Goal: Task Accomplishment & Management: Complete application form

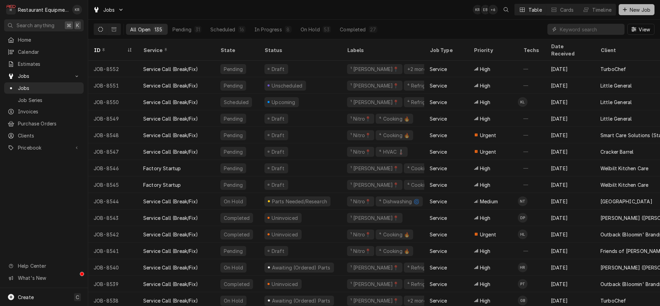
click at [633, 13] on button "New Job" at bounding box center [637, 9] width 36 height 11
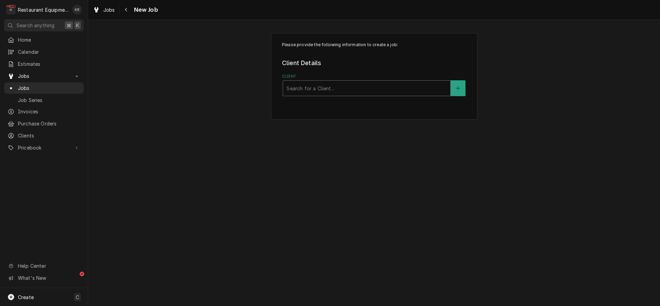
click at [302, 92] on div "Client" at bounding box center [366, 88] width 160 height 12
type input "[PERSON_NAME]"
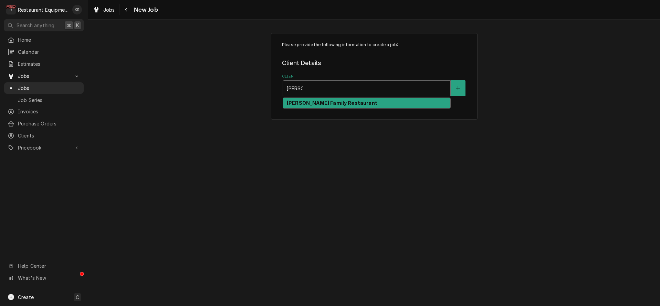
click at [301, 102] on strong "[PERSON_NAME] Family Restaurant" at bounding box center [332, 103] width 91 height 6
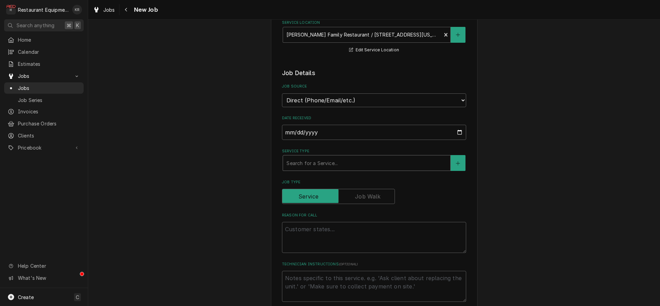
scroll to position [133, 0]
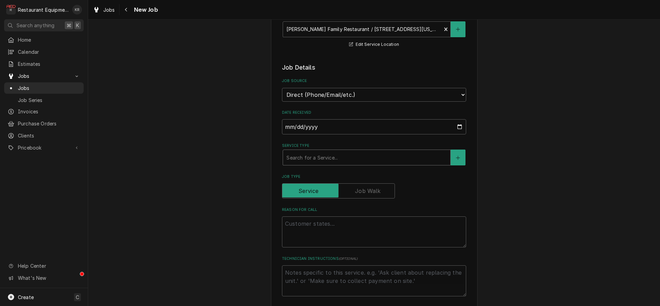
click at [317, 156] on div "Service Type" at bounding box center [366, 157] width 160 height 12
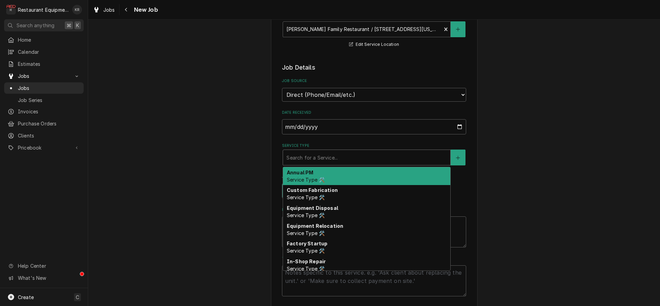
type textarea "x"
type input "b"
type textarea "x"
type input "br"
type textarea "x"
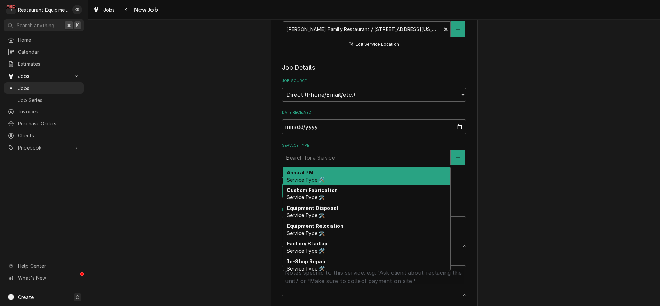
type input "bre"
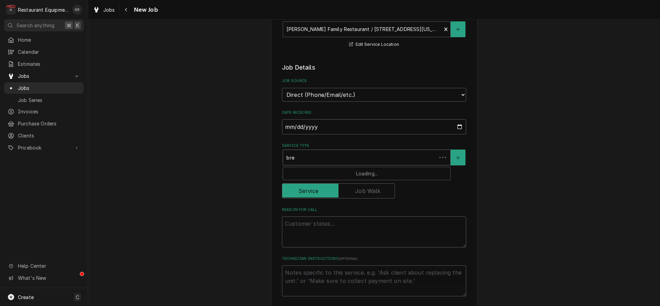
type textarea "x"
type input "brea"
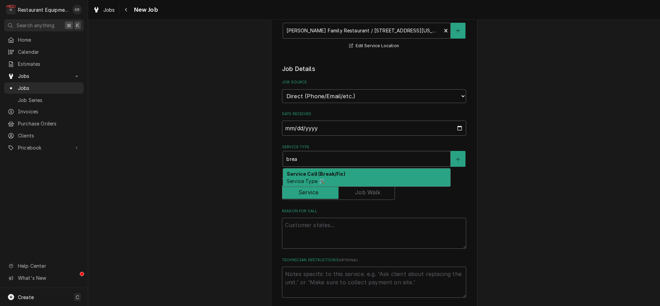
scroll to position [133, 0]
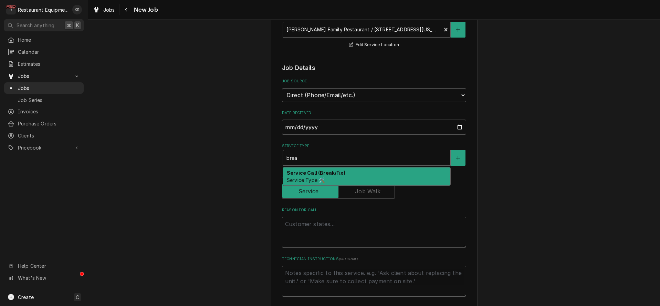
click at [316, 181] on span "Service Type 🛠️" at bounding box center [306, 180] width 38 height 6
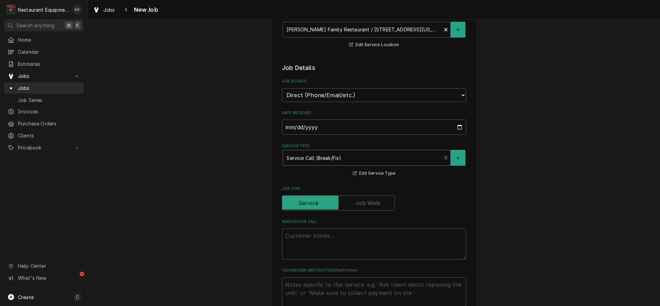
type textarea "x"
click at [314, 231] on textarea "Reason For Call" at bounding box center [374, 243] width 184 height 31
type textarea "o"
type textarea "x"
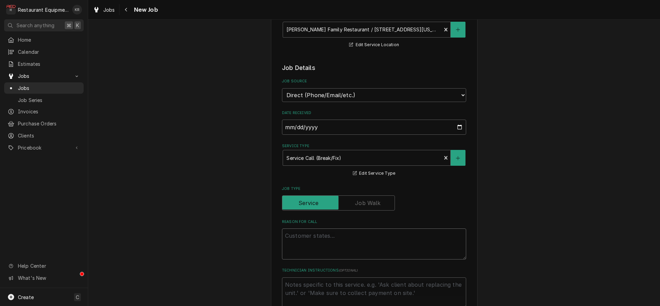
type textarea "O"
type textarea "x"
type textarea "Ov"
type textarea "x"
type textarea "Ove"
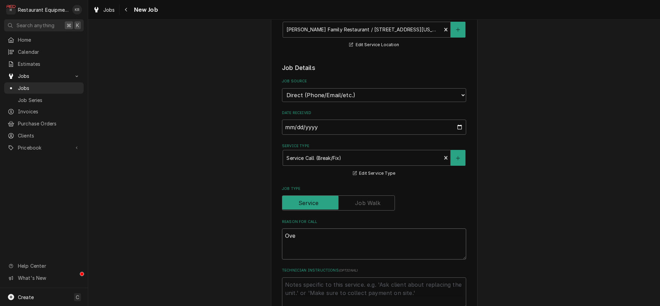
type textarea "x"
type textarea "Oven"
type textarea "x"
type textarea "Oven"
type textarea "x"
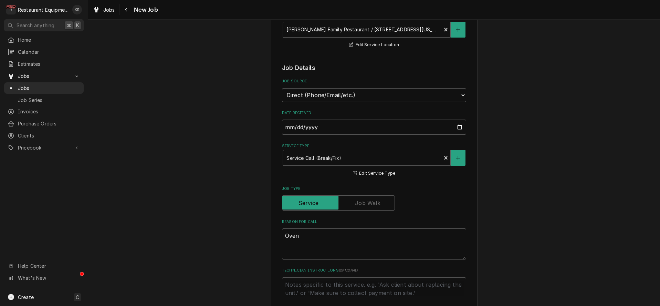
type textarea "Oven n"
type textarea "x"
type textarea "Oven ne"
type textarea "x"
type textarea "Oven nee"
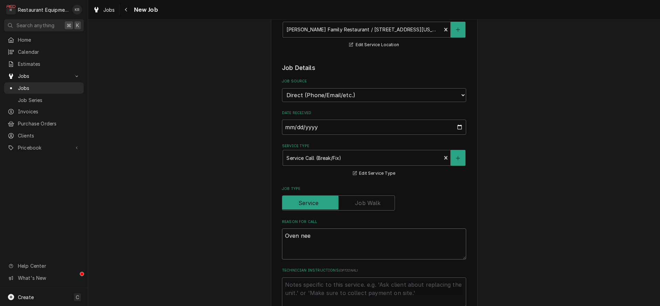
type textarea "x"
type textarea "Oven need"
type textarea "x"
type textarea "Oven needs"
type textarea "x"
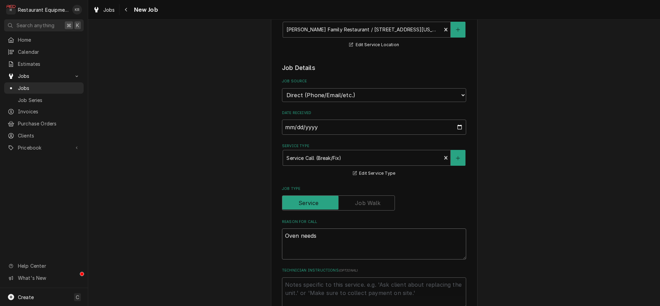
type textarea "Oven needs"
type textarea "x"
type textarea "Oven needs l"
type textarea "x"
type textarea "Oven needs lo"
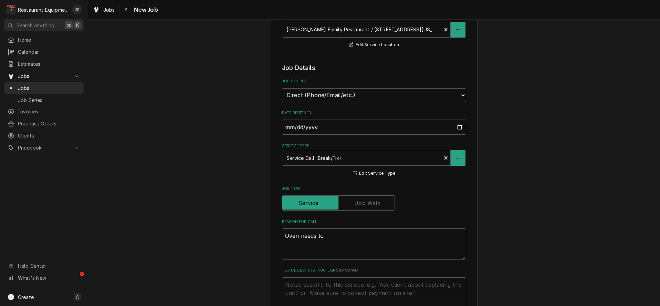
type textarea "x"
type textarea "Oven needs loo"
type textarea "x"
type textarea "Oven needs look"
type textarea "x"
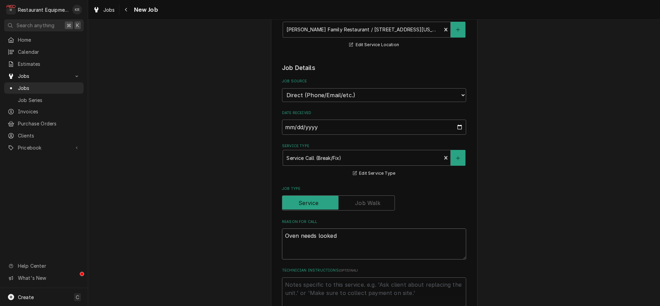
type textarea "Oven needs looked a"
type textarea "x"
type textarea "Oven needs looked at"
type textarea "x"
type textarea "Oven needs looked at."
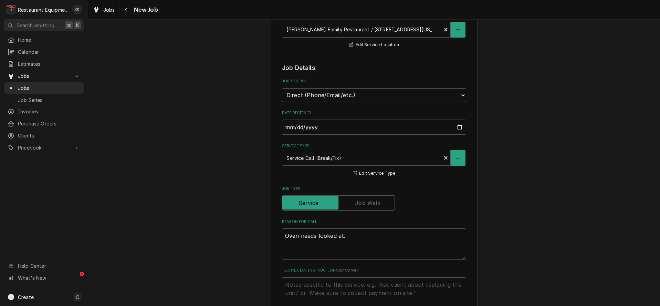
type textarea "x"
type textarea "Oven needs looked at."
type textarea "x"
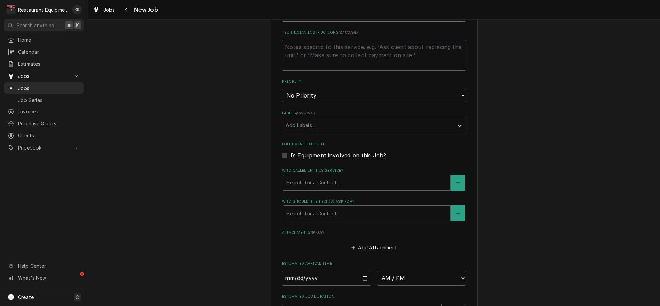
scroll to position [389, 0]
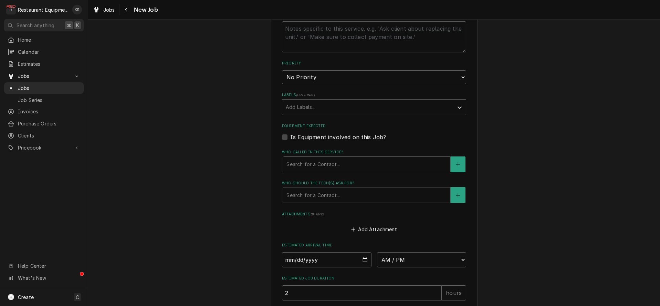
type textarea "Oven needs looked at."
select select "2"
click option "High" at bounding box center [0, 0] width 0 height 0
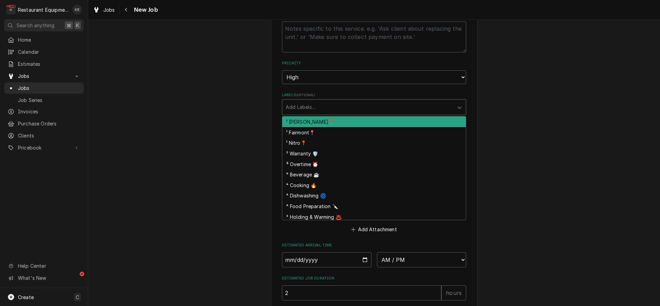
drag, startPoint x: 308, startPoint y: 110, endPoint x: 311, endPoint y: 119, distance: 9.8
click at [309, 110] on div "Labels" at bounding box center [368, 107] width 164 height 12
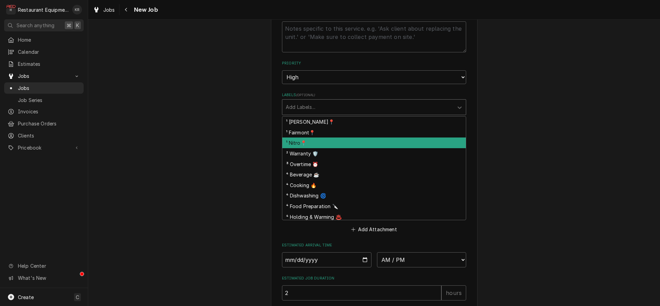
drag, startPoint x: 313, startPoint y: 143, endPoint x: 341, endPoint y: 121, distance: 35.8
click at [314, 142] on div "¹ Nitro📍" at bounding box center [374, 142] width 184 height 11
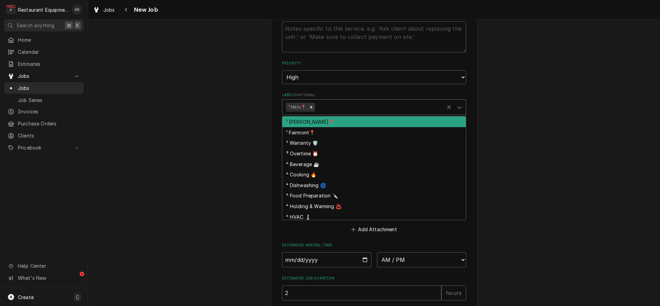
drag, startPoint x: 351, startPoint y: 109, endPoint x: 345, endPoint y: 104, distance: 6.8
click at [349, 107] on div "Labels" at bounding box center [378, 107] width 124 height 12
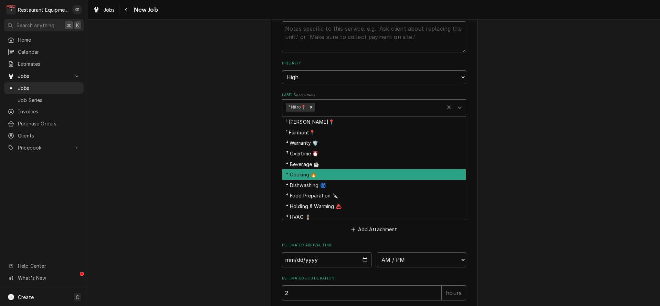
click at [332, 172] on div "⁴ Cooking 🔥" at bounding box center [374, 174] width 184 height 11
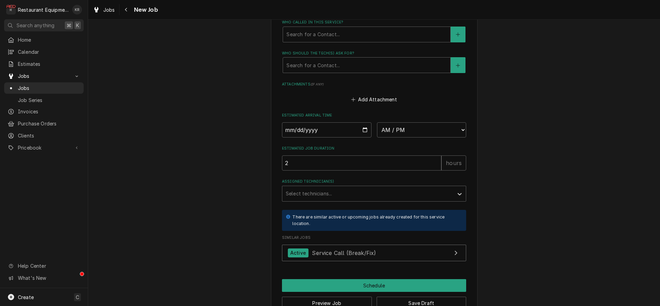
scroll to position [518, 0]
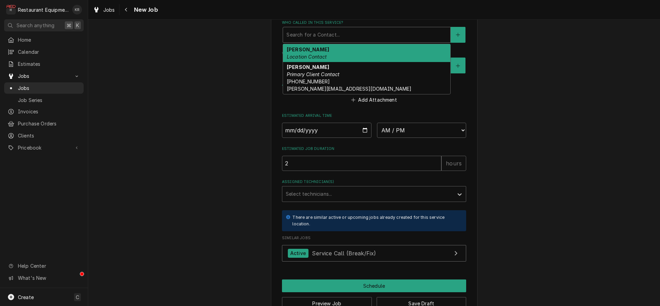
click at [316, 37] on div "Who called in this service?" at bounding box center [366, 35] width 160 height 12
click at [315, 52] on div "Jimmy Location Contact" at bounding box center [366, 53] width 167 height 18
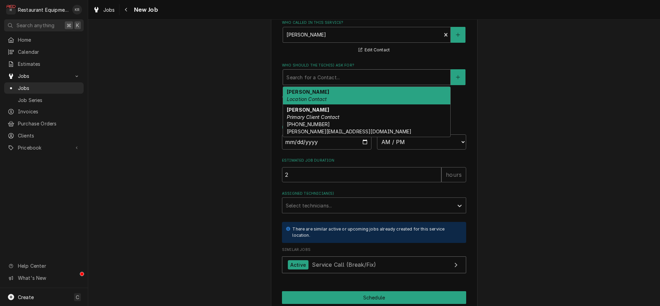
click at [315, 79] on div "Who should the tech(s) ask for?" at bounding box center [366, 77] width 160 height 12
click at [316, 93] on div "Jimmy Location Contact" at bounding box center [366, 96] width 167 height 18
type textarea "x"
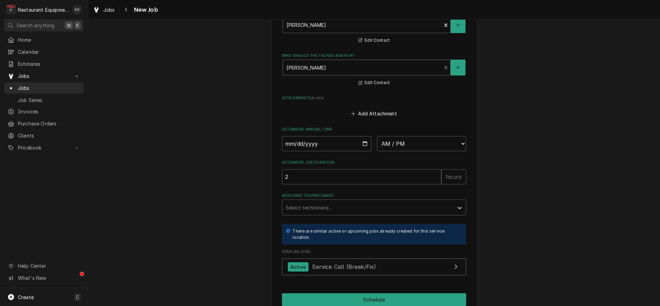
scroll to position [538, 0]
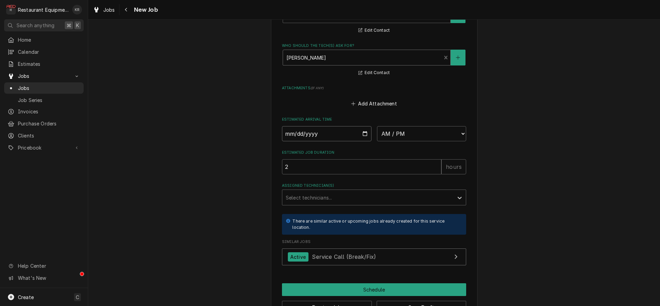
click at [365, 134] on input "Date" at bounding box center [327, 133] width 90 height 15
type input "2025-08-15"
type textarea "x"
click at [377, 126] on select "AM / PM 6:00 AM 6:15 AM 6:30 AM 6:45 AM 7:00 AM 7:15 AM 7:30 AM 7:45 AM 8:00 AM…" at bounding box center [422, 133] width 90 height 15
select select "09:30:00"
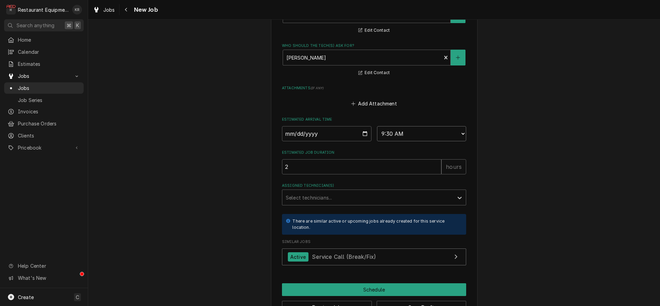
click option "9:30 AM" at bounding box center [0, 0] width 0 height 0
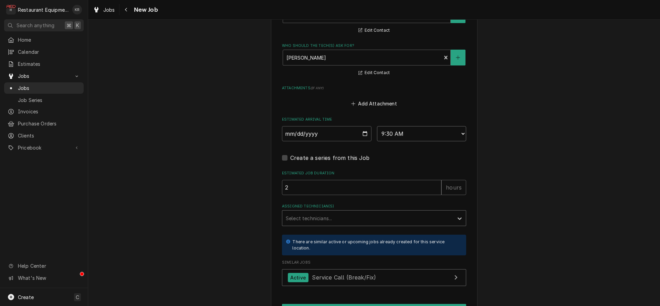
type textarea "x"
click at [321, 214] on div "Assigned Technician(s)" at bounding box center [368, 218] width 164 height 12
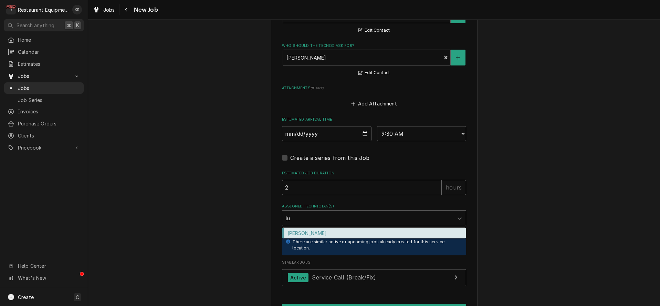
type input "luc"
click at [307, 231] on div "Van Lucas" at bounding box center [374, 233] width 184 height 11
type textarea "x"
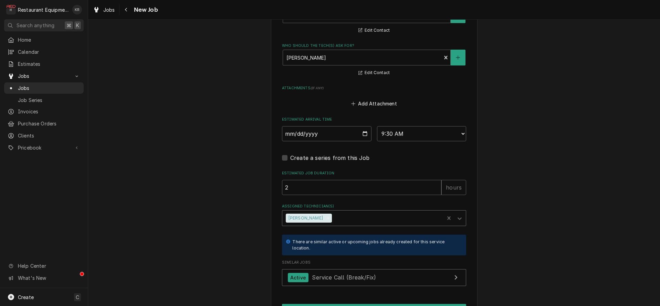
scroll to position [580, 0]
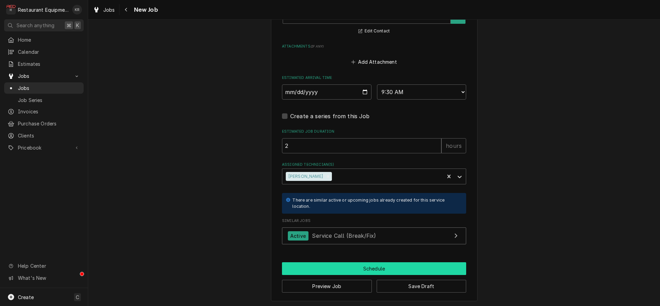
click at [338, 265] on button "Schedule" at bounding box center [374, 268] width 184 height 13
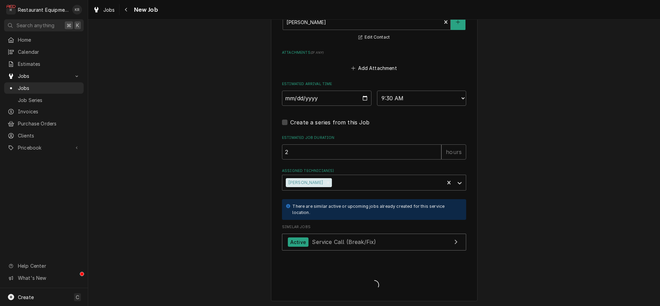
type textarea "x"
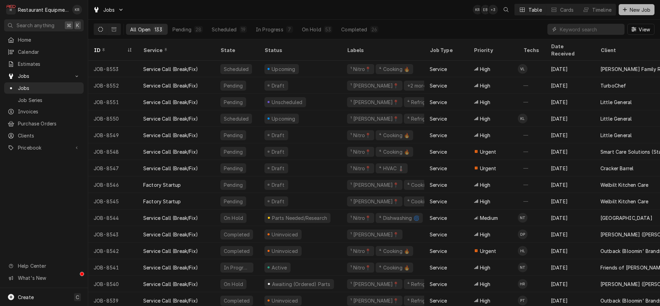
click at [636, 11] on span "New Job" at bounding box center [639, 9] width 23 height 7
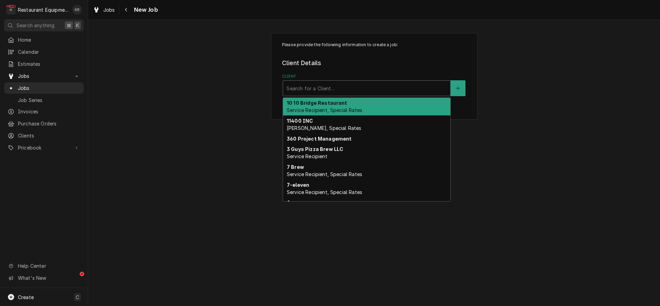
click at [357, 91] on div "Client" at bounding box center [366, 88] width 160 height 12
type input "[PERSON_NAME]"
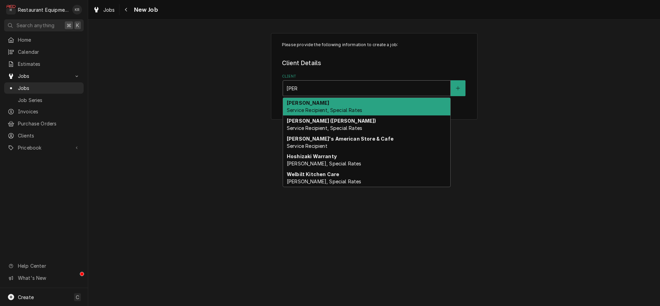
click at [346, 108] on span "Service Recipient, Special Rates" at bounding box center [324, 110] width 75 height 6
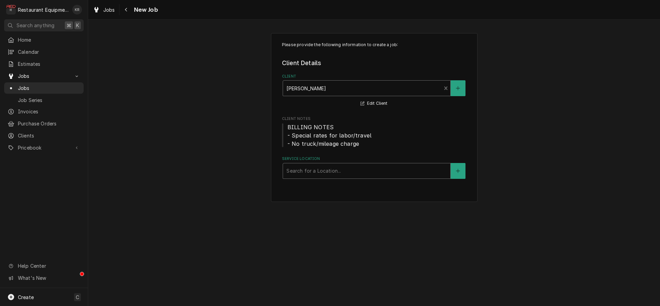
click at [329, 168] on div "Service Location" at bounding box center [366, 171] width 160 height 12
type input "lib"
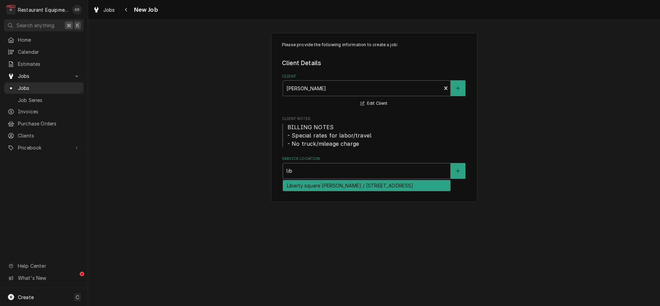
drag, startPoint x: 348, startPoint y: 186, endPoint x: 347, endPoint y: 183, distance: 3.7
click at [349, 186] on div "Liberty square [PERSON_NAME] / [STREET_ADDRESS]" at bounding box center [366, 185] width 167 height 11
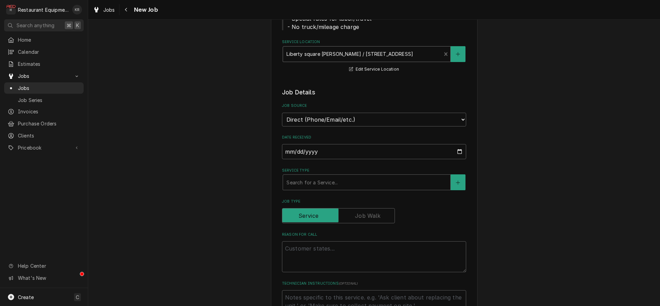
scroll to position [128, 0]
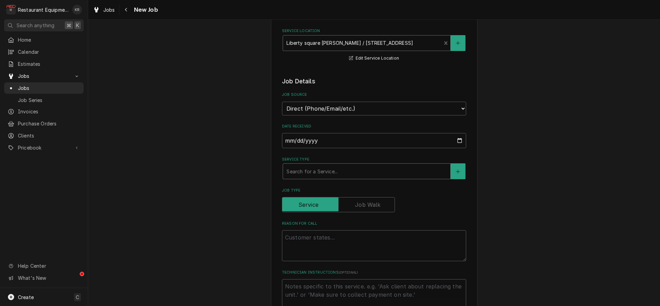
click at [330, 165] on div "Service Type" at bounding box center [366, 171] width 160 height 12
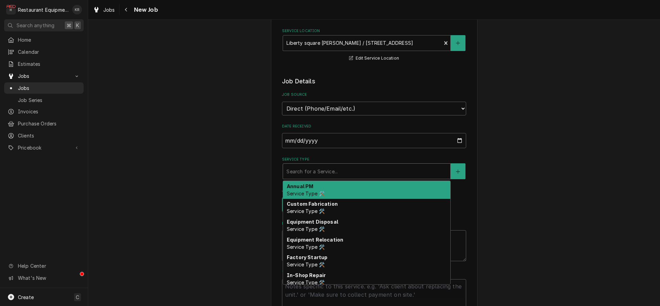
type textarea "x"
type input "b"
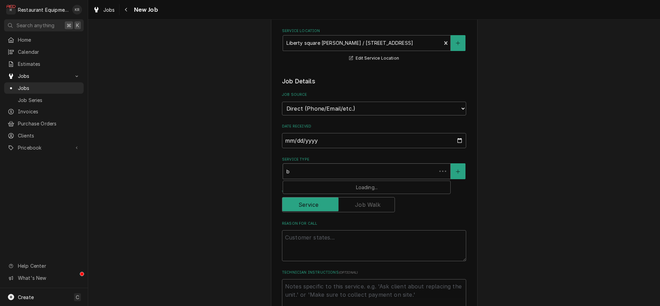
type textarea "x"
type input "br"
type textarea "x"
type input "brea"
type textarea "x"
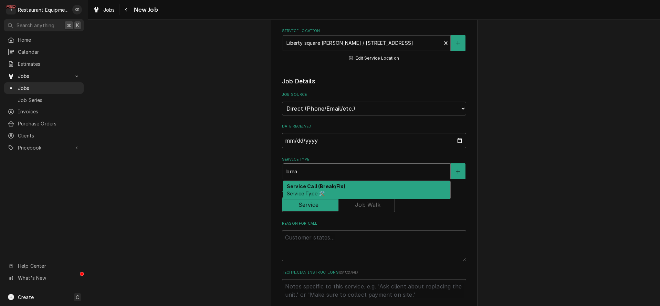
click at [327, 193] on div "Service Call (Break/Fix) Service Type 🛠️" at bounding box center [366, 190] width 167 height 18
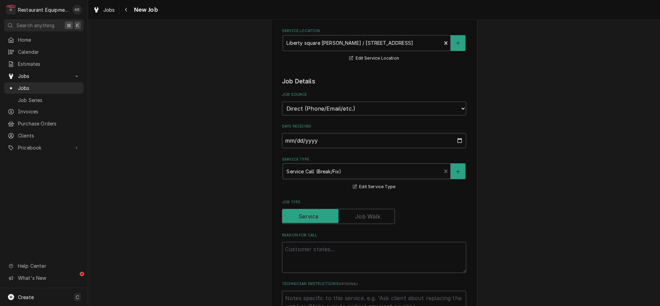
type textarea "x"
click at [318, 252] on textarea "Reason For Call" at bounding box center [374, 257] width 184 height 31
type textarea "RI"
type textarea "x"
type textarea "RIC"
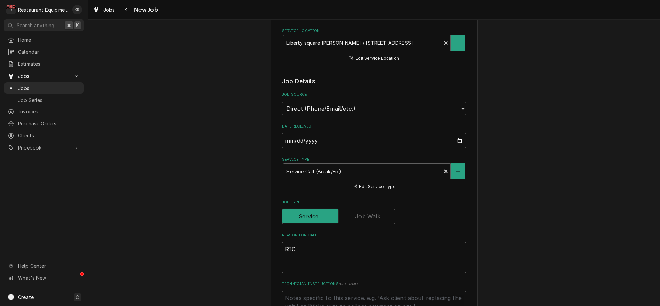
type textarea "x"
type textarea "RIC/"
type textarea "x"
type textarea "RIC/R"
type textarea "x"
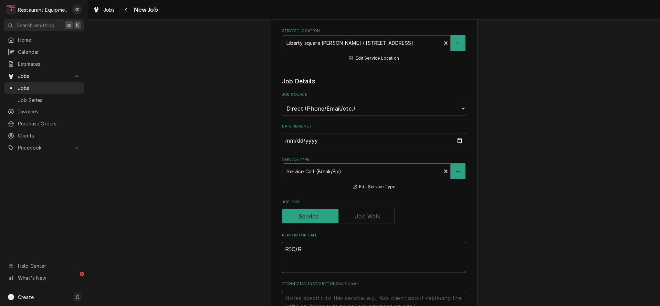
type textarea "RIC/RI"
type textarea "x"
type textarea "RIC/RIF"
type textarea "x"
type textarea "RIC/RIF"
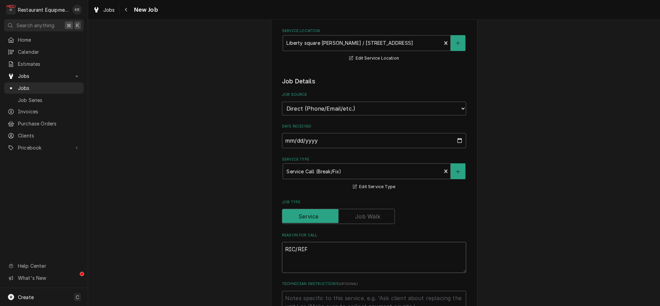
type textarea "x"
type textarea "RIC/RIF n"
type textarea "x"
type textarea "RIC/RIF ne"
type textarea "x"
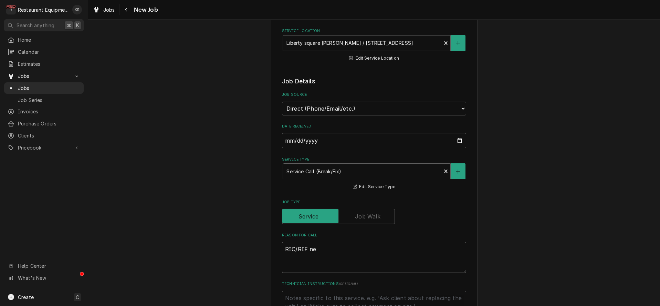
type textarea "RIC/RIF nee"
type textarea "x"
type textarea "RIC/RIF need"
type textarea "x"
type textarea "RIC/RIF needs"
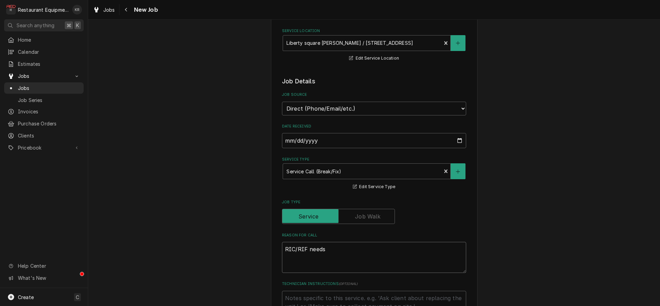
type textarea "x"
type textarea "RIC/RIF needs"
type textarea "x"
type textarea "RIC/RIF needs l"
type textarea "x"
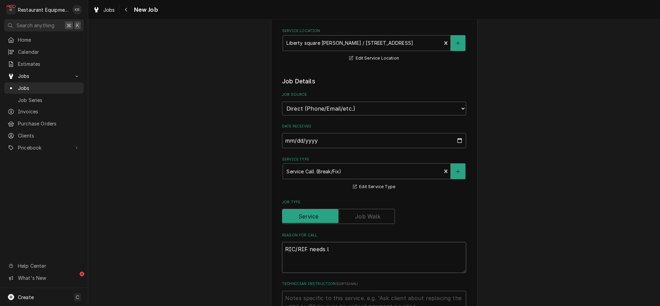
type textarea "RIC/RIF needs lo"
type textarea "x"
type textarea "RIC/RIF needs loo"
type textarea "x"
type textarea "RIC/RIF needs look"
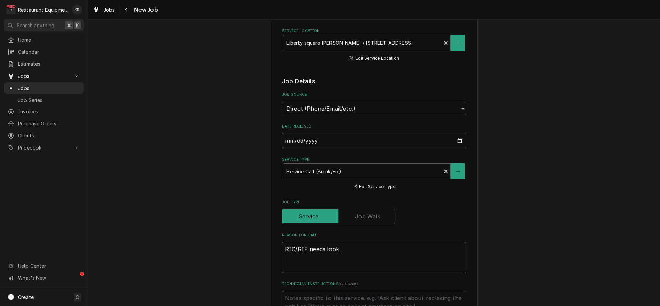
type textarea "x"
type textarea "RIC/RIF needs looke"
type textarea "x"
type textarea "RIC/RIF needs looked"
type textarea "x"
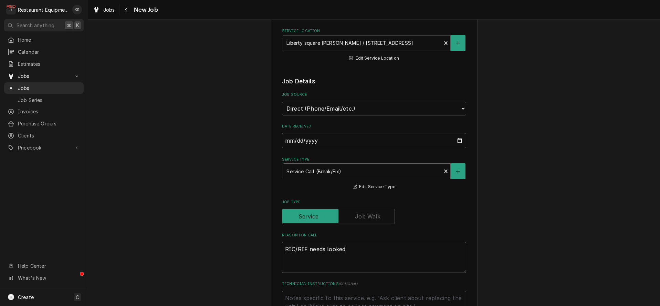
type textarea "RIC/RIF needs looked"
type textarea "x"
type textarea "RIC/RIF needs looked a"
type textarea "x"
type textarea "RIC/RIF needs looked at"
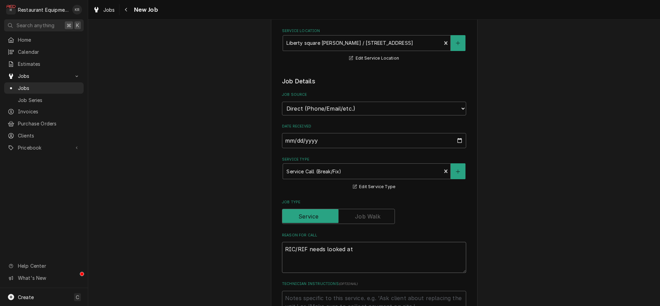
type textarea "x"
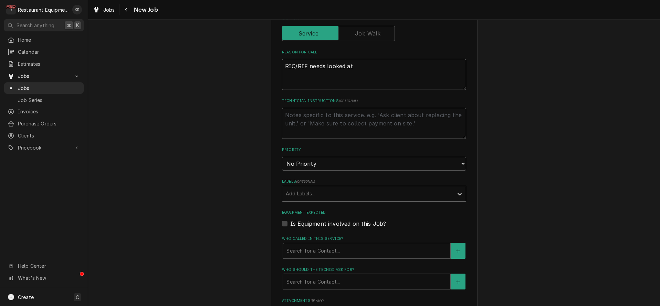
scroll to position [320, 0]
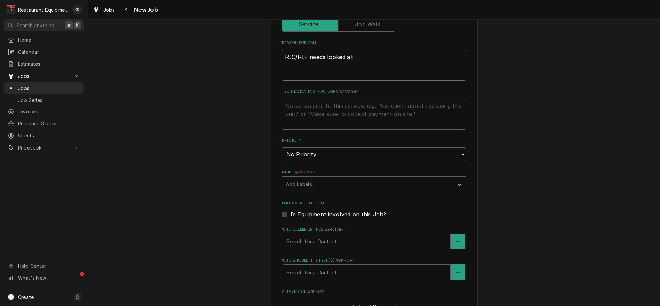
type textarea "RIC/RIF needs looked at"
select select "2"
click option "High" at bounding box center [0, 0] width 0 height 0
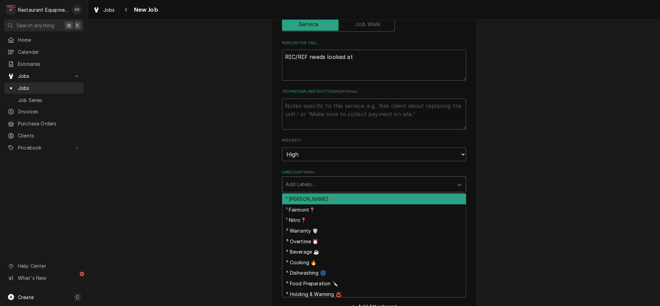
click at [330, 183] on div "Labels" at bounding box center [368, 184] width 164 height 12
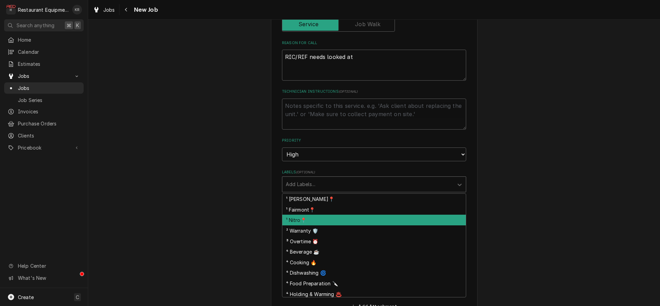
click at [331, 216] on div "¹ Nitro📍" at bounding box center [374, 220] width 184 height 11
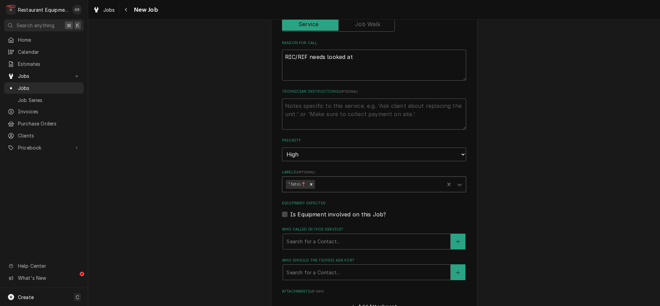
click at [360, 180] on div "Labels" at bounding box center [378, 184] width 124 height 12
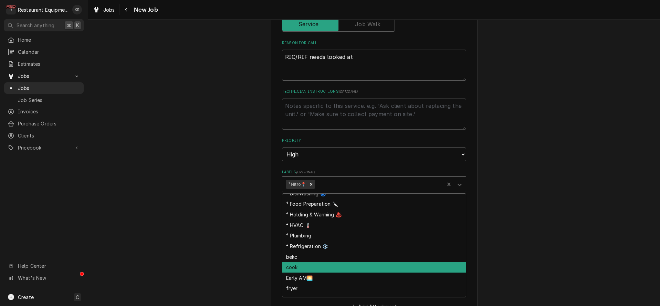
scroll to position [73, 0]
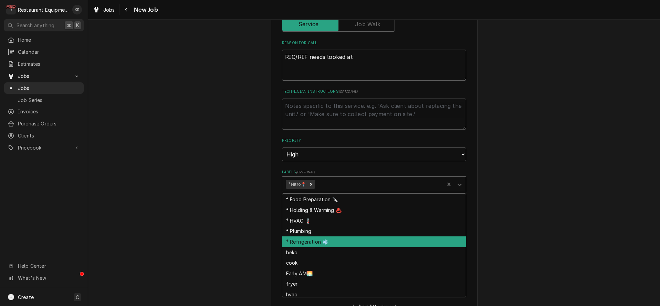
click at [332, 242] on div "⁴ Refrigeration ❄️" at bounding box center [374, 241] width 184 height 11
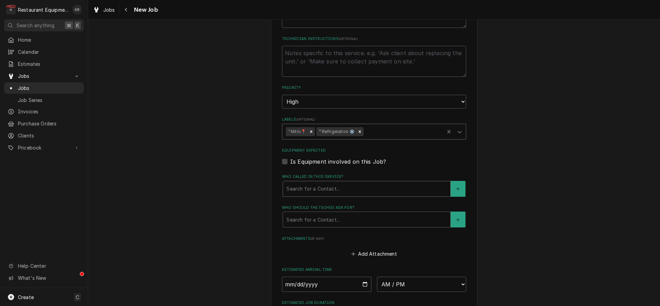
scroll to position [380, 0]
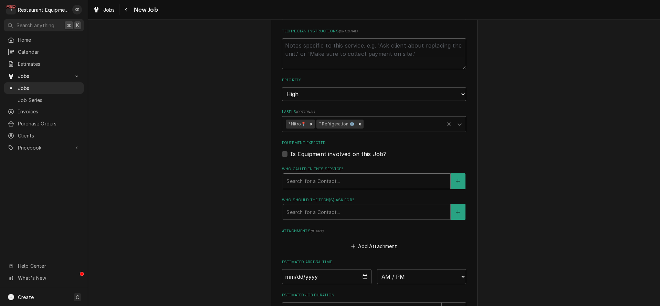
click at [336, 177] on div "Who called in this service?" at bounding box center [366, 181] width 160 height 12
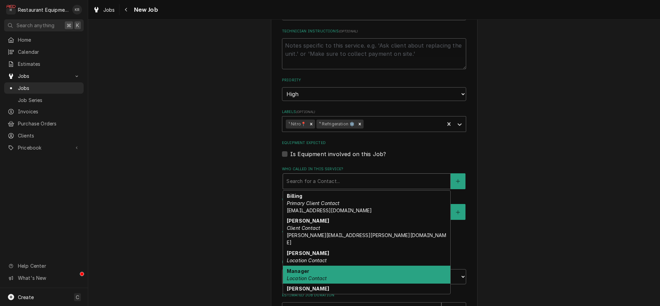
drag, startPoint x: 337, startPoint y: 273, endPoint x: 338, endPoint y: 268, distance: 5.2
click at [337, 273] on div "Manager Location Contact" at bounding box center [366, 274] width 167 height 18
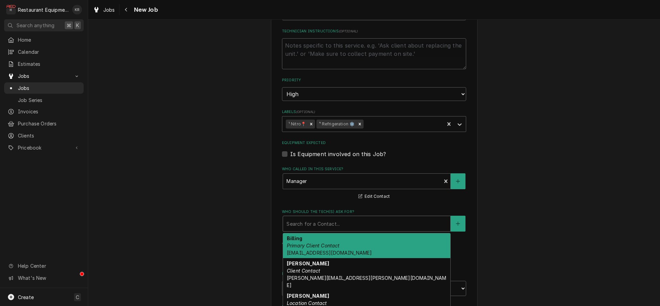
drag, startPoint x: 347, startPoint y: 221, endPoint x: 347, endPoint y: 225, distance: 4.5
click at [347, 221] on div "Who should the tech(s) ask for?" at bounding box center [366, 223] width 160 height 12
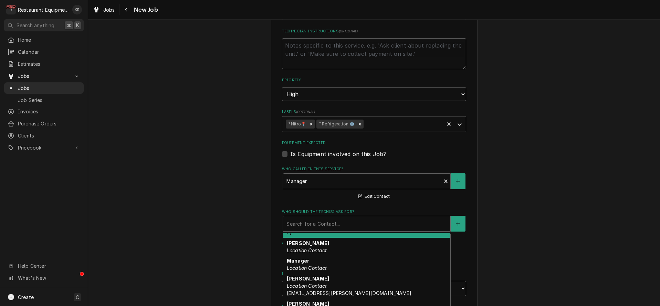
scroll to position [55, 0]
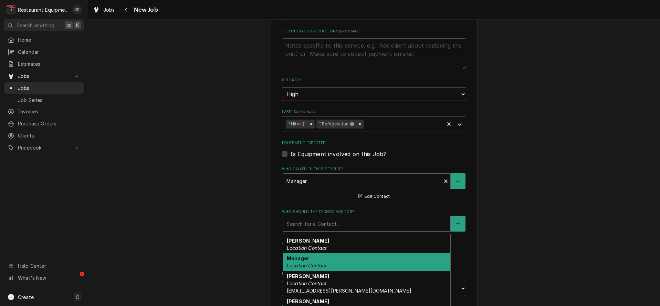
click at [337, 255] on div "Manager Location Contact" at bounding box center [366, 262] width 167 height 18
type textarea "x"
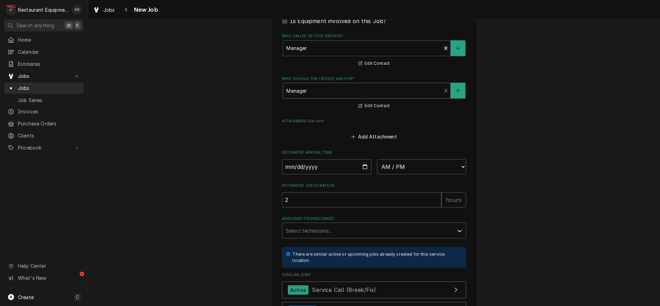
scroll to position [514, 0]
click at [361, 163] on input "Date" at bounding box center [327, 165] width 90 height 15
type input "2025-08-15"
click at [377, 158] on select "AM / PM 6:00 AM 6:15 AM 6:30 AM 6:45 AM 7:00 AM 7:15 AM 7:30 AM 7:45 AM 8:00 AM…" at bounding box center [422, 165] width 90 height 15
type textarea "x"
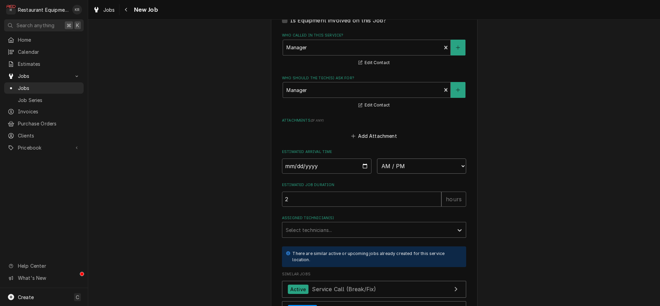
select select "09:30:00"
click option "9:30 AM" at bounding box center [0, 0] width 0 height 0
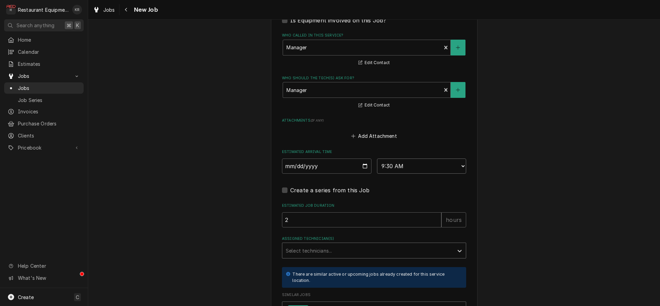
type textarea "x"
click at [315, 246] on div "Assigned Technician(s)" at bounding box center [368, 250] width 164 height 12
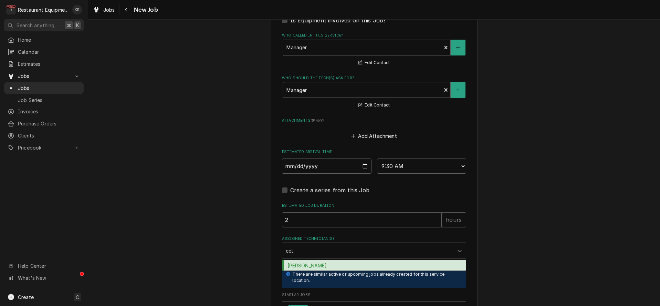
type input "cole"
click at [315, 264] on div "Cole Livingston" at bounding box center [374, 265] width 184 height 11
type textarea "x"
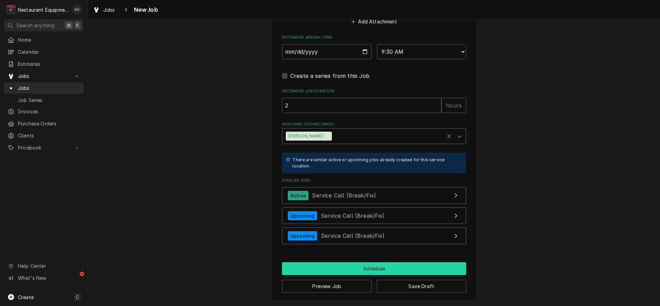
click at [353, 267] on button "Schedule" at bounding box center [374, 268] width 184 height 13
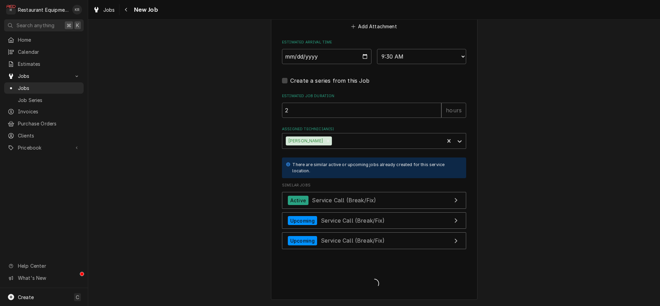
scroll to position [622, 0]
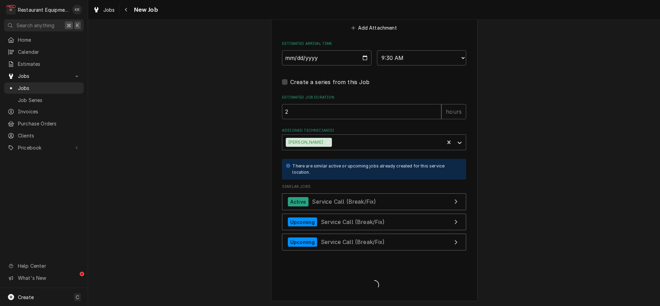
type textarea "x"
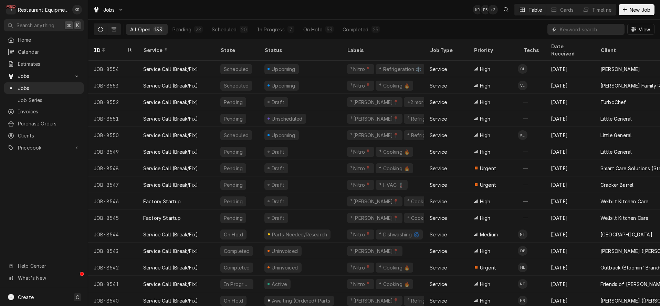
click at [578, 29] on input "Dynamic Content Wrapper" at bounding box center [590, 29] width 61 height 11
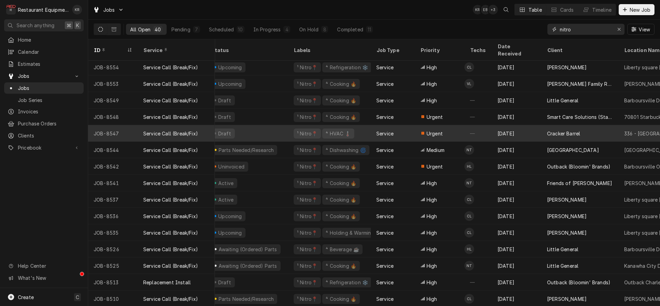
scroll to position [2, 0]
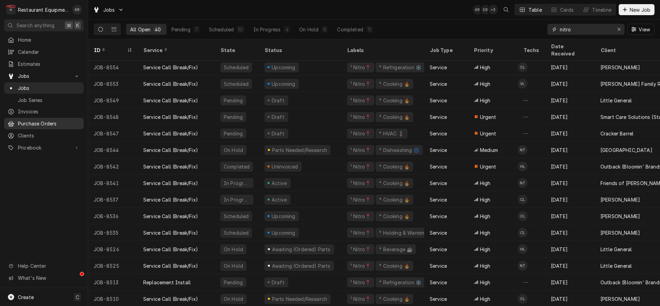
type input "nitro"
click at [591, 29] on input "nitro" at bounding box center [586, 29] width 52 height 11
click at [643, 8] on span "New Job" at bounding box center [639, 9] width 23 height 7
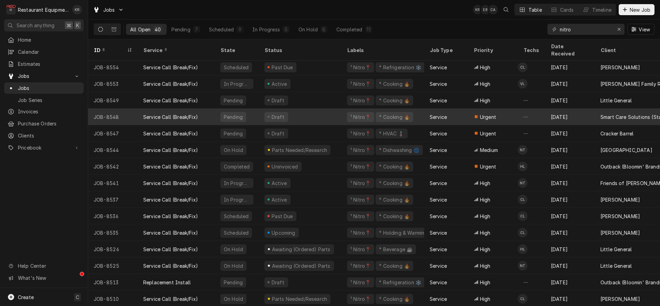
scroll to position [1, 0]
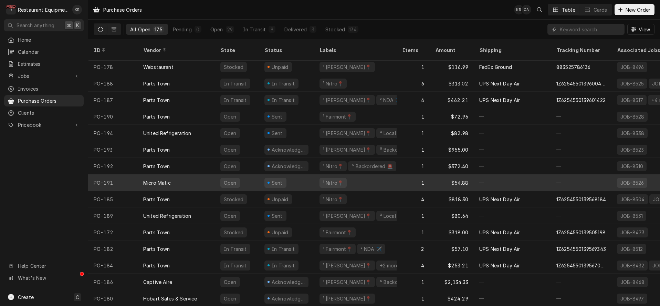
click at [313, 175] on div "Sent" at bounding box center [286, 182] width 55 height 17
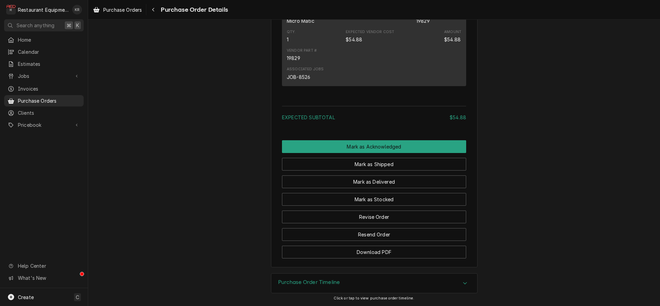
scroll to position [452, 0]
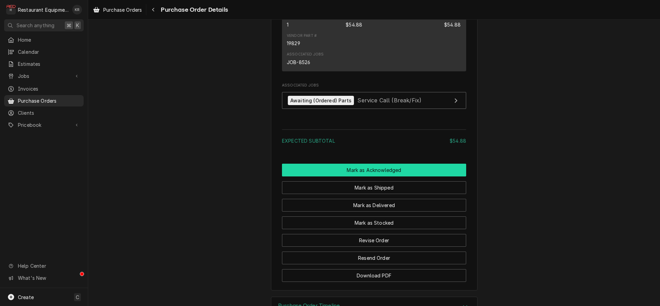
click at [369, 176] on button "Mark as Acknowledged" at bounding box center [374, 170] width 184 height 13
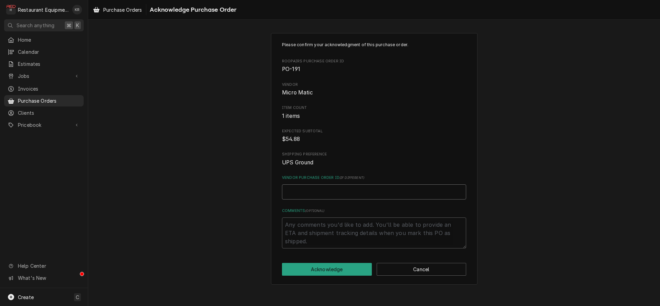
click at [364, 195] on input "Vendor Purchase Order ID ( if different )" at bounding box center [374, 191] width 184 height 15
paste input "2552741"
type textarea "x"
type input "2552741"
click at [340, 269] on button "Acknowledge" at bounding box center [327, 269] width 90 height 13
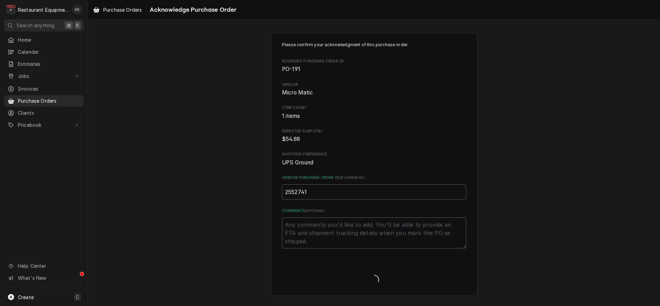
type textarea "x"
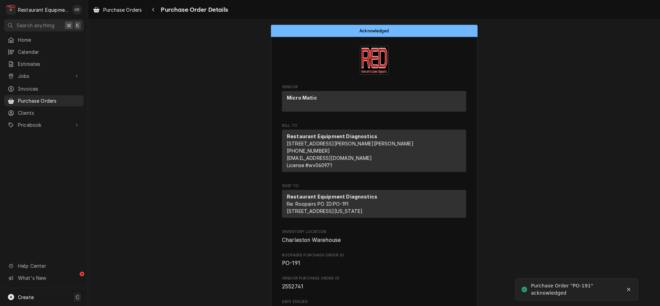
scroll to position [2, 0]
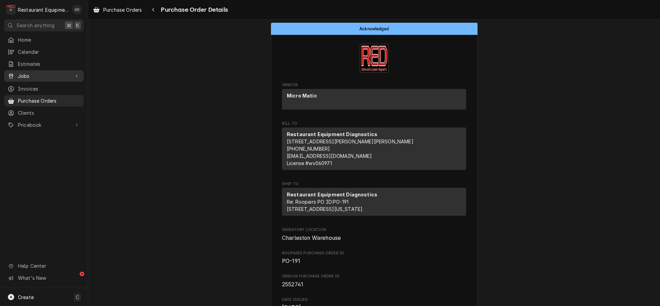
drag, startPoint x: 26, startPoint y: 74, endPoint x: 30, endPoint y: 72, distance: 4.8
click at [27, 74] on span "Jobs" at bounding box center [44, 75] width 52 height 7
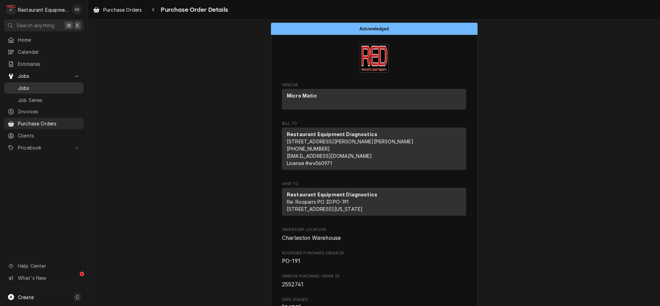
click at [32, 89] on div "Jobs" at bounding box center [44, 88] width 77 height 9
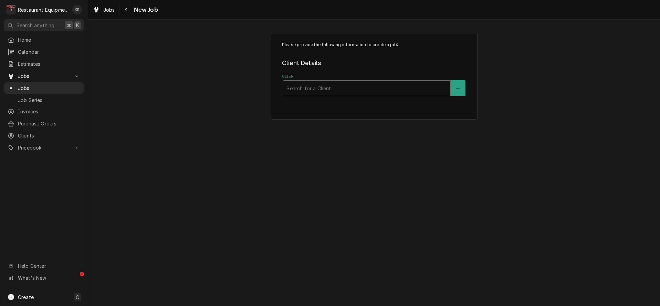
click at [344, 91] on div "Client" at bounding box center [366, 88] width 160 height 12
type input "turb"
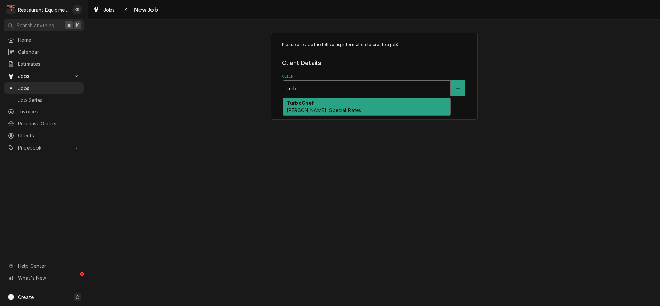
click at [336, 106] on div "TurboChef [PERSON_NAME], Special Rates" at bounding box center [366, 107] width 167 height 18
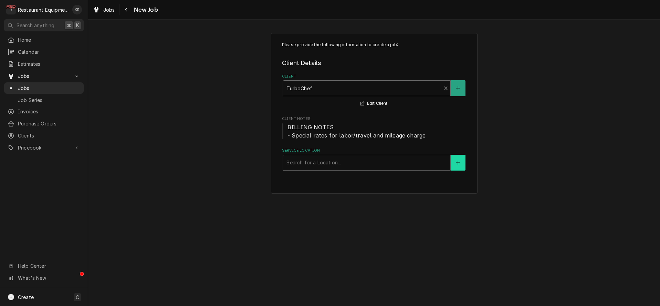
click at [461, 164] on button "Service Location" at bounding box center [458, 163] width 14 height 16
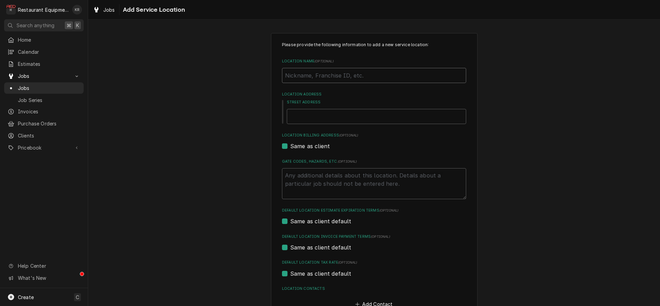
click at [334, 74] on input "Location Name ( optional )" at bounding box center [374, 75] width 184 height 15
type textarea "x"
type input "S"
type textarea "x"
type input "Sl"
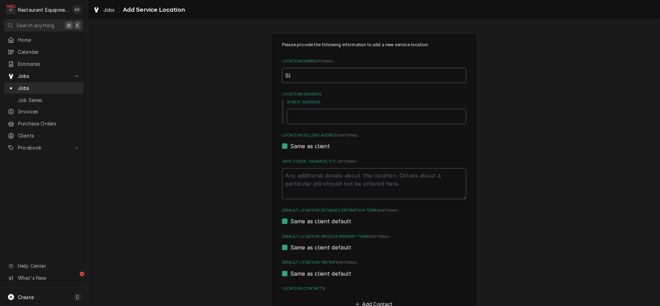
type textarea "x"
type input "Sla"
type textarea "x"
type input "Slat"
type textarea "x"
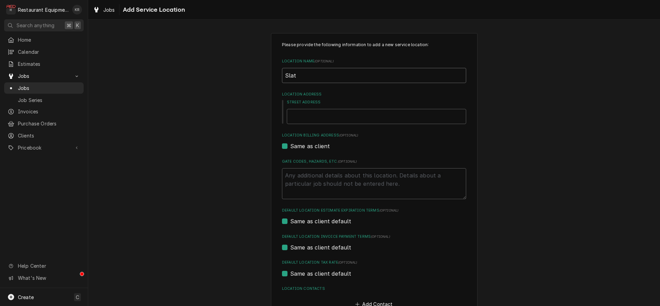
type input "Slat"
type textarea "x"
type input "Slat R"
type textarea "x"
type input "Slat Ro"
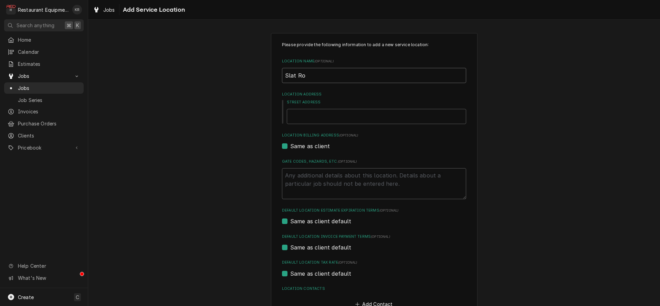
type textarea "x"
type input "Slat Roc"
type textarea "x"
type input "Slat Rock"
type textarea "x"
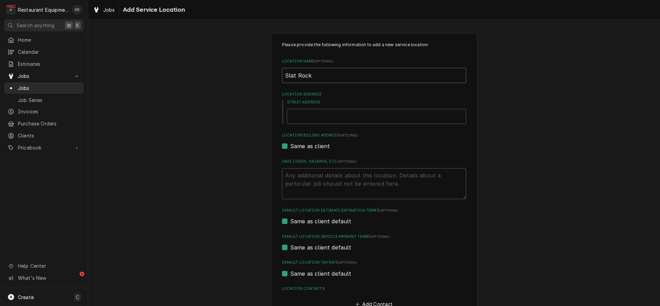
type input "Slat Rock"
type textarea "x"
type input "Slat Rock"
type textarea "x"
type input "Slat Roc"
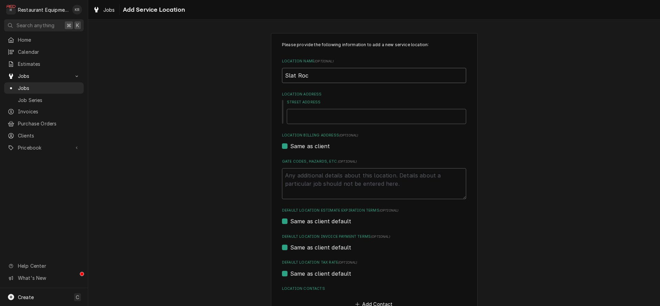
type textarea "x"
type input "Slat Ro"
type textarea "x"
type input "Slat R"
type textarea "x"
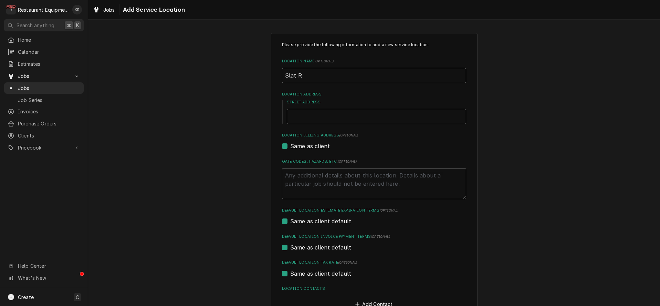
type input "Slat"
type textarea "x"
type input "Slat"
type textarea "x"
type input "Sla"
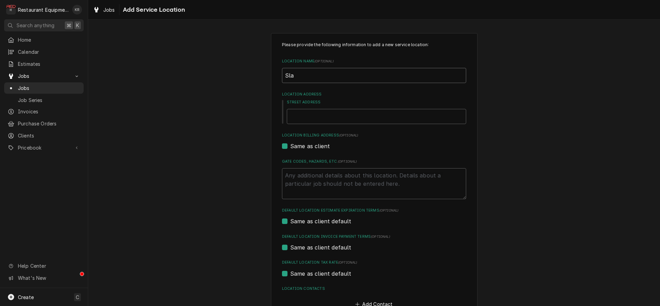
type textarea "x"
type input "Sl"
type textarea "x"
type input "S"
type textarea "x"
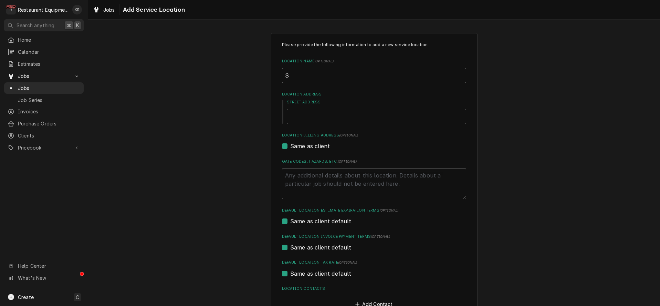
type input "Sa"
type textarea "x"
type input "[PERSON_NAME]"
type textarea "x"
type input "Salt"
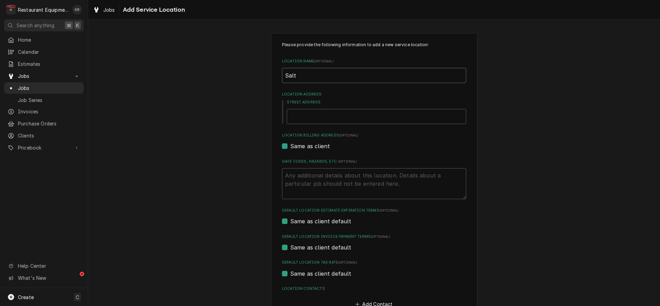
type textarea "x"
type input "Salt"
type textarea "x"
type input "Salt R"
type textarea "x"
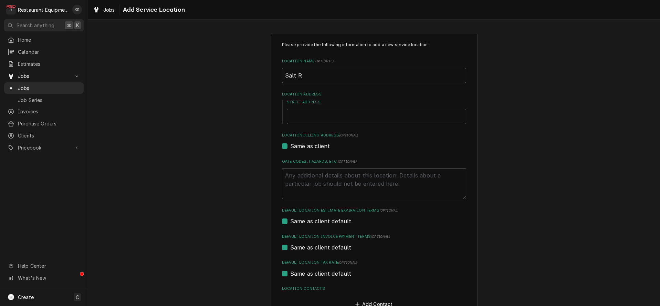
type input "Salt Ro"
type textarea "x"
type input "Salt Roc"
type textarea "x"
type input "Salt Rock"
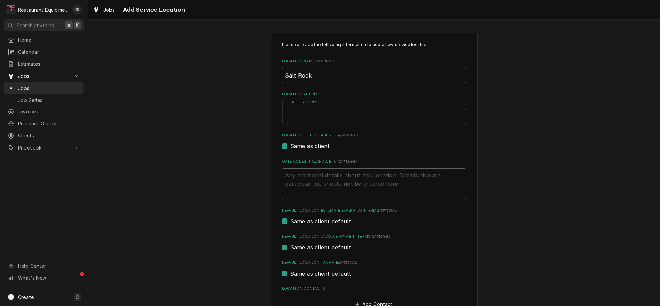
type textarea "x"
type input "Salt Rock"
type textarea "x"
type input "Salt Rock S"
type textarea "x"
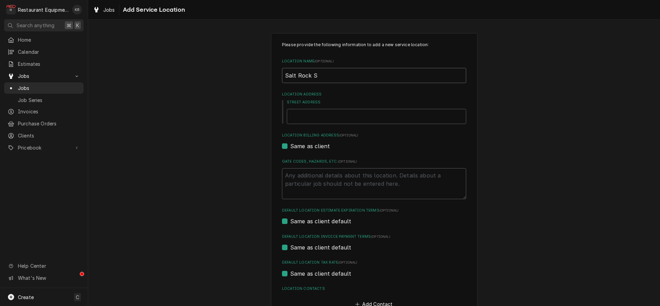
type input "Salt Rock Su"
type textarea "x"
type input "Salt Rock Sub"
type textarea "x"
type input "Salt Rock Subw"
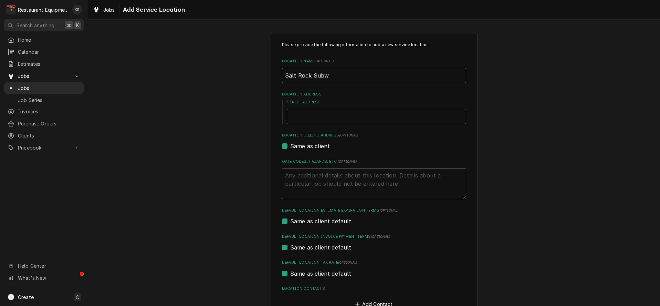
type textarea "x"
type input "[GEOGRAPHIC_DATA]"
type textarea "x"
type input "[GEOGRAPHIC_DATA]"
type textarea "x"
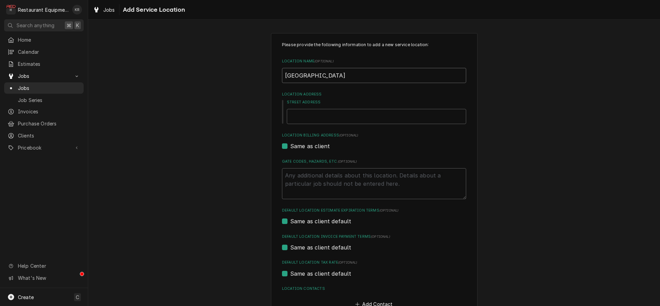
type input "Salt Rock Subway 2"
type textarea "x"
type input "[GEOGRAPHIC_DATA] 25"
type textarea "x"
type input "Salt Rock Subway 255"
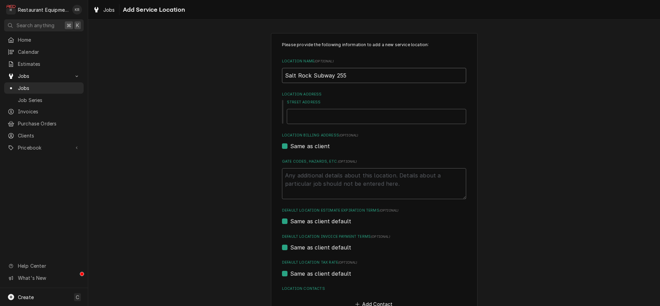
type textarea "x"
type input "[GEOGRAPHIC_DATA] 2554"
type textarea "x"
type input "[GEOGRAPHIC_DATA] 25548"
type textarea "x"
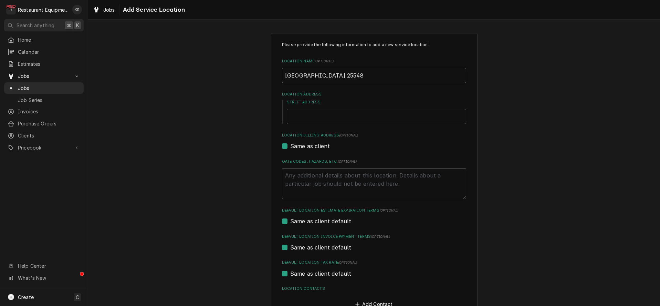
type input "[GEOGRAPHIC_DATA] 25548"
type textarea "x"
type input "9"
type textarea "x"
type input "95"
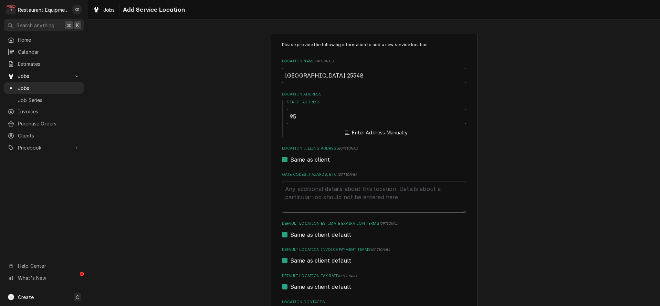
type textarea "x"
type input "951"
type textarea "x"
type input "9513"
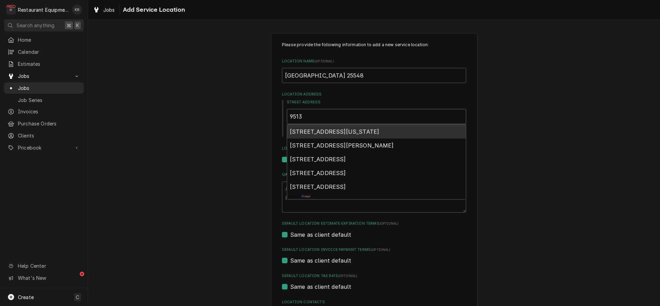
type textarea "x"
type input "9513"
type textarea "x"
type input "9513 S"
type textarea "x"
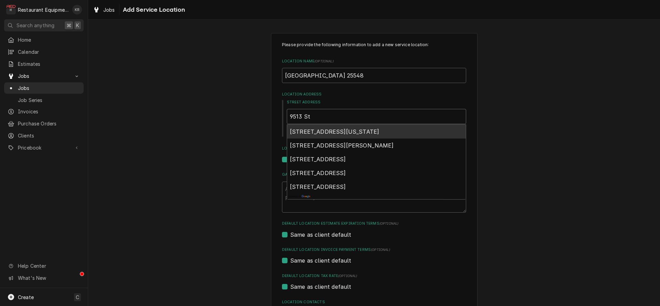
type input "9513 Sta"
type textarea "x"
type input "9513 Stat"
type textarea "x"
type input "9513 State"
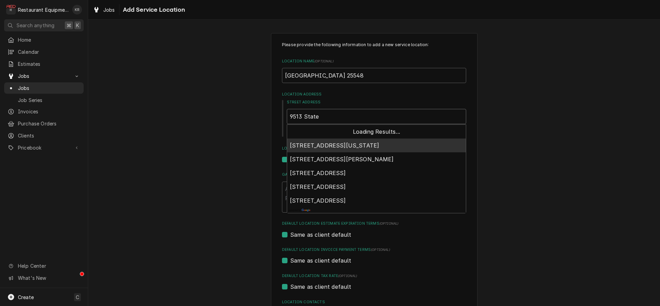
type textarea "x"
type input "9513 State"
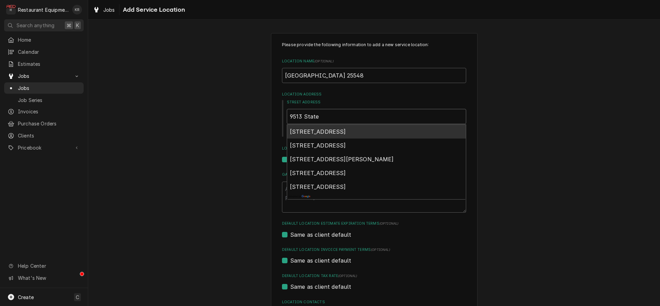
type textarea "x"
type input "9513 State R"
type textarea "x"
type input "9513 State Ro"
type textarea "x"
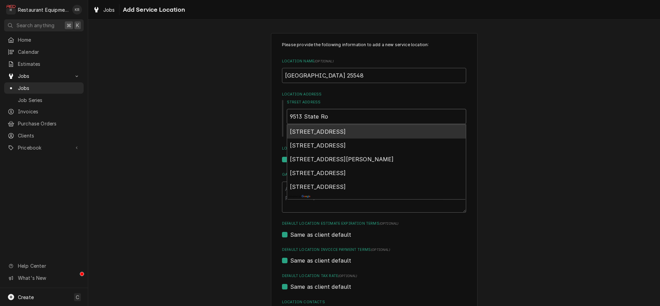
type input "9513 State Rou"
type textarea "x"
type input "9513 State Rout"
type textarea "x"
type input "9513 State Route"
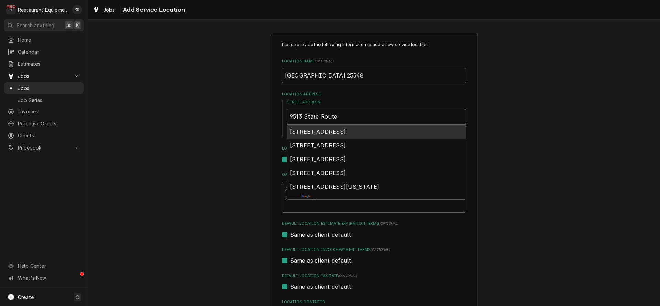
type textarea "x"
type input "9513 State Route"
type textarea "x"
type input "9513 State Route 1"
type textarea "x"
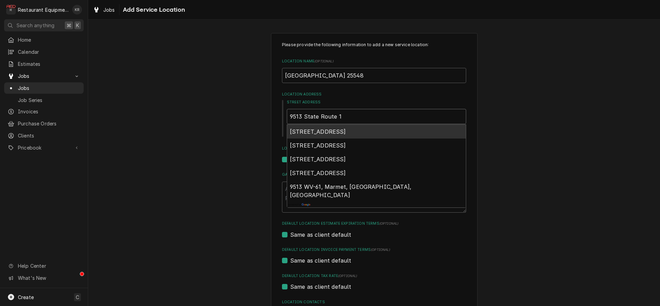
type input "9513 State Route 10"
click at [346, 133] on span "9513 State Route 10, Salt Rock, WV, USA" at bounding box center [318, 131] width 56 height 7
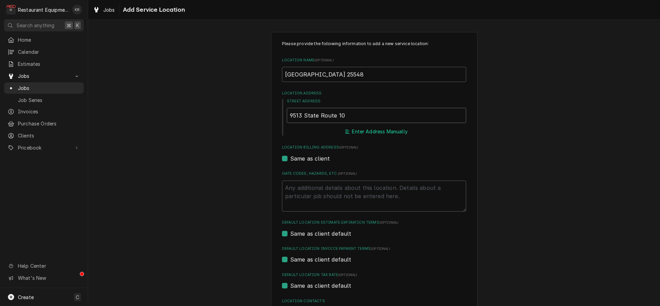
type textarea "x"
type input "9513 State Hwy 10"
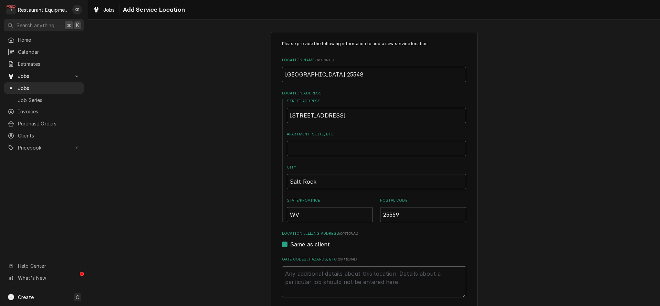
type textarea "x"
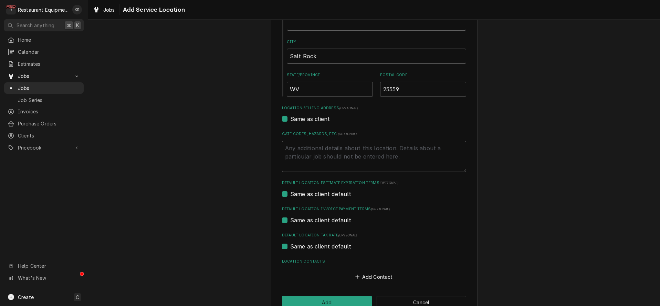
scroll to position [144, 0]
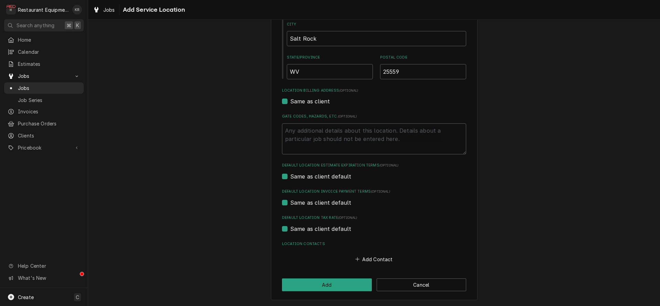
type input "9513 State Hwy 10"
drag, startPoint x: 376, startPoint y: 254, endPoint x: 376, endPoint y: 259, distance: 4.5
click at [376, 255] on div "Add Contact" at bounding box center [374, 257] width 184 height 13
click at [376, 259] on button "Add Contact" at bounding box center [374, 259] width 40 height 10
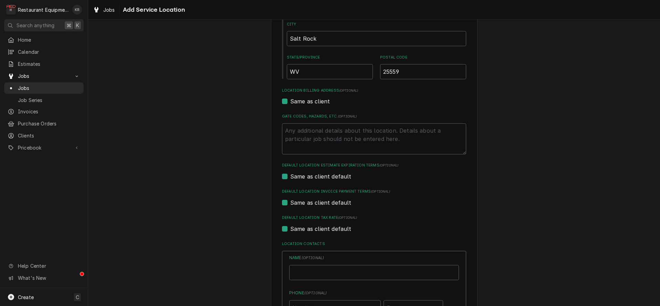
type textarea "x"
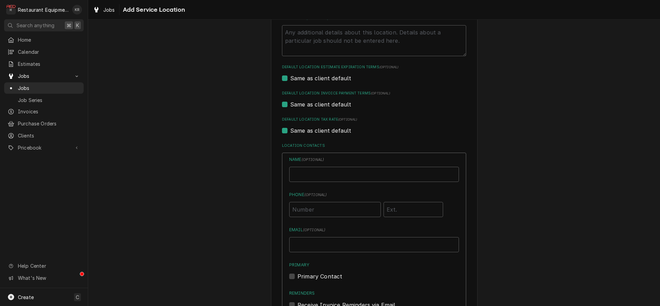
scroll to position [303, 0]
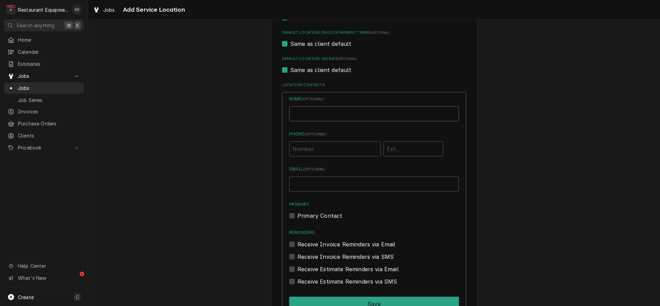
click at [323, 112] on input "Location Name ( optional )" at bounding box center [374, 113] width 170 height 15
type input "Rodney Mik"
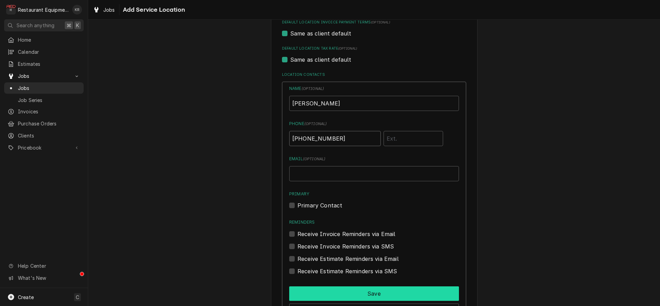
scroll to position [354, 0]
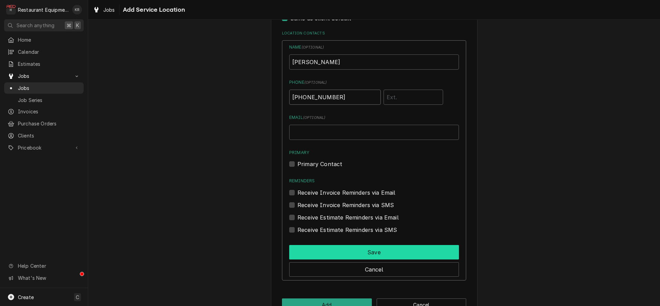
type input "(304) 550-3076"
click at [356, 247] on button "Save" at bounding box center [374, 252] width 170 height 14
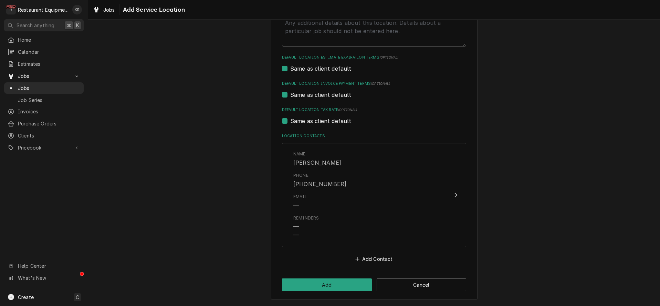
scroll to position [252, 0]
click at [337, 283] on button "Add" at bounding box center [327, 284] width 90 height 13
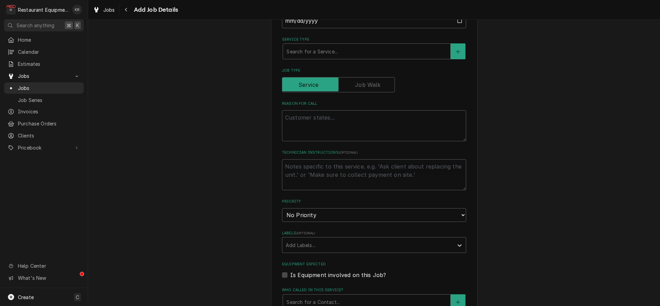
scroll to position [238, 0]
click at [325, 55] on div "Service Type" at bounding box center [366, 53] width 160 height 12
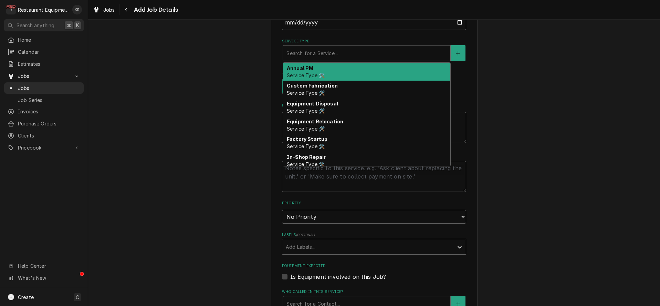
type textarea "x"
type input "b"
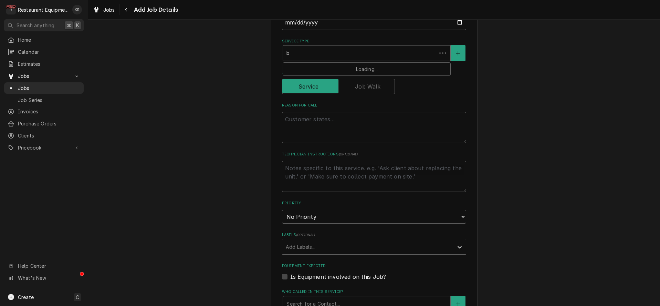
type textarea "x"
type input "br"
type textarea "x"
type input "bre"
type textarea "x"
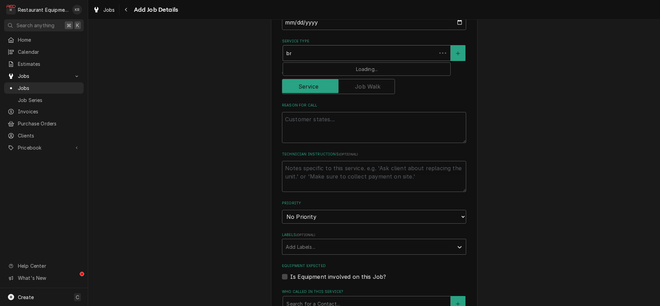
type input "brea"
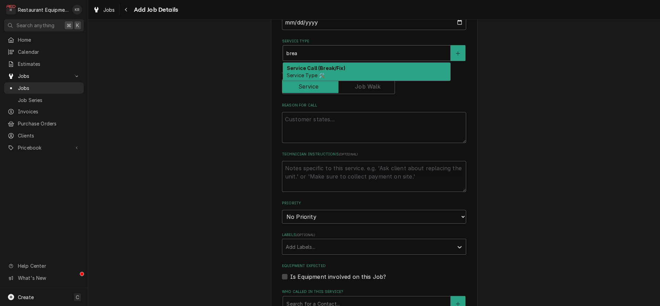
click at [319, 71] on div "Service Call (Break/Fix) Service Type 🛠️" at bounding box center [366, 72] width 167 height 18
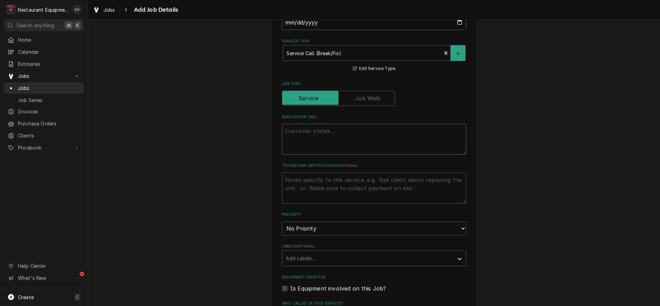
click at [345, 137] on textarea "Reason For Call" at bounding box center [374, 139] width 184 height 31
type textarea "x"
type textarea "C"
type textarea "x"
type textarea "Ca"
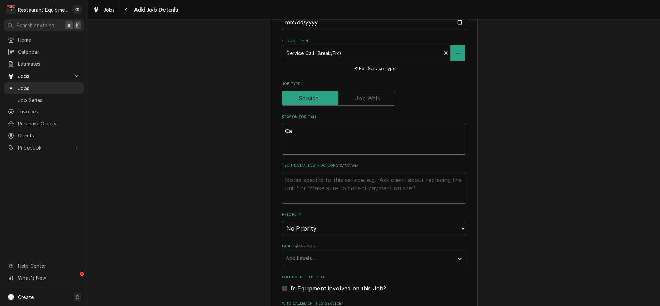
type textarea "x"
type textarea "Cas"
type textarea "x"
type textarea "Case"
type textarea "x"
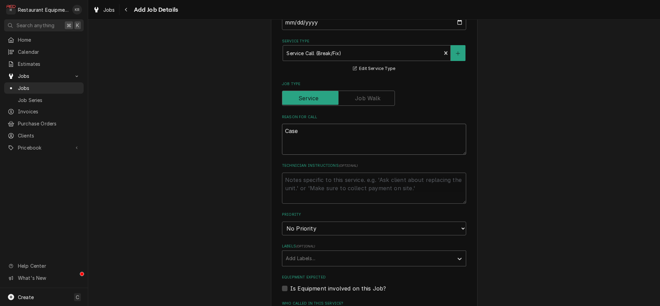
type textarea "Case"
type textarea "x"
type textarea "Case #"
type textarea "x"
type textarea "Case #"
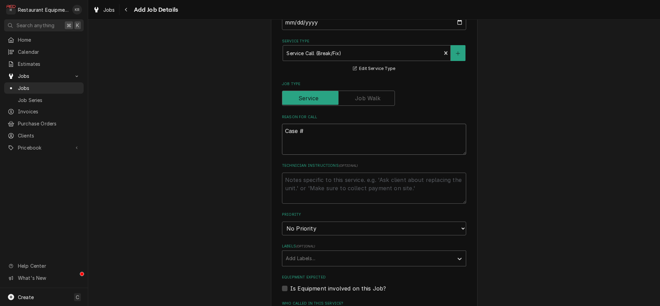
type textarea "x"
type textarea "Case # 1"
type textarea "x"
type textarea "Case # 10"
type textarea "x"
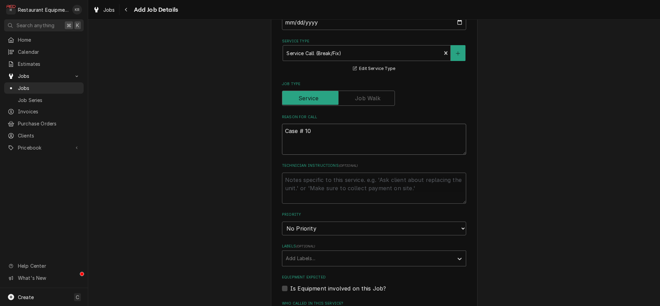
type textarea "Case # 102"
type textarea "x"
type textarea "Case # 1026"
type textarea "x"
type textarea "Case # 10263"
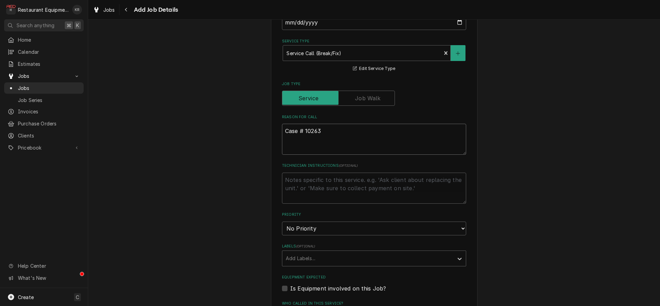
type textarea "x"
type textarea "Case # 102632"
type textarea "x"
type textarea "Case # 1026322"
type textarea "x"
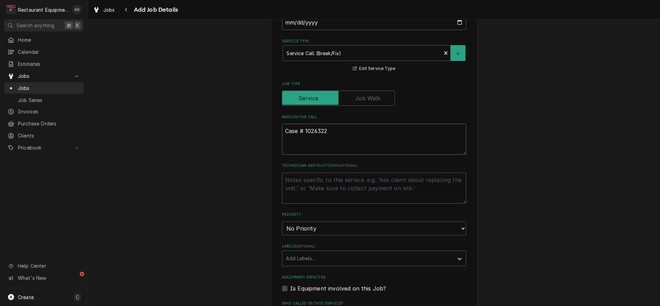
type textarea "Case # 10263221"
type textarea "x"
type textarea "Case # 10263221"
type textarea "x"
type textarea "Case # 10263221"
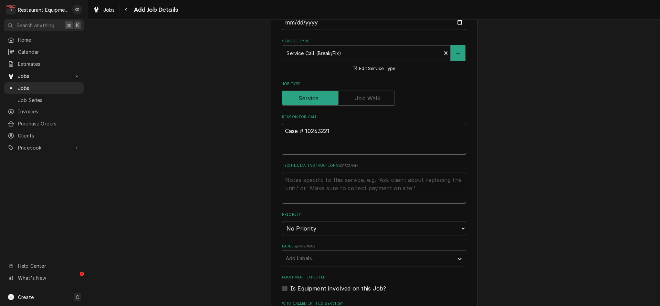
type textarea "x"
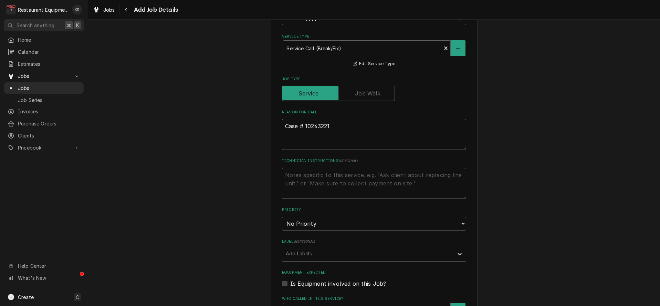
type textarea "Case # 10263221"
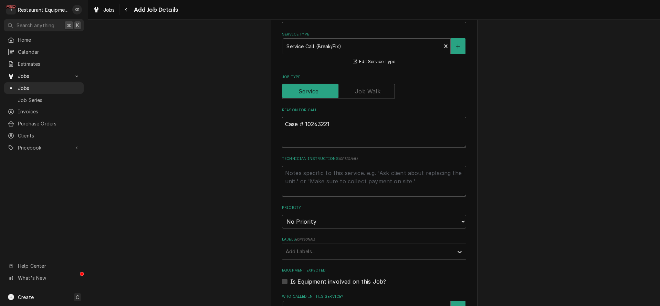
click at [292, 142] on textarea "Case # 10263221" at bounding box center [374, 132] width 184 height 31
paste textarea "Case#: 10263221 Site Contact Name: Rodney Mick (tech) Site Contact Number : 304…"
type textarea "x"
type textarea "Case # 10263221 Case#: 10263221 Site Contact Name: Rodney Mick (tech) Site Cont…"
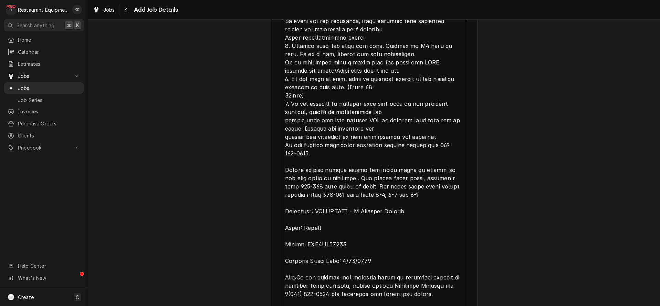
type textarea "x"
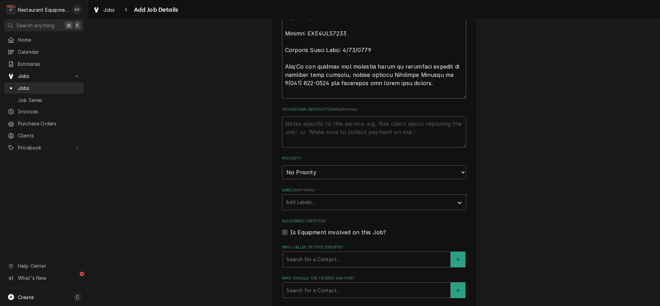
scroll to position [785, 0]
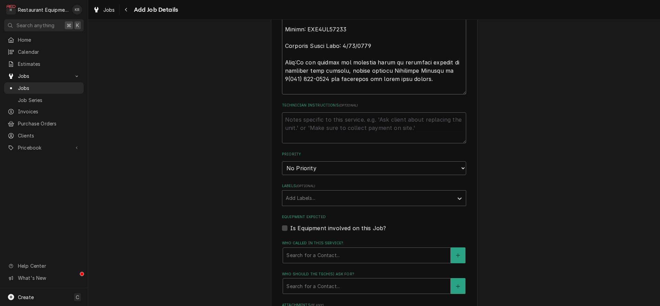
type textarea "Case # 10263221 Case#: 10263221 Site Contact Name: Rodney Mick (tech) Site Cont…"
select select "2"
click option "High" at bounding box center [0, 0] width 0 height 0
click at [308, 197] on div "Labels" at bounding box center [368, 198] width 164 height 12
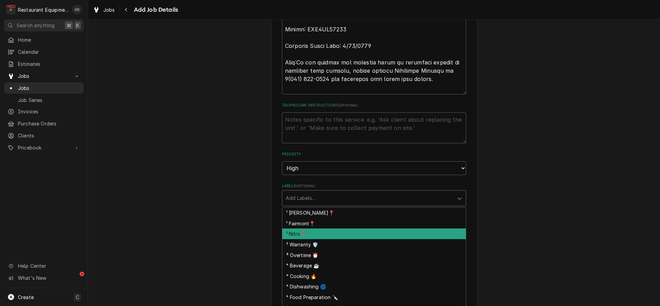
drag, startPoint x: 307, startPoint y: 233, endPoint x: 311, endPoint y: 229, distance: 5.6
click at [307, 233] on div "¹ Nitro📍" at bounding box center [374, 233] width 184 height 11
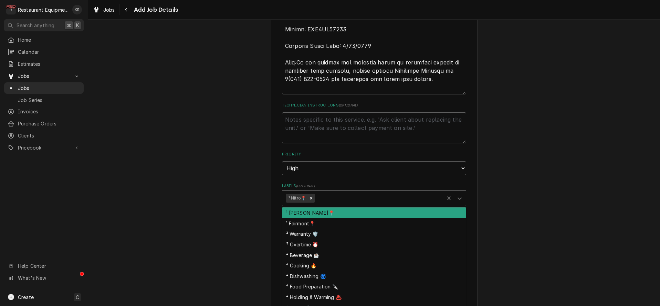
drag, startPoint x: 339, startPoint y: 198, endPoint x: 334, endPoint y: 197, distance: 4.7
click at [339, 198] on div "Labels" at bounding box center [378, 198] width 124 height 12
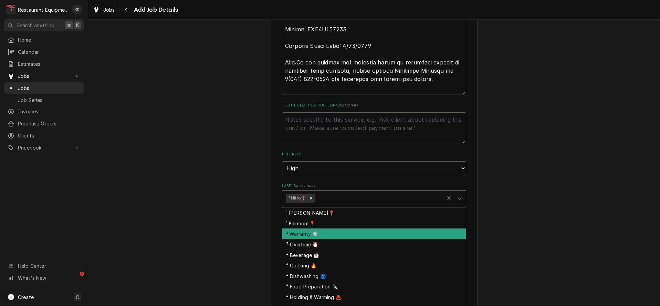
scroll to position [3, 0]
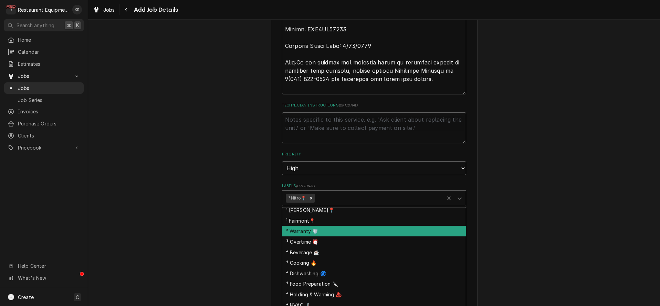
click at [338, 232] on div "² Warranty 🛡️" at bounding box center [374, 231] width 184 height 11
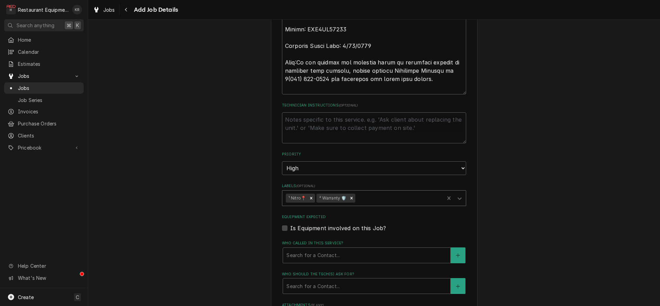
click at [383, 200] on div "Labels" at bounding box center [399, 198] width 84 height 12
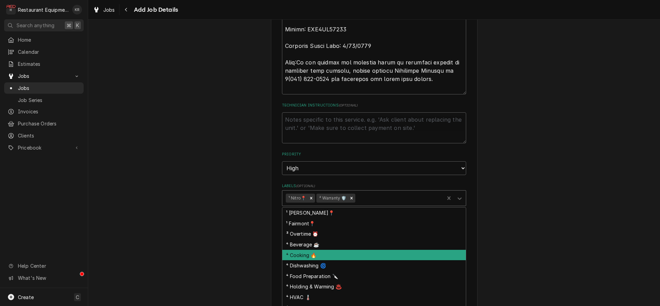
click at [320, 258] on div "⁴ Cooking 🔥" at bounding box center [374, 255] width 184 height 11
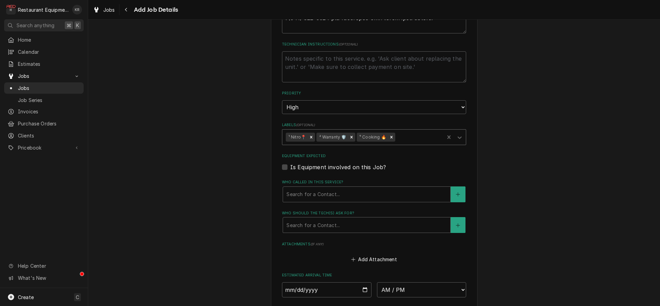
scroll to position [893, 0]
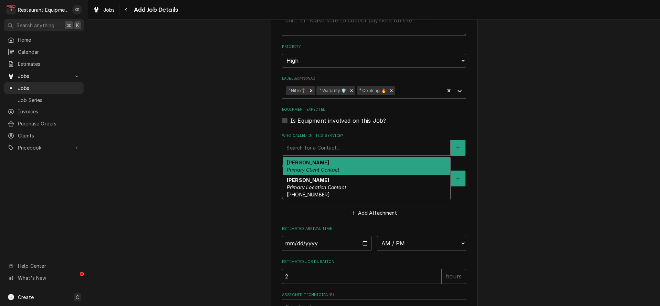
click at [327, 148] on div "Who called in this service?" at bounding box center [366, 148] width 160 height 12
click at [323, 170] on em "Primary Client Contact" at bounding box center [313, 170] width 53 height 6
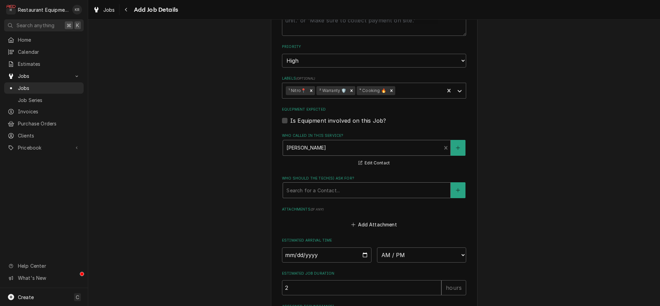
drag, startPoint x: 323, startPoint y: 189, endPoint x: 323, endPoint y: 194, distance: 4.5
click at [323, 190] on div "Who should the tech(s) ask for?" at bounding box center [366, 190] width 160 height 12
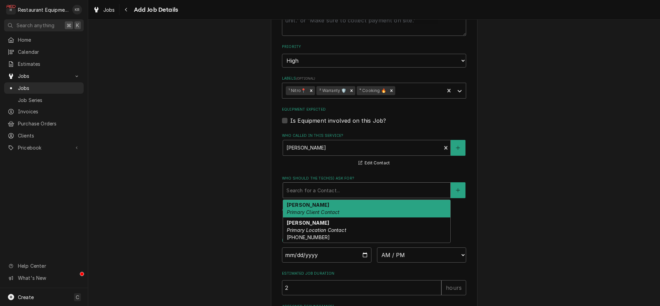
click at [323, 212] on em "Primary Client Contact" at bounding box center [313, 212] width 53 height 6
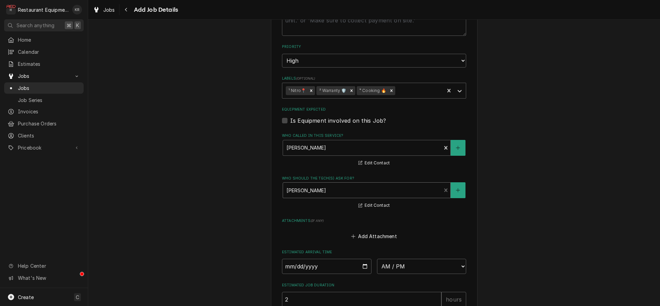
scroll to position [983, 0]
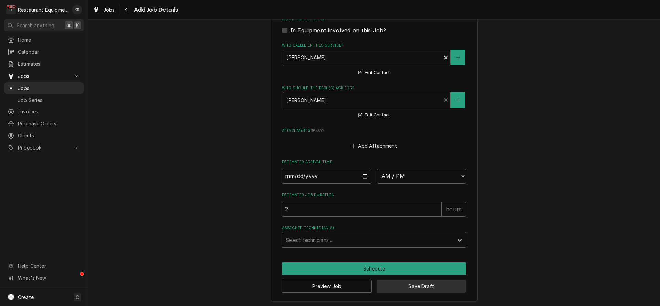
click at [418, 286] on button "Save Draft" at bounding box center [422, 286] width 90 height 13
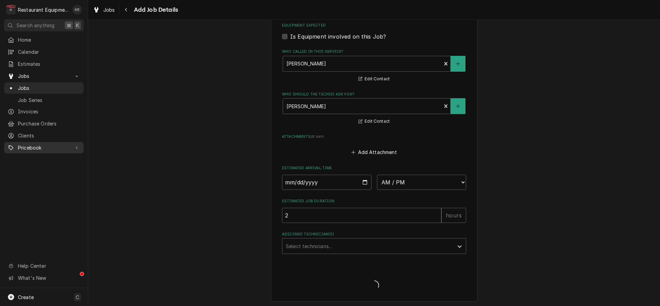
type textarea "x"
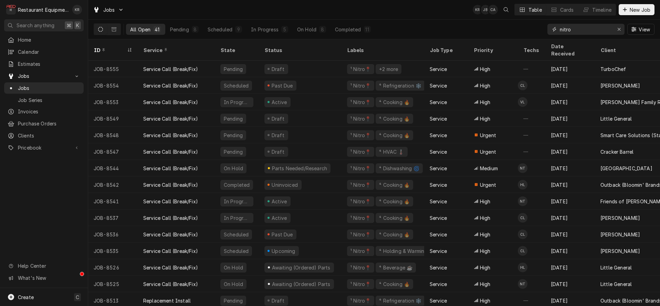
click at [578, 31] on input "nitro" at bounding box center [586, 29] width 52 height 11
drag, startPoint x: 563, startPoint y: 29, endPoint x: 542, endPoint y: 26, distance: 21.9
click at [560, 26] on input "nitro" at bounding box center [586, 29] width 52 height 11
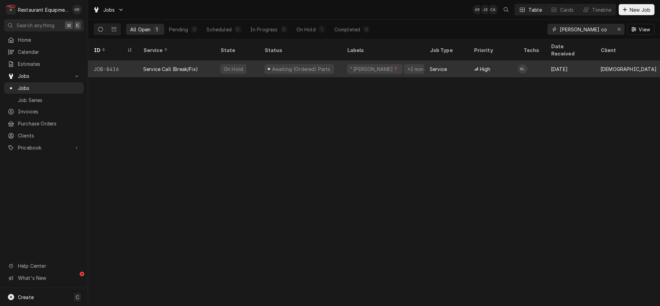
type input "[PERSON_NAME] co"
click at [407, 65] on div "+2 more" at bounding box center [417, 68] width 20 height 7
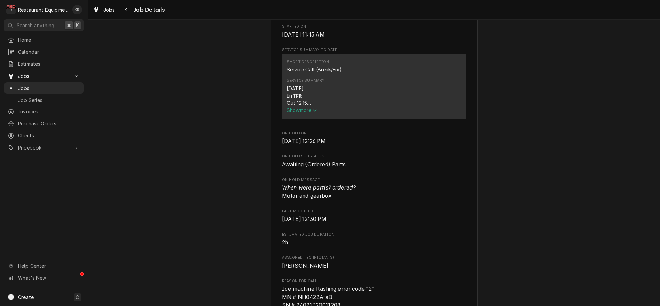
scroll to position [249, 0]
click at [299, 112] on span "Show more" at bounding box center [302, 109] width 30 height 6
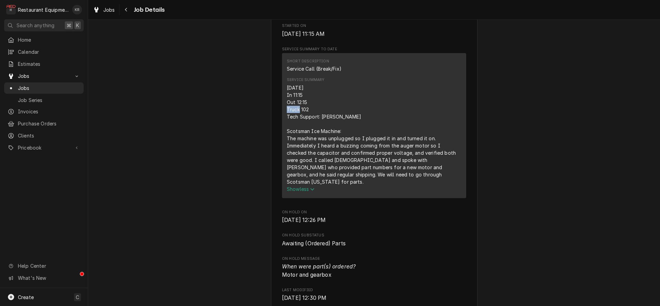
click at [299, 117] on div "8/8/25 In 11:15 Out 12:15 Truck 102 Tech Support: Matt Scotsman Ice Machine: Th…" at bounding box center [374, 134] width 175 height 101
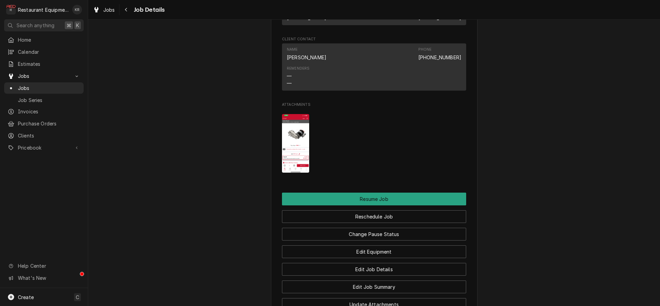
scroll to position [751, 0]
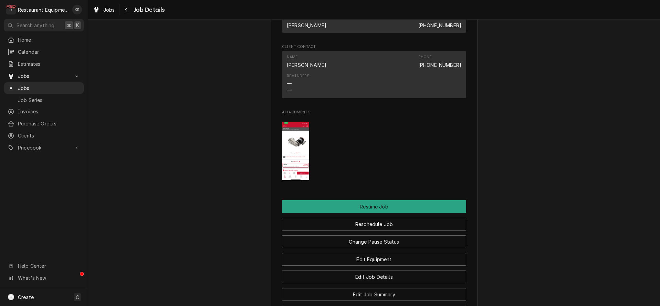
click at [294, 151] on img "Attachments" at bounding box center [295, 151] width 27 height 59
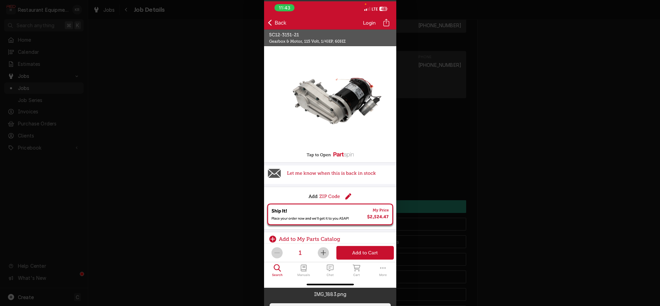
click at [294, 151] on img at bounding box center [330, 144] width 132 height 286
click at [469, 105] on div at bounding box center [330, 153] width 660 height 306
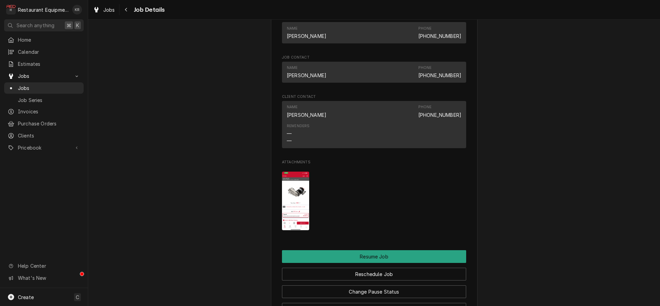
scroll to position [702, 0]
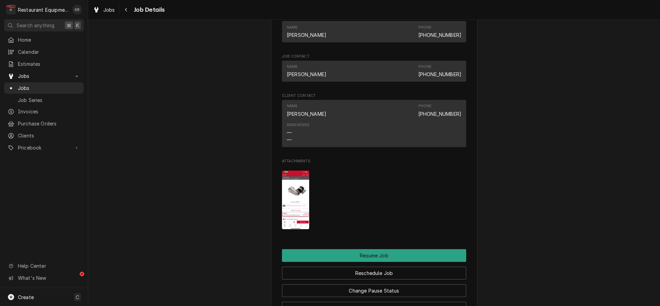
drag, startPoint x: 100, startPoint y: 1, endPoint x: 303, endPoint y: 195, distance: 280.8
click at [303, 195] on img "Attachments" at bounding box center [295, 199] width 27 height 59
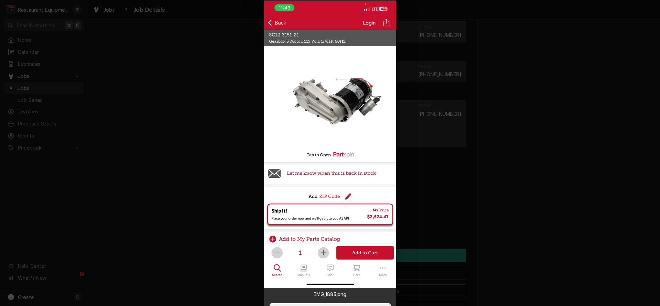
click at [151, 122] on div at bounding box center [330, 153] width 660 height 306
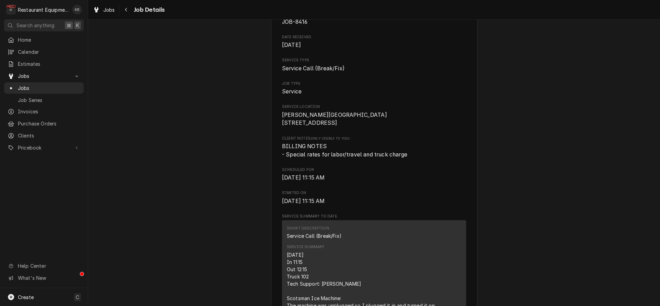
scroll to position [0, 0]
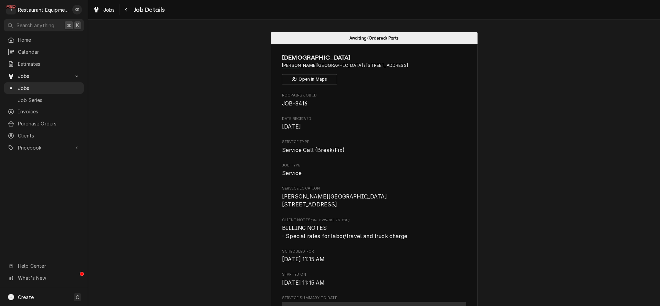
drag, startPoint x: 281, startPoint y: 196, endPoint x: 328, endPoint y: 210, distance: 49.0
copy span "Nicholas Co High School 30 Grizzly Ln Summersville, WV 26651"
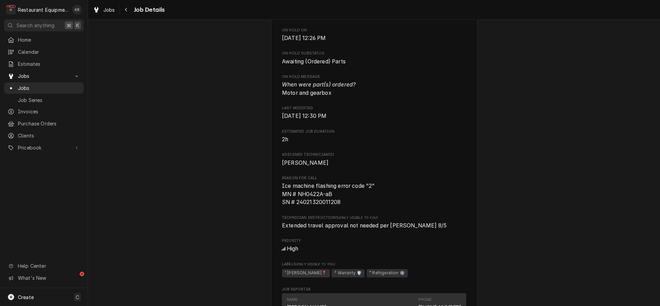
scroll to position [436, 0]
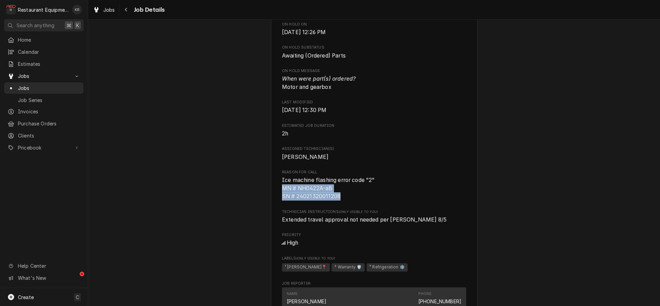
drag, startPoint x: 283, startPoint y: 189, endPoint x: 349, endPoint y: 198, distance: 67.0
click at [349, 198] on span "Ice machine flashing error code "2" MN # NH0422A-aB SN # 24021320011208" at bounding box center [374, 188] width 184 height 24
copy span "MN # NH0422A-aB SN # 24021320011208"
click at [106, 13] on span "Jobs" at bounding box center [109, 9] width 12 height 7
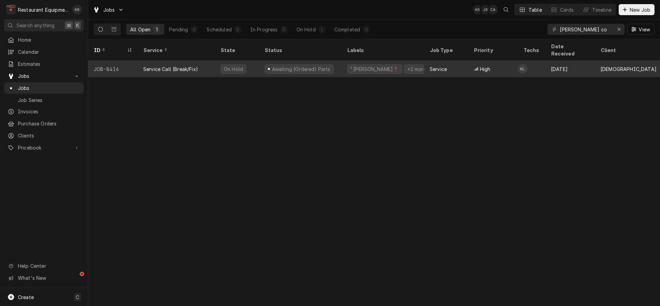
click at [407, 61] on div "¹ [PERSON_NAME]📍 +2 more" at bounding box center [383, 69] width 83 height 17
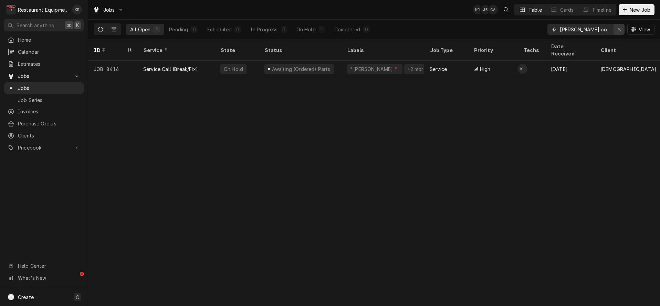
click at [618, 29] on icon "Erase input" at bounding box center [619, 29] width 4 height 5
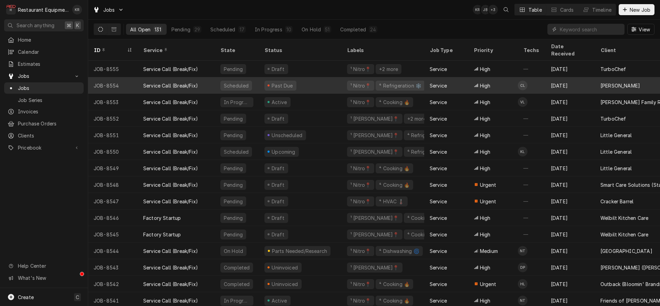
click at [340, 77] on div "Past Due" at bounding box center [300, 85] width 83 height 17
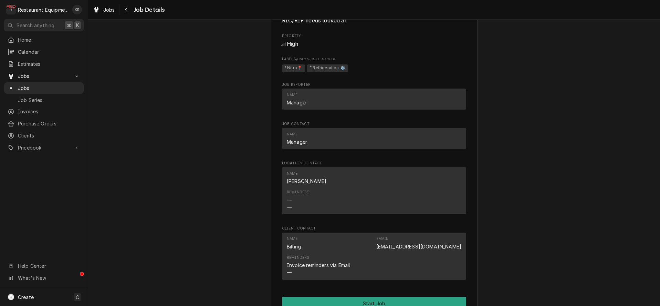
scroll to position [525, 0]
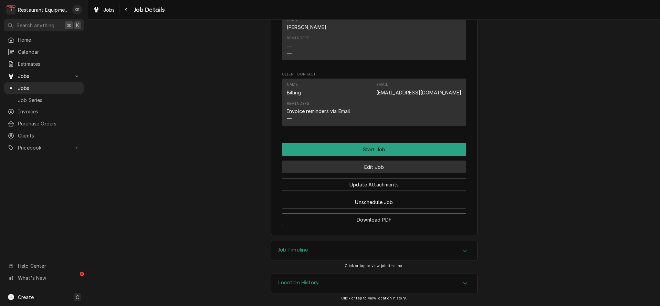
click at [361, 169] on button "Edit Job" at bounding box center [374, 166] width 184 height 13
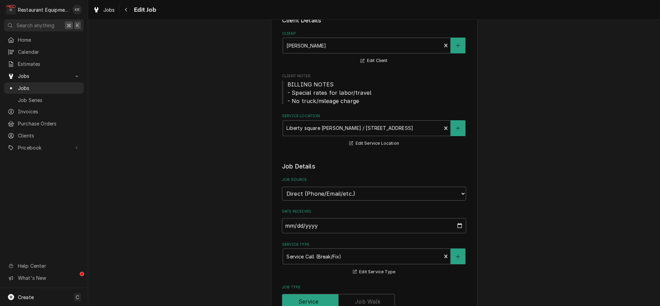
type textarea "x"
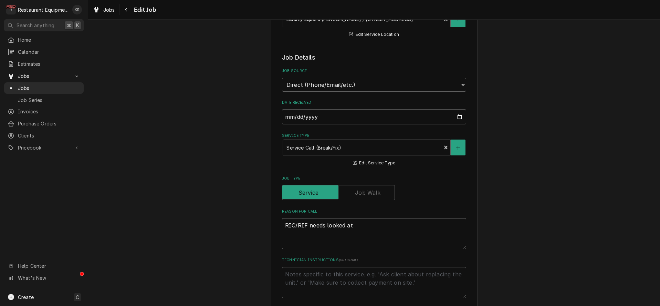
click at [284, 221] on textarea "RIC/RIF needs looked at" at bounding box center [374, 233] width 184 height 31
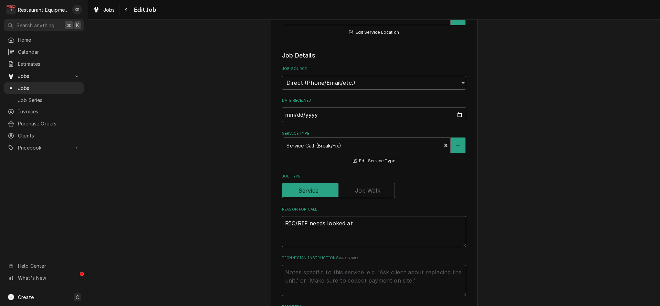
scroll to position [153, 0]
type textarea "~RIC/RIF needs looked at"
type textarea "x"
click at [376, 231] on textarea "~RIC/RIF needs looked at" at bounding box center [374, 231] width 184 height 31
type textarea "~RIC/RIF needs looked at"
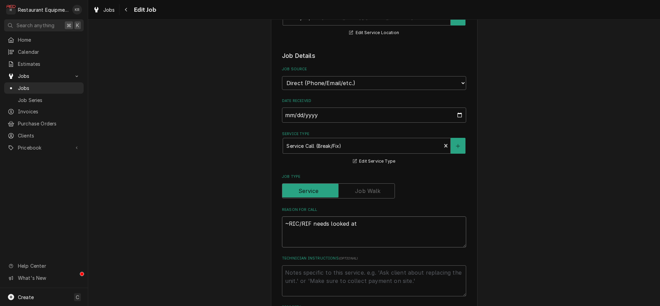
type textarea "x"
type textarea "~RIC/RIF needs looked at"
type textarea "x"
type textarea "~RIC/RIF needs looked at ~"
type textarea "x"
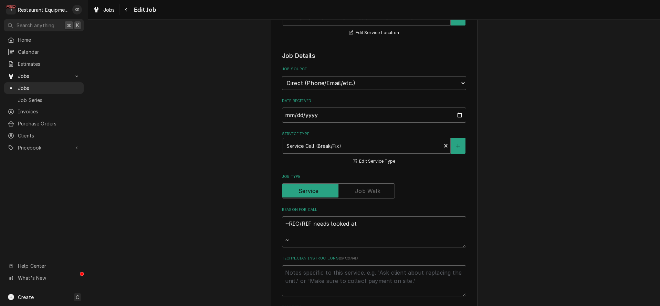
type textarea "~RIC/RIF needs looked at ~p"
type textarea "x"
type textarea "~RIC/RIF needs looked at ~pa"
type textarea "x"
type textarea "~RIC/RIF needs looked at ~pas"
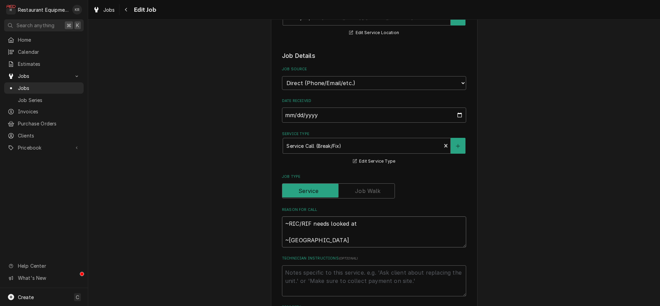
type textarea "x"
type textarea "~RIC/RIF needs looked at ~pass"
type textarea "x"
type textarea "~RIC/RIF needs looked at ~passt"
type textarea "x"
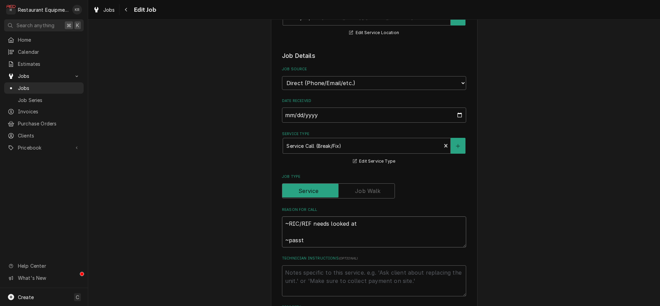
type textarea "~RIC/RIF needs looked at ~passth"
type textarea "x"
type textarea "~RIC/RIF needs looked at ~passthr"
type textarea "x"
type textarea "~RIC/RIF needs looked at ~passthro"
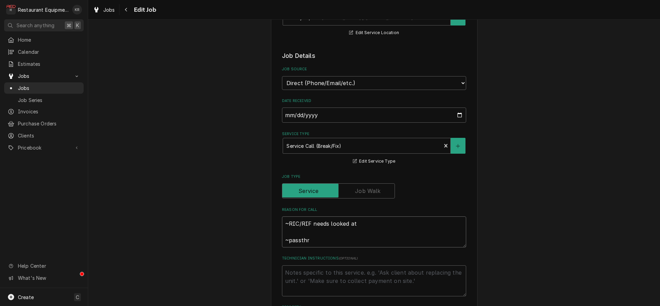
type textarea "x"
type textarea "~RIC/RIF needs looked at ~passthrou"
type textarea "x"
type textarea "~RIC/RIF needs looked at ~passthroug"
type textarea "x"
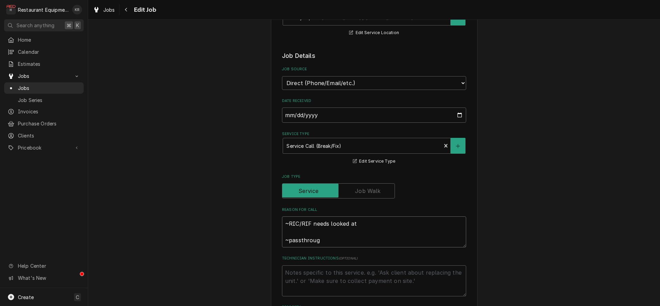
type textarea "~RIC/RIF needs looked at ~passthrough"
type textarea "x"
type textarea "~RIC/RIF needs looked at ~passthrough"
type textarea "x"
type textarea "~RIC/RIF needs looked at ~passthrough h"
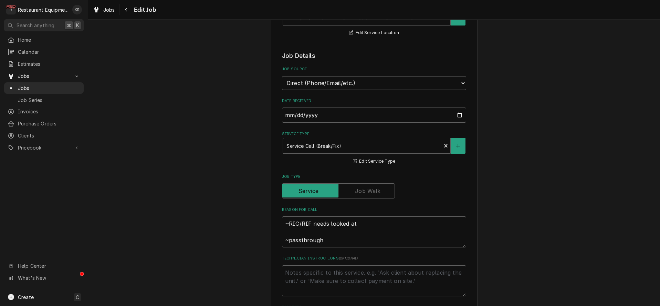
type textarea "x"
type textarea "~RIC/RIF needs looked at ~passthrough ha"
type textarea "x"
type textarea "~RIC/RIF needs looked at ~passthrough has"
type textarea "x"
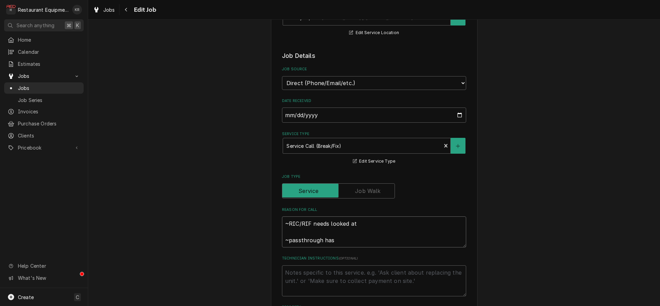
type textarea "~RIC/RIF needs looked at ~passthrough has"
type textarea "x"
type textarea "~RIC/RIF needs looked at ~passthrough has b"
type textarea "x"
type textarea "~RIC/RIF needs looked at ~passthrough has"
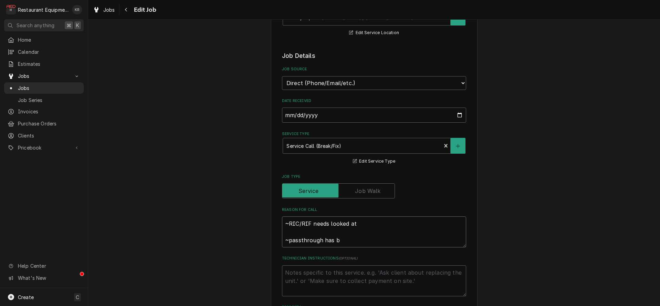
type textarea "x"
type textarea "~RIC/RIF needs looked at ~passthrough has l"
type textarea "x"
type textarea "~RIC/RIF needs looked at ~passthrough has li"
type textarea "x"
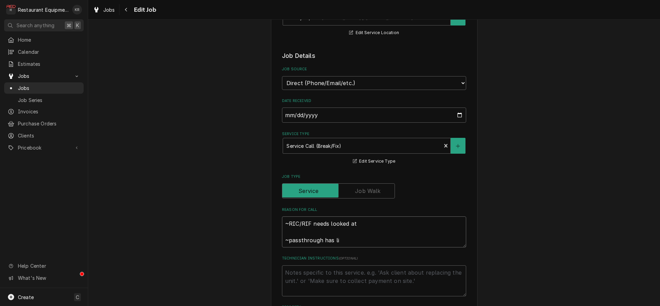
type textarea "~RIC/RIF needs looked at ~passthrough has lig"
type textarea "x"
type textarea "~RIC/RIF needs looked at ~passthrough has ligh"
type textarea "x"
type textarea "~RIC/RIF needs looked at ~passthrough has light"
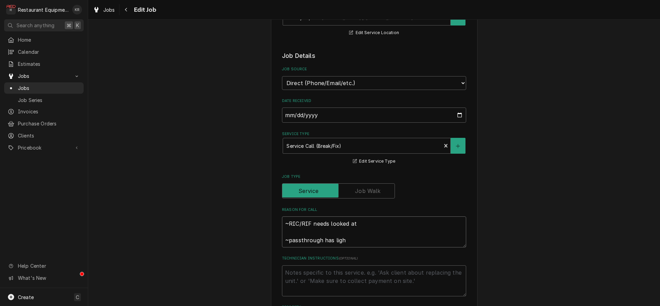
type textarea "x"
type textarea "~RIC/RIF needs looked at ~passthrough has light"
type textarea "x"
type textarea "~RIC/RIF needs looked at ~passthrough has light b"
type textarea "x"
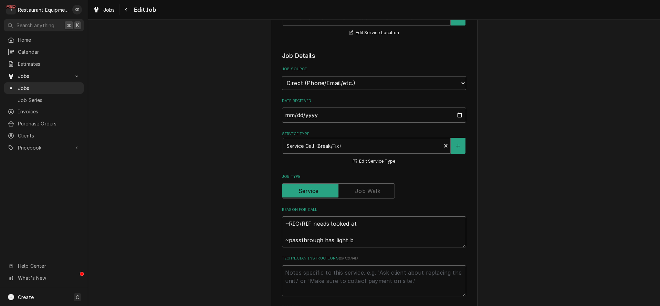
type textarea "~RIC/RIF needs looked at ~passthrough has light bu"
type textarea "x"
type textarea "~RIC/RIF needs looked at ~passthrough has light bul"
type textarea "x"
type textarea "~RIC/RIF needs looked at ~passthrough has light bulb"
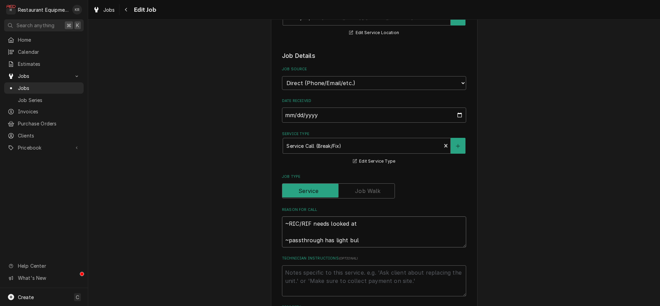
type textarea "x"
type textarea "~RIC/RIF needs looked at ~passthrough has light bulb"
type textarea "x"
type textarea "~RIC/RIF needs looked at ~passthrough has light bulb b"
type textarea "x"
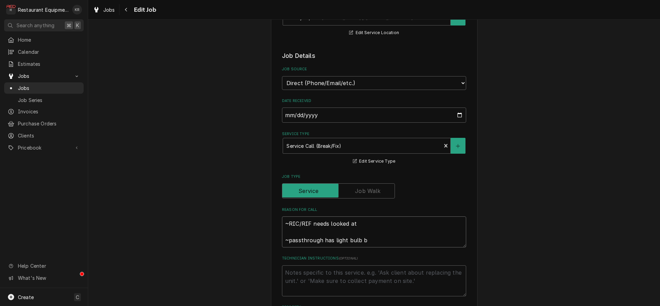
type textarea "~RIC/RIF needs looked at ~passthrough has light bulb br"
type textarea "x"
type textarea "~RIC/RIF needs looked at ~passthrough has light bulb bro"
type textarea "x"
type textarea "~RIC/RIF needs looked at ~passthrough has light bulb brok"
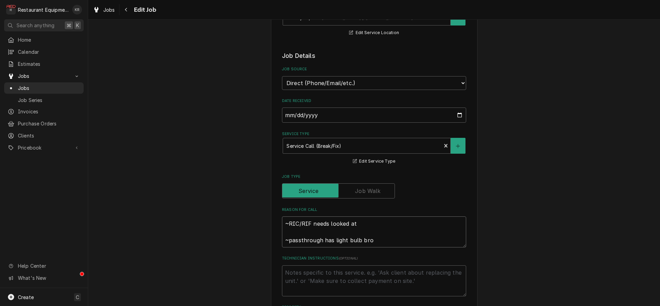
type textarea "x"
type textarea "~RIC/RIF needs looked at ~passthrough has light bulb broke"
type textarea "x"
type textarea "~RIC/RIF needs looked at ~passthrough has light bulb broken"
type textarea "x"
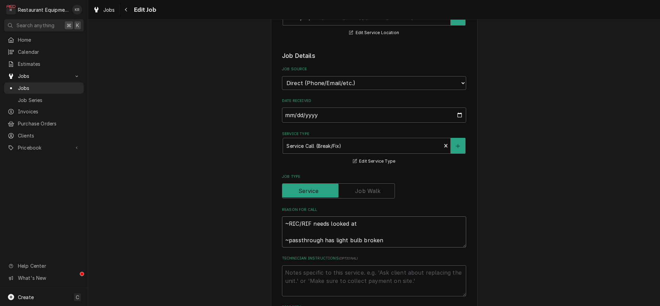
type textarea "~RIC/RIF needs looked at ~passthrough has light bulb broken"
type textarea "x"
type textarea "~RIC/RIF needs looked at ~passthrough has light bulb broken i"
type textarea "x"
type textarea "~RIC/RIF needs looked at ~passthrough has light bulb broken in"
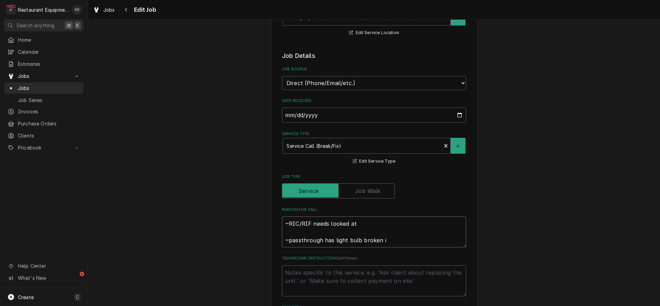
type textarea "x"
type textarea "~RIC/RIF needs looked at ~passthrough has light bulb broken in"
type textarea "x"
type textarea "~RIC/RIF needs looked at ~passthrough has light bulb broken in i"
type textarea "x"
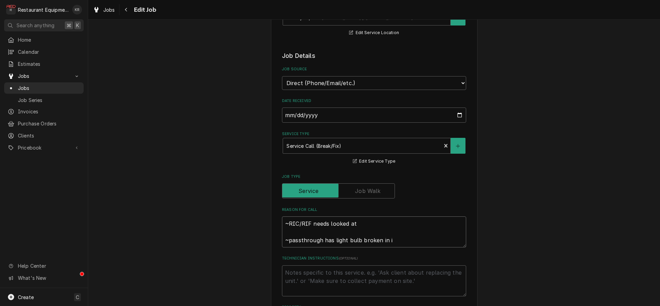
type textarea "~RIC/RIF needs looked at ~passthrough has light bulb broken in it"
type textarea "x"
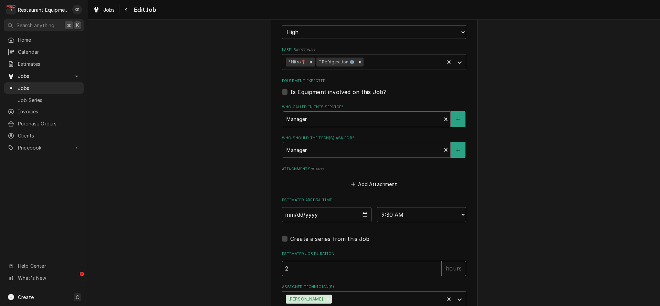
scroll to position [484, 0]
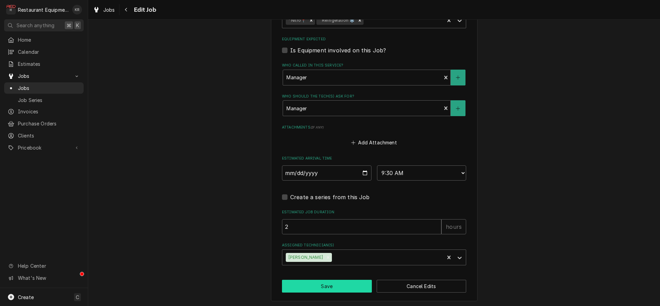
type textarea "~RIC/RIF needs looked at ~passthrough has light bulb broken in it"
click at [330, 285] on button "Save" at bounding box center [327, 286] width 90 height 13
type textarea "x"
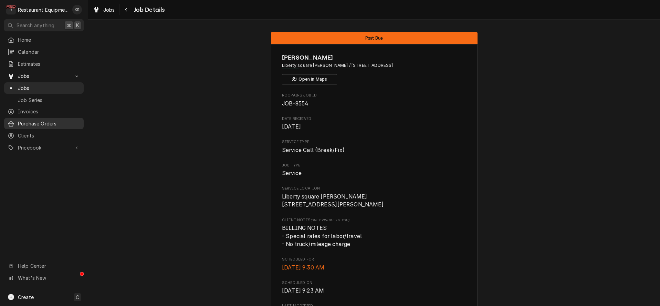
click at [29, 120] on span "Purchase Orders" at bounding box center [49, 123] width 62 height 7
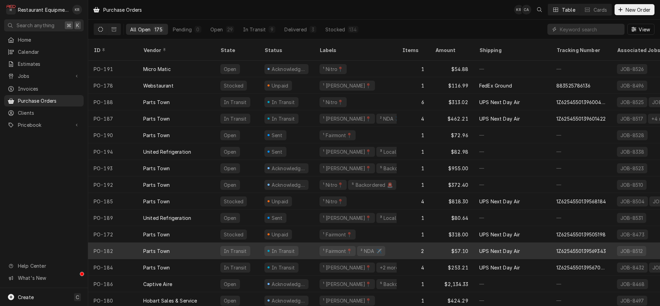
click at [342, 247] on div "¹ Fairmont📍" at bounding box center [337, 250] width 31 height 7
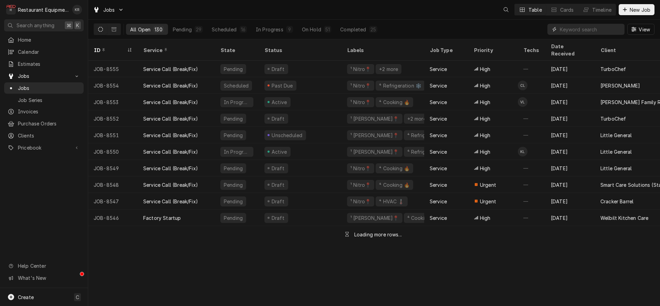
click at [579, 27] on input "Dynamic Content Wrapper" at bounding box center [590, 29] width 61 height 11
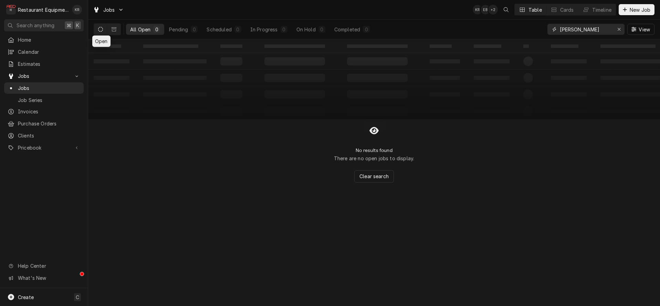
type input "[PERSON_NAME]"
click at [99, 30] on icon "Dynamic Content Wrapper" at bounding box center [100, 29] width 5 height 5
click at [113, 31] on icon "Dynamic Content Wrapper" at bounding box center [114, 29] width 5 height 4
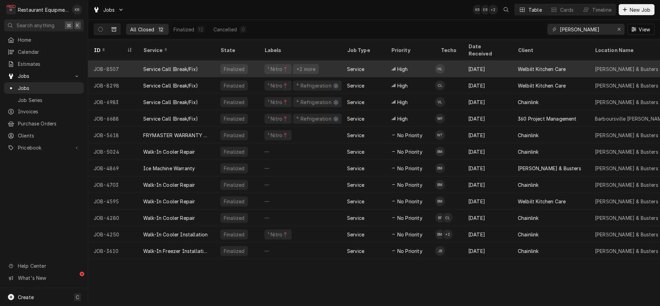
click at [213, 61] on div "Service Call (Break/Fix)" at bounding box center [176, 69] width 77 height 17
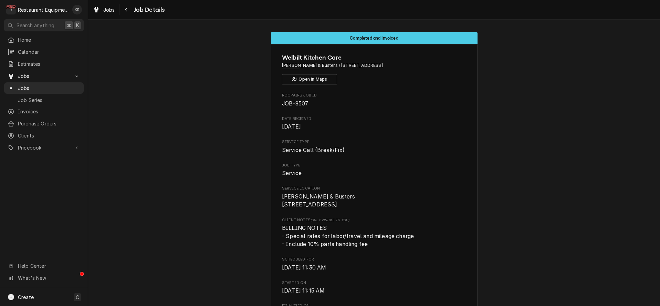
scroll to position [737, 0]
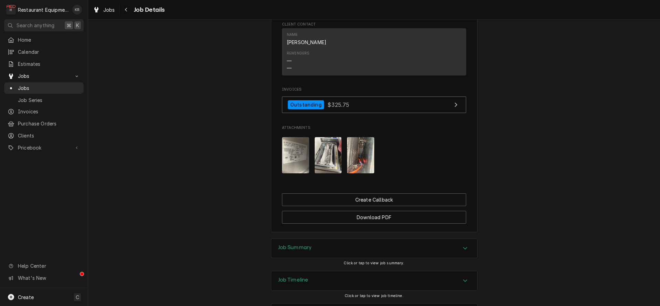
click at [297, 215] on div "Download PDF" at bounding box center [374, 215] width 184 height 18
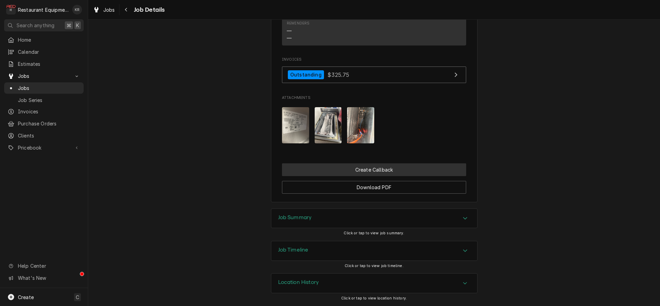
scroll to position [775, 0]
click at [290, 219] on h3 "Job Summary" at bounding box center [295, 217] width 34 height 7
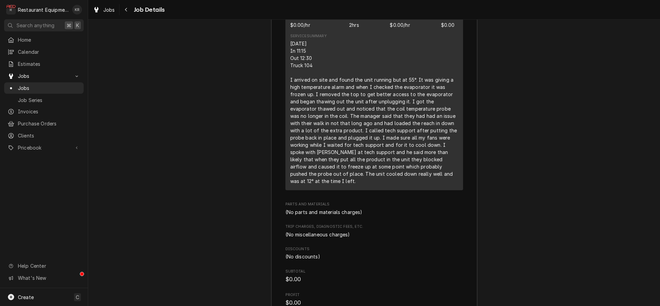
scroll to position [1129, 0]
click at [125, 8] on icon "Navigate back" at bounding box center [126, 9] width 3 height 5
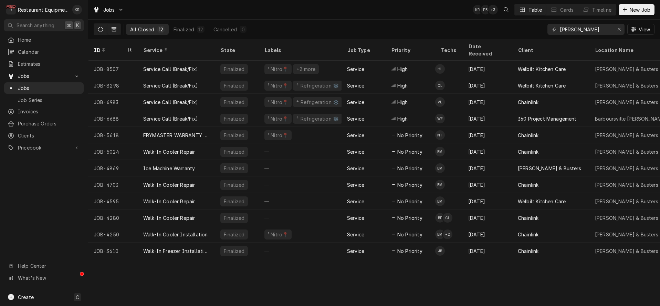
click at [102, 29] on icon "Dynamic Content Wrapper" at bounding box center [100, 29] width 5 height 5
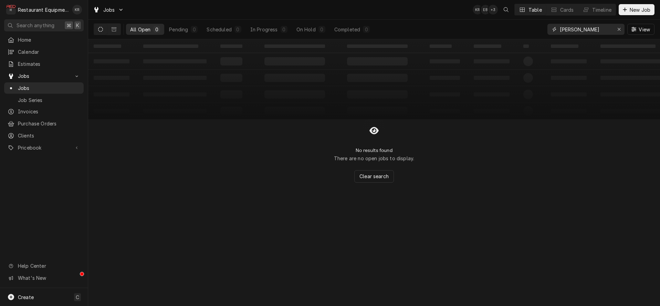
drag, startPoint x: 574, startPoint y: 29, endPoint x: 528, endPoint y: 26, distance: 46.3
click at [560, 26] on input "dave" at bounding box center [586, 29] width 52 height 11
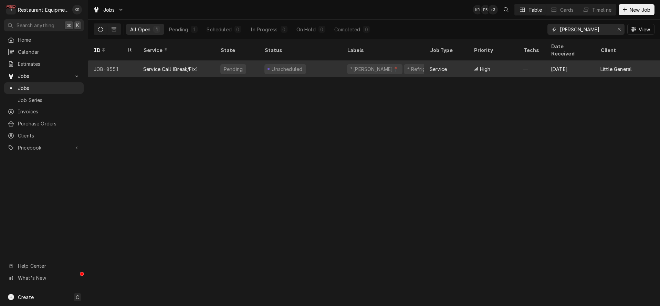
type input "sam"
click at [407, 65] on div "⁴ Refrigeration ❄️" at bounding box center [429, 68] width 44 height 7
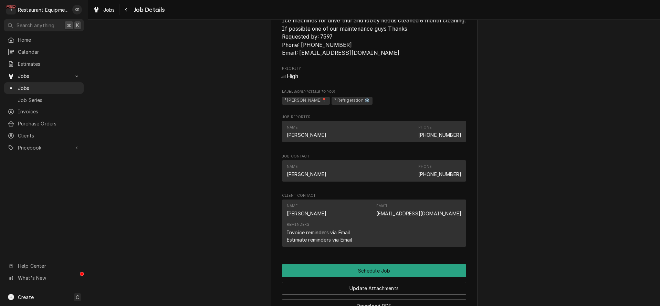
scroll to position [428, 0]
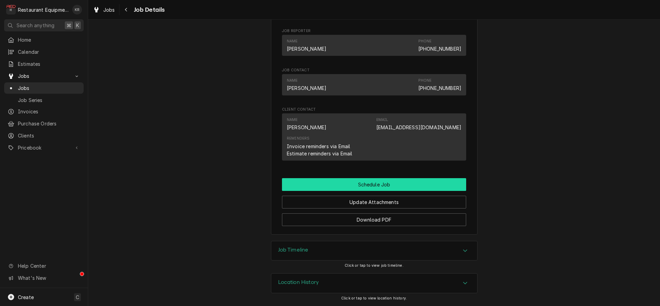
click at [365, 184] on button "Schedule Job" at bounding box center [374, 184] width 184 height 13
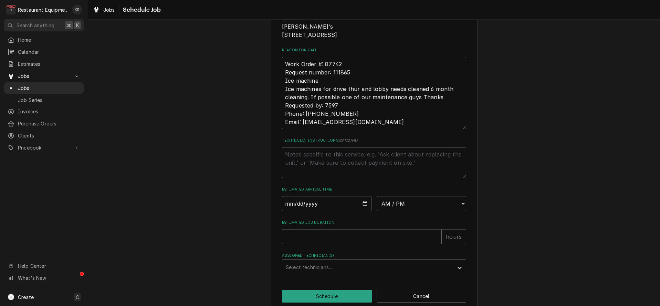
scroll to position [132, 0]
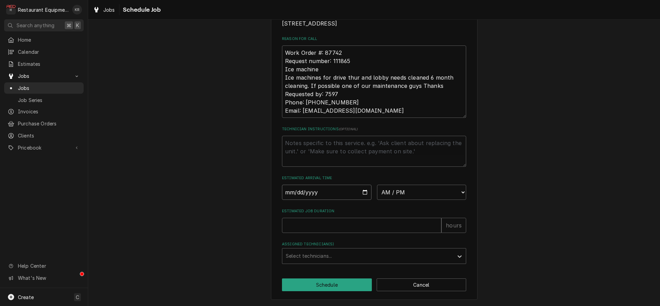
click at [366, 193] on input "Date" at bounding box center [327, 192] width 90 height 15
type input "[DATE]"
type textarea "x"
click at [377, 185] on select "AM / PM 6:00 AM 6:15 AM 6:30 AM 6:45 AM 7:00 AM 7:15 AM 7:30 AM 7:45 AM 8:00 AM…" at bounding box center [422, 192] width 90 height 15
select select "08:00:00"
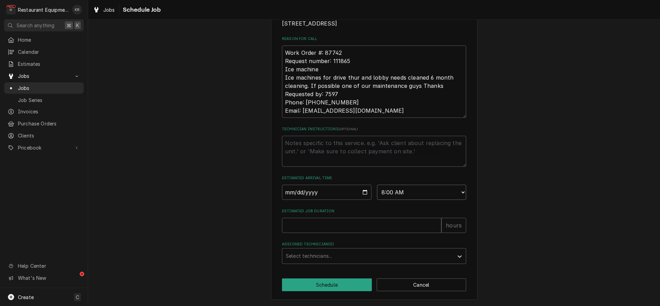
click option "8:00 AM" at bounding box center [0, 0] width 0 height 0
click at [323, 225] on input "Estimated Job Duration" at bounding box center [361, 225] width 159 height 15
type textarea "x"
type input "1"
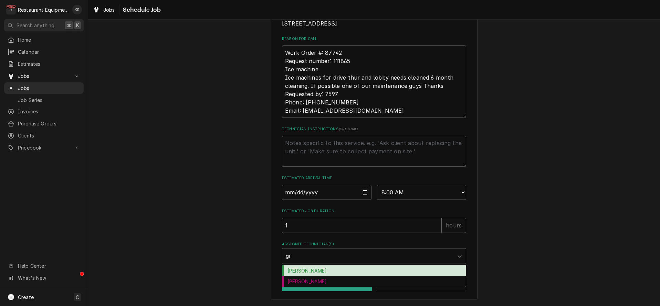
type input "gar"
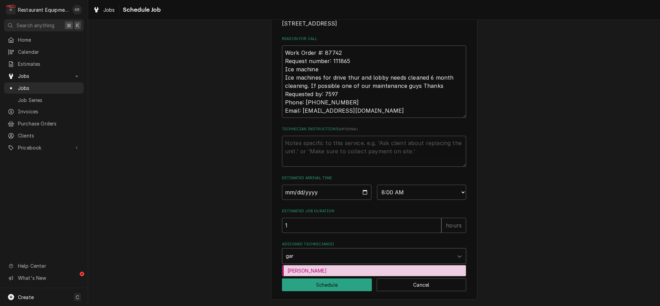
click at [313, 272] on div "Gary Beaver" at bounding box center [374, 270] width 184 height 11
type textarea "x"
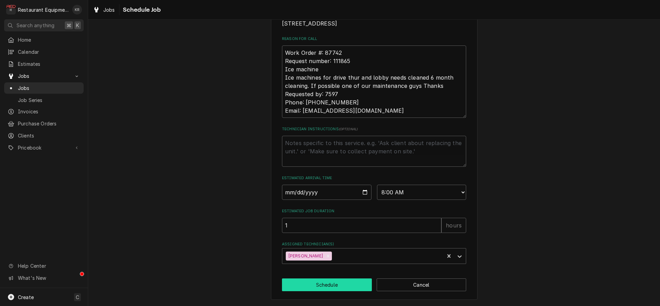
click at [314, 283] on button "Schedule" at bounding box center [327, 284] width 90 height 13
type textarea "x"
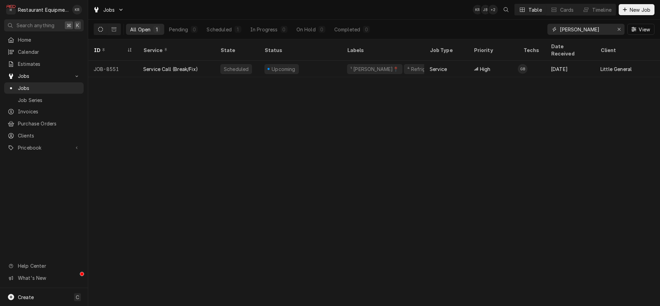
drag, startPoint x: 576, startPoint y: 32, endPoint x: 531, endPoint y: 28, distance: 45.3
click at [560, 28] on input "sam" at bounding box center [586, 29] width 52 height 11
drag, startPoint x: 549, startPoint y: 29, endPoint x: 534, endPoint y: 30, distance: 14.1
click at [560, 30] on input "8541" at bounding box center [586, 29] width 52 height 11
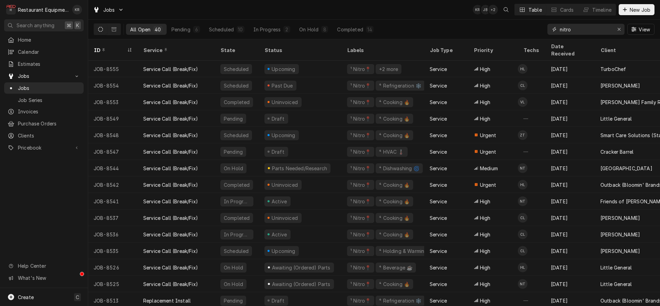
type input "nitro"
click at [627, 11] on div "Dynamic Content Wrapper" at bounding box center [625, 9] width 7 height 7
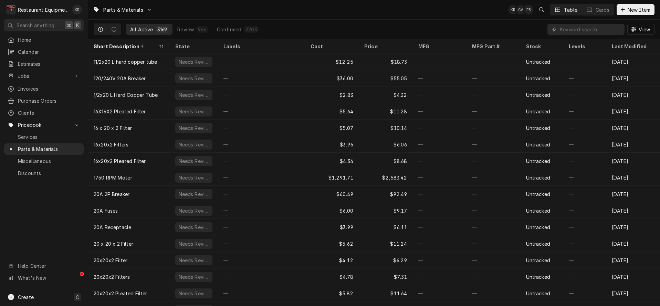
click at [593, 32] on input "Dynamic Content Wrapper" at bounding box center [590, 29] width 61 height 11
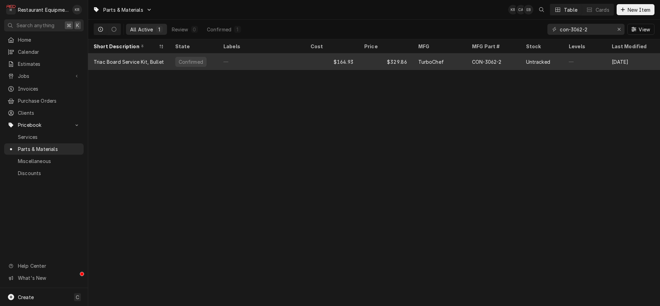
type input "con-3062-2"
click at [369, 62] on div "$329.86" at bounding box center [386, 61] width 54 height 17
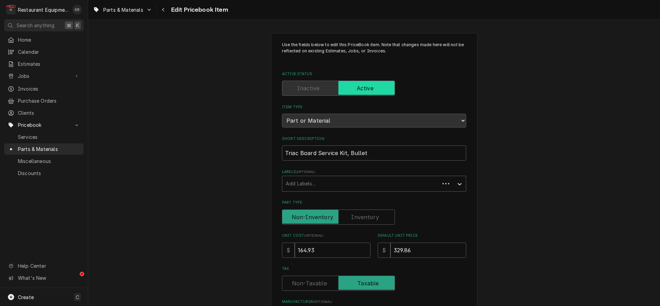
type textarea "x"
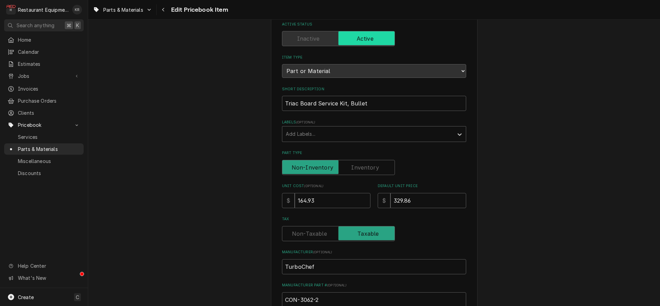
scroll to position [54, 0]
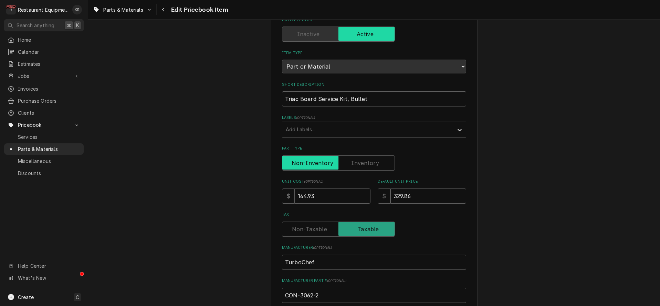
drag, startPoint x: 352, startPoint y: 169, endPoint x: 353, endPoint y: 165, distance: 3.8
click at [353, 168] on input "Part Type" at bounding box center [338, 162] width 107 height 15
checkbox input "true"
type textarea "x"
click at [353, 165] on span "Part Type" at bounding box center [366, 163] width 56 height 14
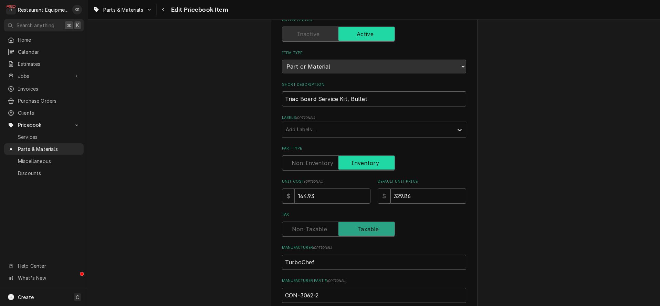
click at [353, 165] on input "Part Type" at bounding box center [338, 162] width 107 height 15
checkbox input "false"
type textarea "x"
click at [353, 165] on input "Part Type" at bounding box center [338, 162] width 107 height 15
checkbox input "true"
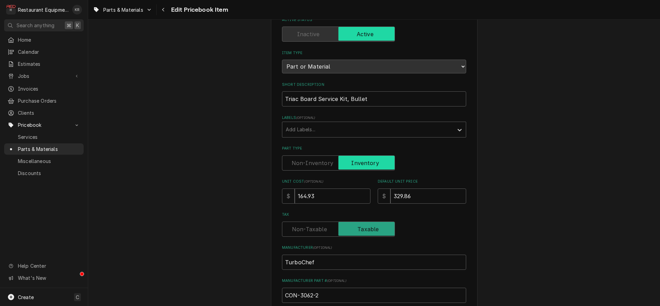
type textarea "x"
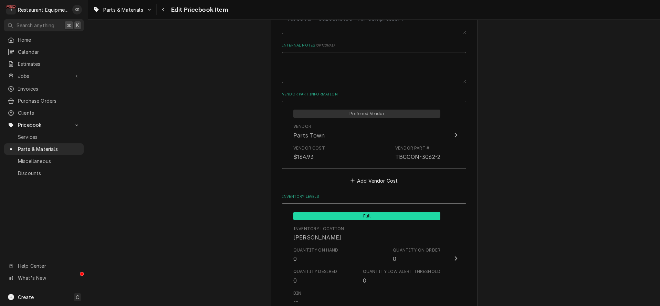
scroll to position [368, 0]
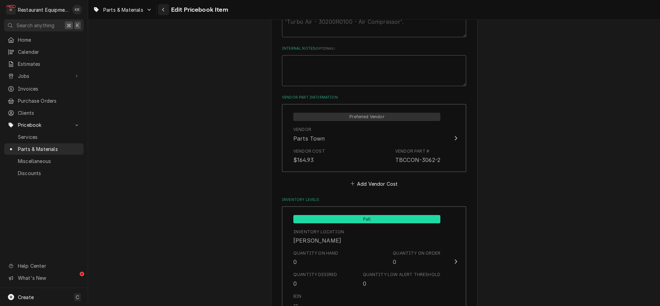
click at [164, 10] on icon "Navigate back" at bounding box center [163, 9] width 3 height 5
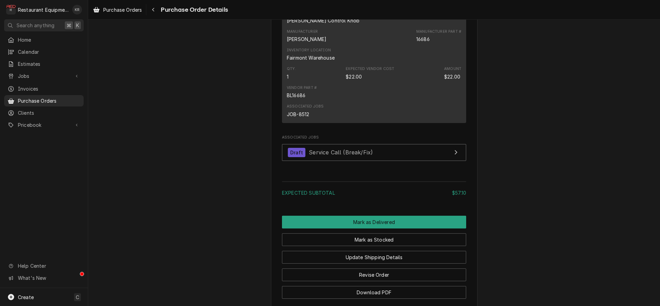
scroll to position [679, 0]
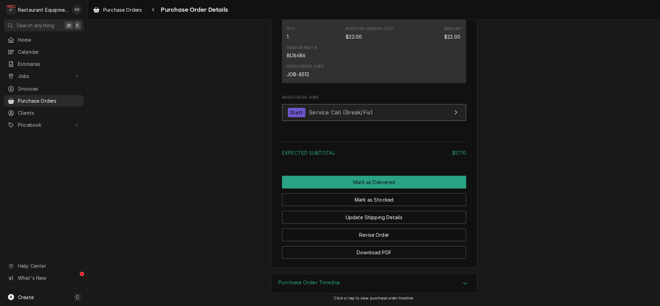
click at [345, 116] on div "Draft Service Call (Break/Fix)" at bounding box center [330, 112] width 85 height 9
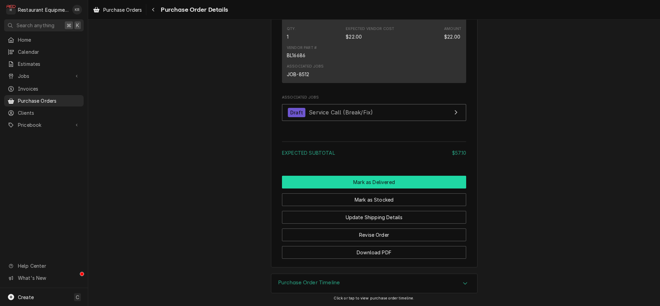
click at [376, 185] on button "Mark as Delivered" at bounding box center [374, 182] width 184 height 13
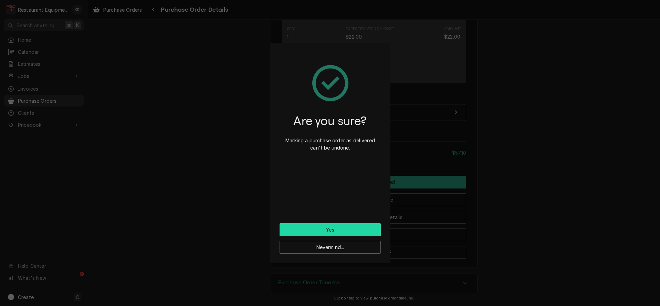
click at [332, 225] on button "Yes" at bounding box center [330, 229] width 101 height 13
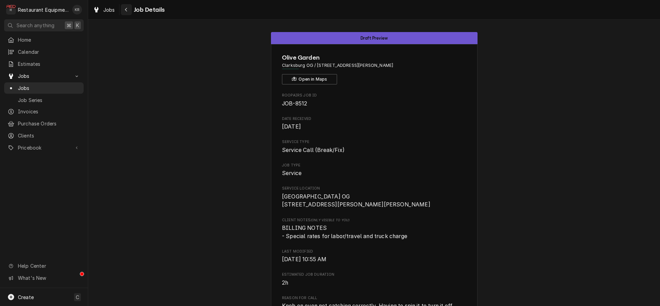
click at [127, 11] on icon "Navigate back" at bounding box center [126, 9] width 3 height 5
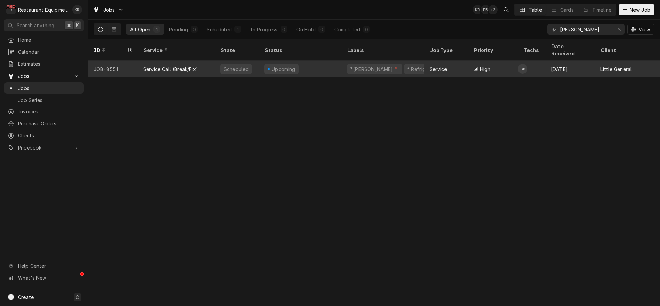
click at [317, 61] on div "Upcoming" at bounding box center [300, 69] width 83 height 17
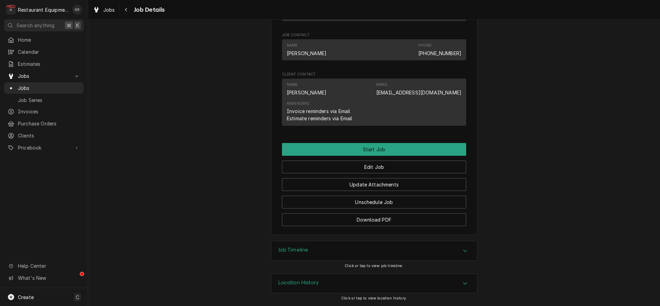
scroll to position [526, 0]
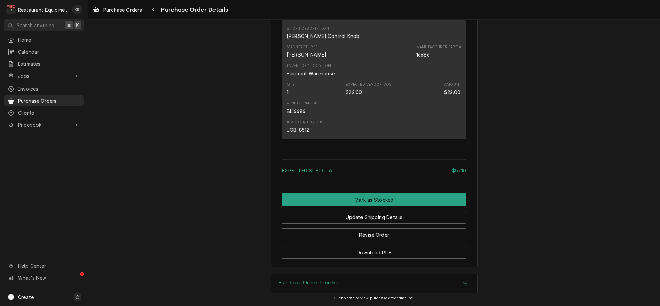
scroll to position [603, 0]
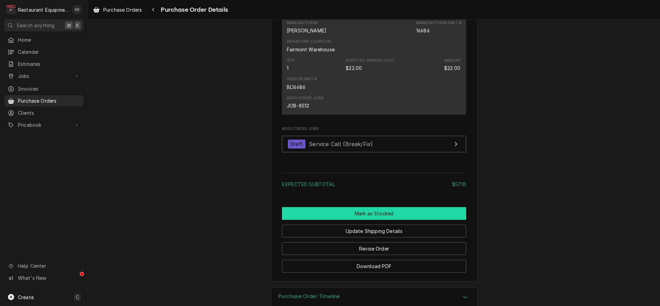
click at [368, 220] on button "Mark as Stocked" at bounding box center [374, 213] width 184 height 13
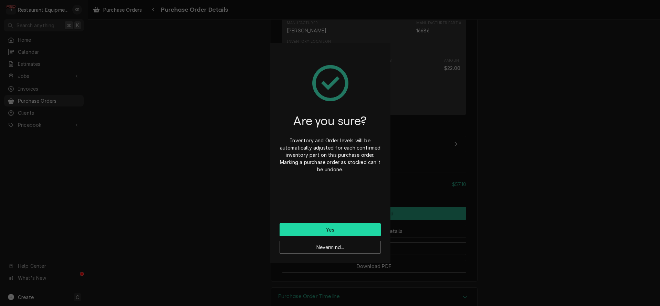
click at [342, 232] on button "Yes" at bounding box center [330, 229] width 101 height 13
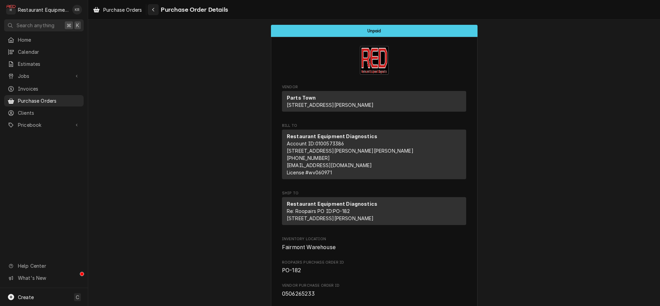
click at [157, 11] on div "Navigate back" at bounding box center [153, 9] width 7 height 7
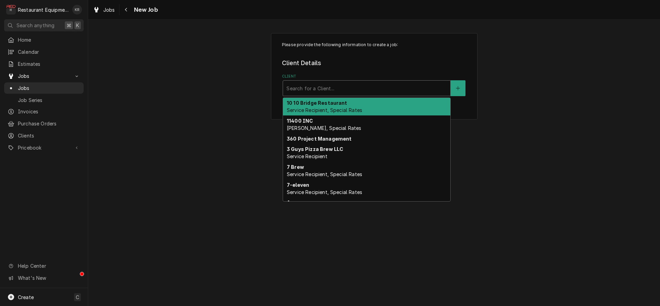
click at [334, 87] on div "Client" at bounding box center [366, 88] width 160 height 12
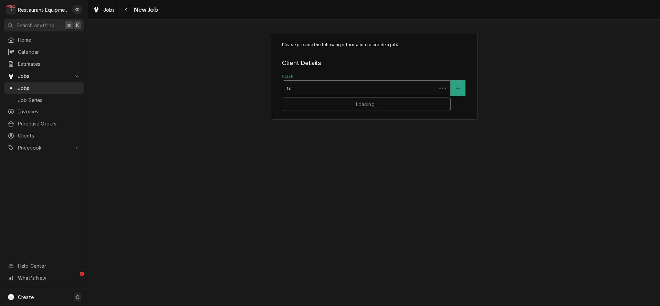
type input "turb"
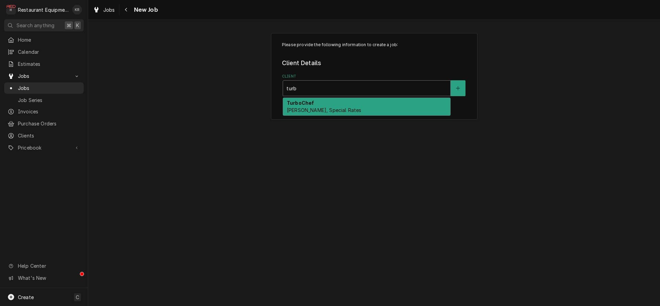
click at [333, 107] on div "TurboChef Bill Payer, Special Rates" at bounding box center [366, 107] width 167 height 18
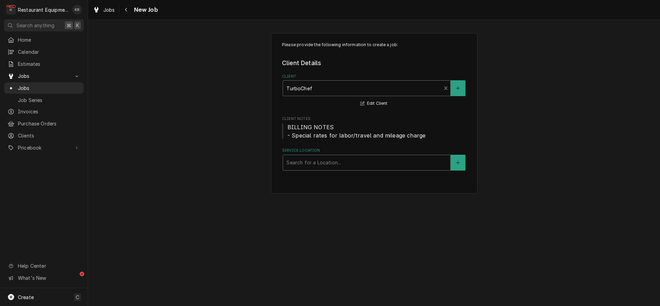
click at [301, 161] on div "Service Location" at bounding box center [366, 162] width 160 height 12
type input "p"
click at [460, 164] on icon "Create New Location" at bounding box center [458, 162] width 4 height 5
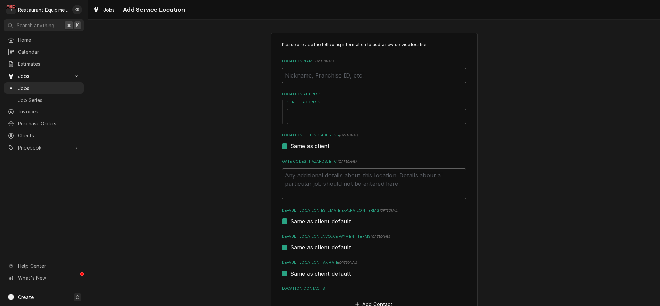
click at [319, 81] on input "Location Name ( optional )" at bounding box center [374, 75] width 184 height 15
type textarea "x"
type input "P"
type textarea "x"
type input "Pa"
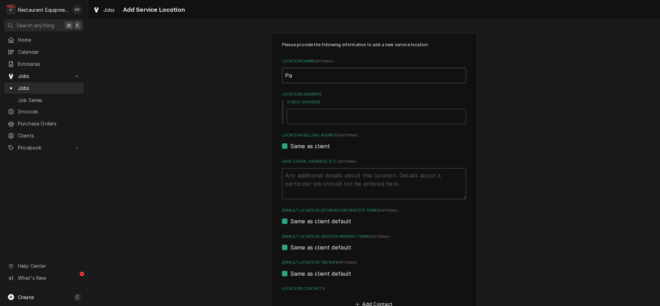
type textarea "x"
type input "Park"
type textarea "x"
type input "Parke"
type textarea "x"
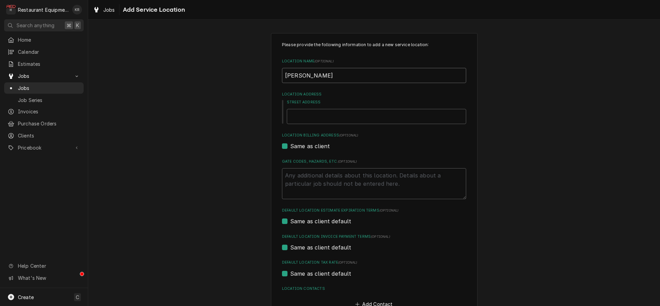
type input "Parker"
type textarea "x"
type input "Parkers"
type textarea "x"
type input "Parkerst"
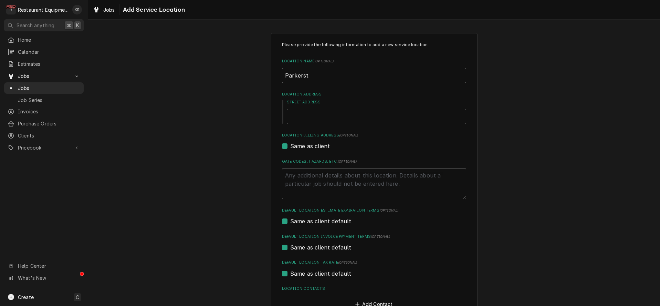
type textarea "x"
type input "Parkers"
type textarea "x"
type input "Parkersb"
type textarea "x"
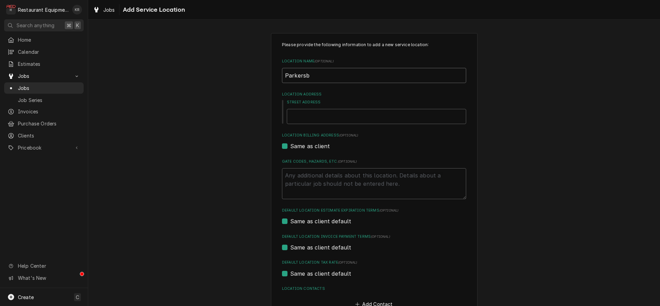
type input "Parkersbu"
type textarea "x"
type input "Parkersbur"
type textarea "x"
type input "Parkersburg"
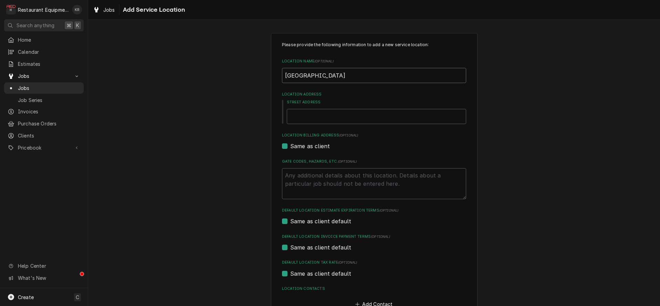
type textarea "x"
type input "Parkersburg"
type textarea "x"
type input "Parkersburg S"
type textarea "x"
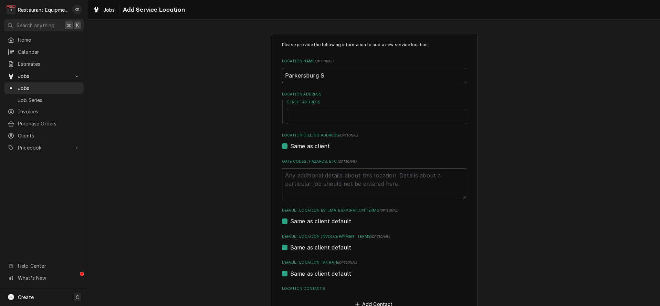
type input "Parkersburg Su"
type textarea "x"
type input "Parkersburg Sub"
type textarea "x"
type input "Parkersburg Subw"
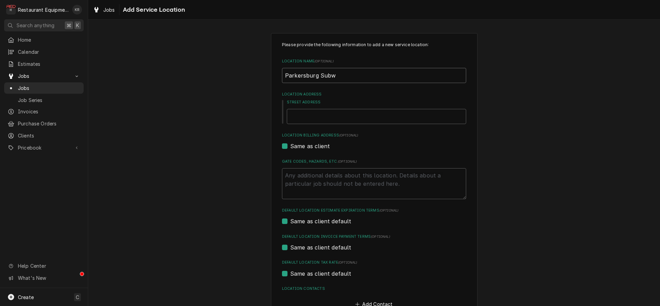
type textarea "x"
type input "Parkersburg Subwa"
type textarea "x"
type input "Parkersburg Subway"
type textarea "x"
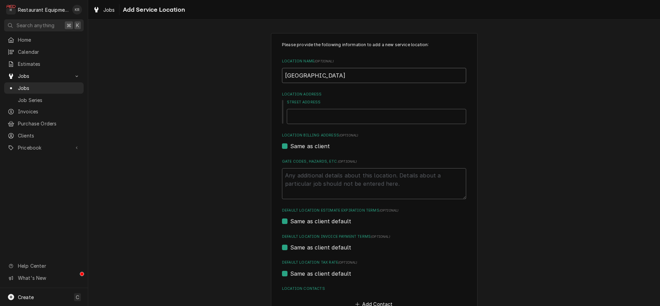
type input "Parkersburg Subway"
type textarea "x"
type input "Parkersburg Subway 4"
type textarea "x"
type input "Parkersburg Subway 46"
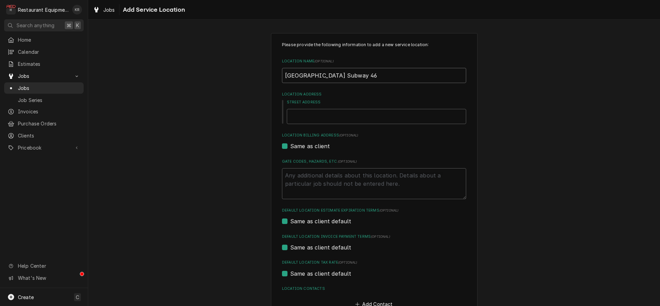
type textarea "x"
type input "Parkersburg Subway 467"
type textarea "x"
type input "Parkersburg Subway 4678"
type textarea "x"
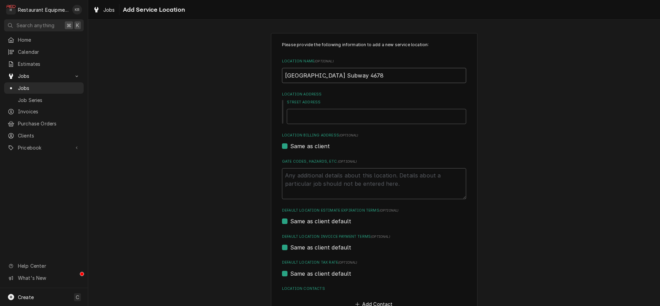
type input "Parkersburg Subway 467"
type textarea "x"
type input "Parkersburg Subway 4672"
type textarea "x"
type input "Parkersburg Subway 46727"
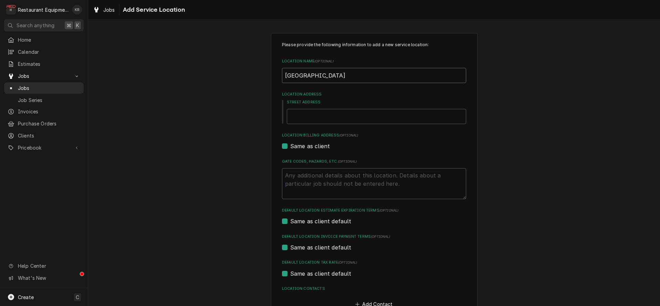
type textarea "x"
type input "Parkersburg Subway 4672"
type textarea "x"
type input "Parkersburg Subway 46728"
type textarea "x"
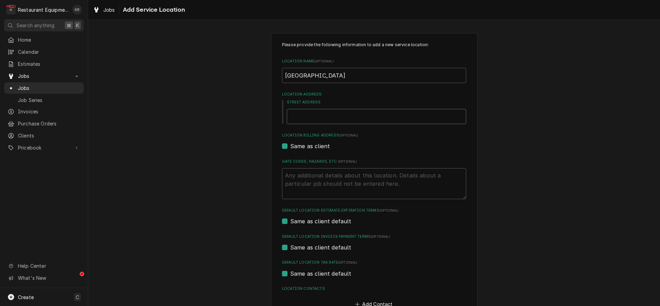
type input "2"
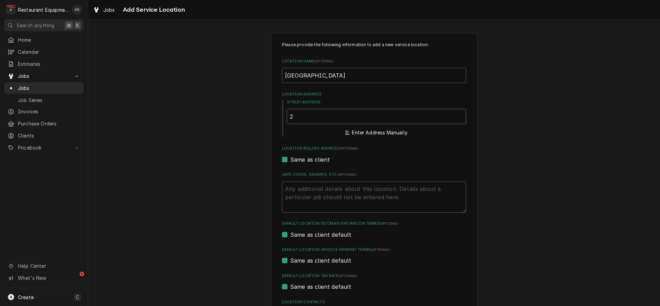
type textarea "x"
type input "27"
type textarea "x"
type input "277"
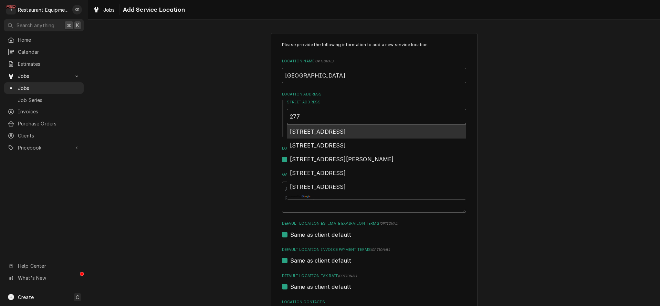
type textarea "x"
type input "2771"
type textarea "x"
type input "2771"
type textarea "x"
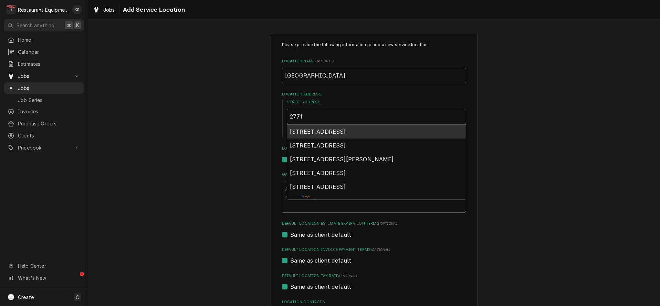
type input "2771 D"
type textarea "x"
type input "2771 DU"
type textarea "x"
type input "2771 DUp"
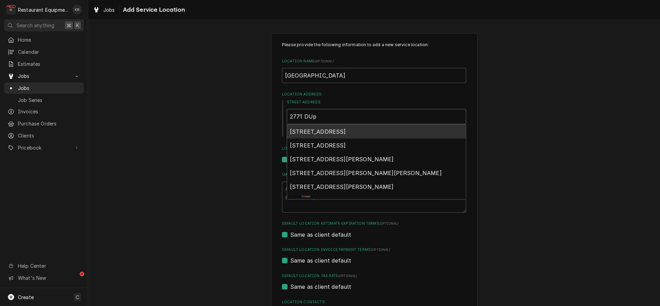
type textarea "x"
type input "2771 DUpo"
type textarea "x"
type input "2771 DUp"
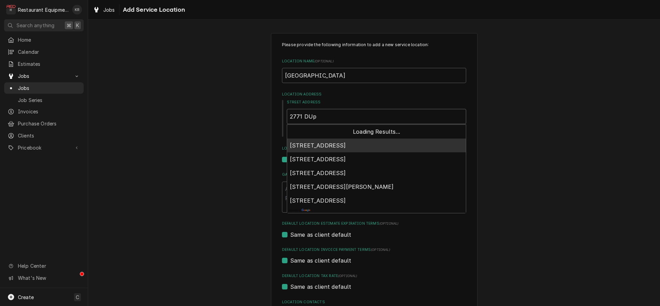
type textarea "x"
type input "2771 DU"
type textarea "x"
type input "2771 D"
type textarea "x"
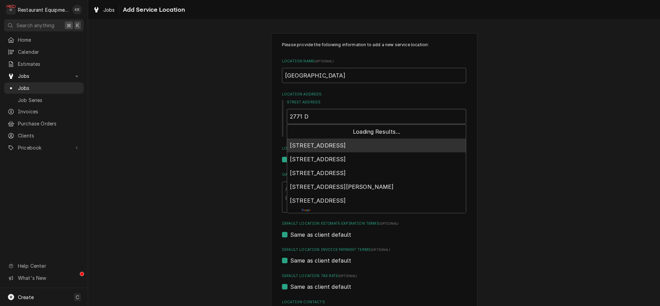
type input "2771"
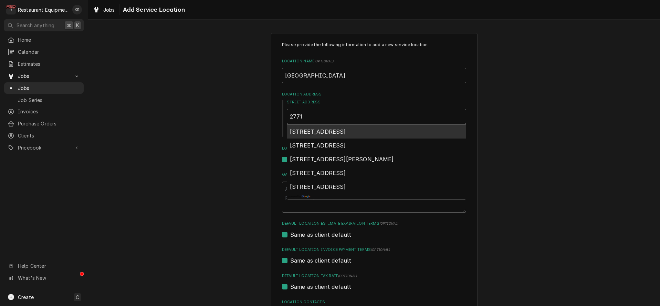
type textarea "x"
type input "2771"
type textarea "x"
type input "2771D"
type textarea "x"
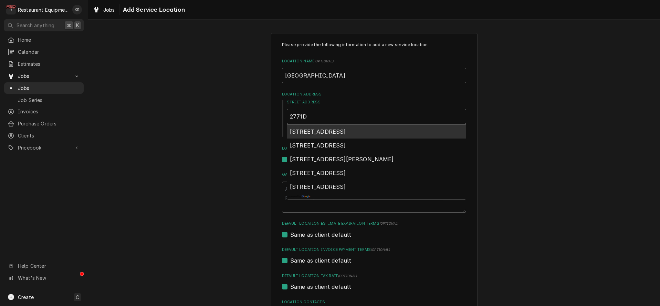
type input "2771Du"
type textarea "x"
type input "2771Dup"
type textarea "x"
type input "2771Du"
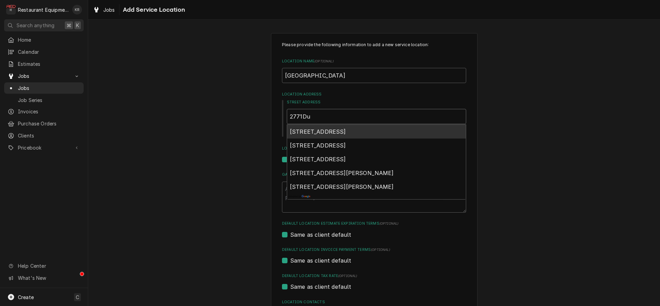
type textarea "x"
type input "2771D"
type textarea "x"
type input "2771"
type textarea "x"
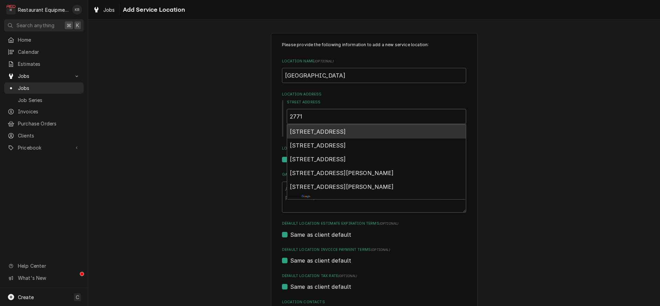
type input "2771"
type textarea "x"
type input "2771 D"
type textarea "x"
type input "2771 Du"
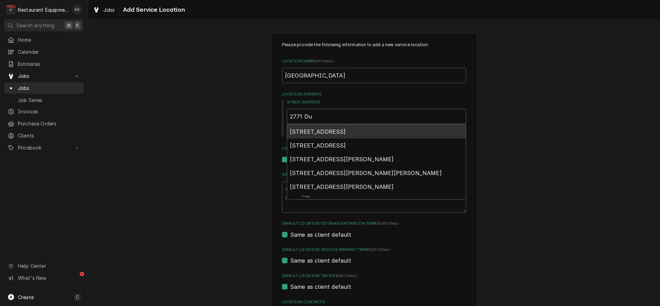
type textarea "x"
type input "2771 Dup"
type textarea "x"
type input "2771 Dupo"
type textarea "x"
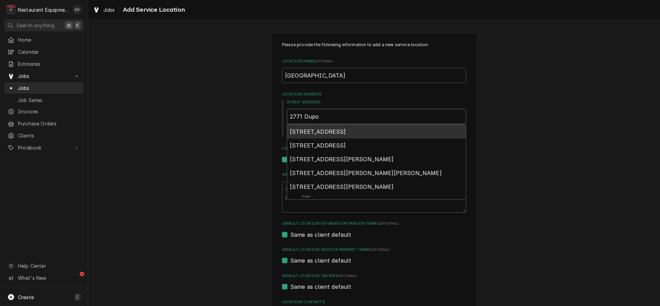
type input "2771 Dupon"
type textarea "x"
type input "2771 Dupont"
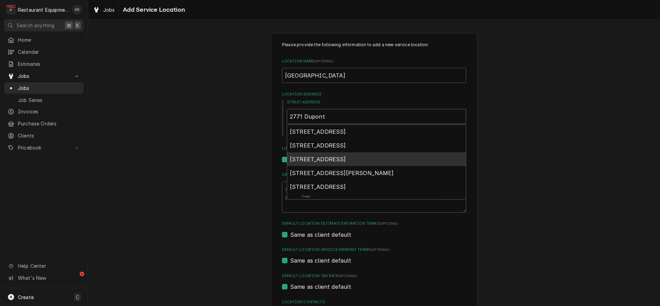
click at [327, 162] on span "2771 Dupont Road, Parkersburg, WV, USA" at bounding box center [318, 159] width 56 height 7
type textarea "x"
type input "2771 Dupont Rd"
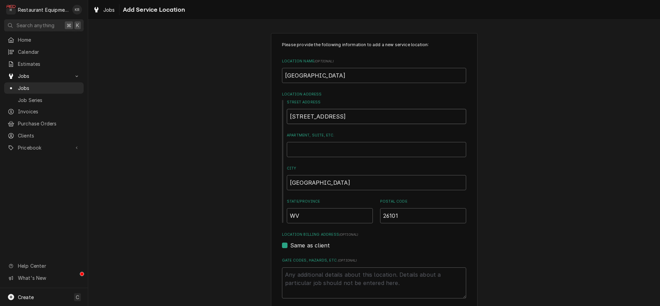
type textarea "x"
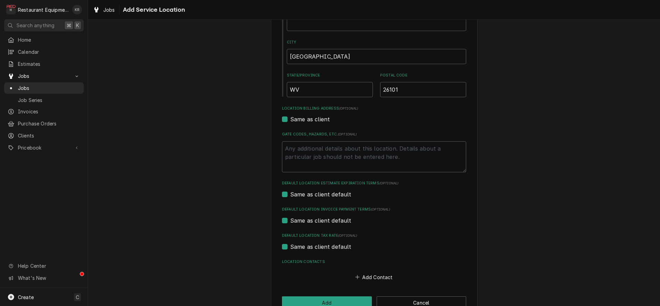
scroll to position [144, 0]
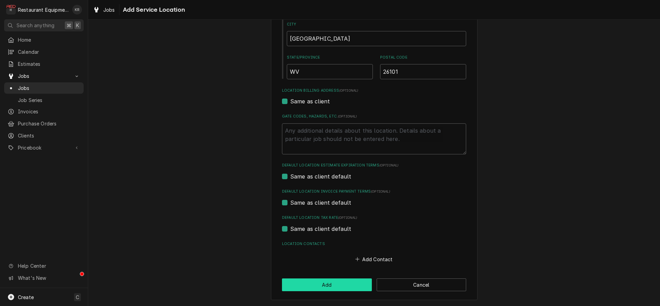
type input "2771 Dupont Rd"
click at [326, 284] on button "Add" at bounding box center [327, 284] width 90 height 13
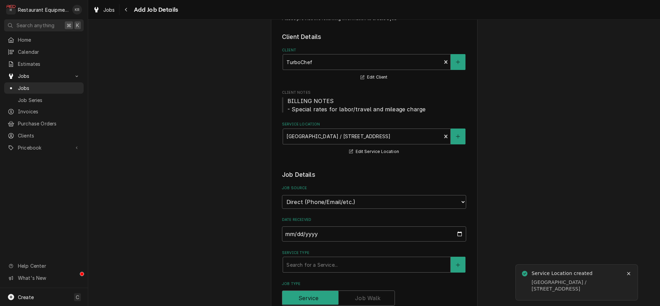
scroll to position [29, 0]
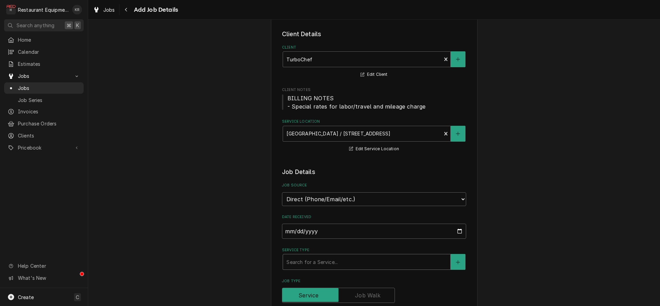
click at [326, 261] on div "Service Type" at bounding box center [366, 262] width 160 height 12
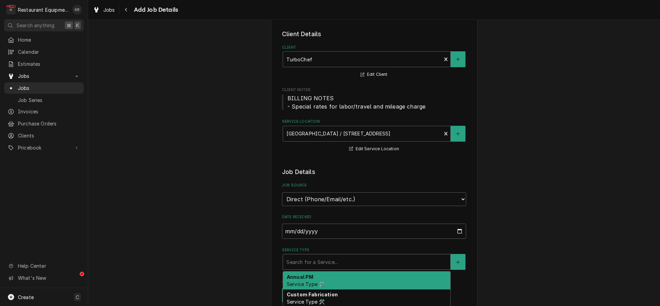
type textarea "x"
type input "b"
type textarea "x"
type input "br"
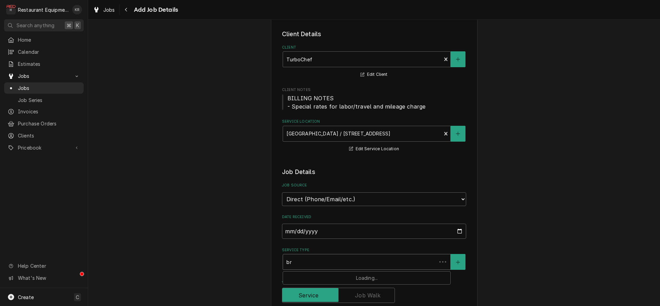
type textarea "x"
type input "bre"
type textarea "x"
type input "brea"
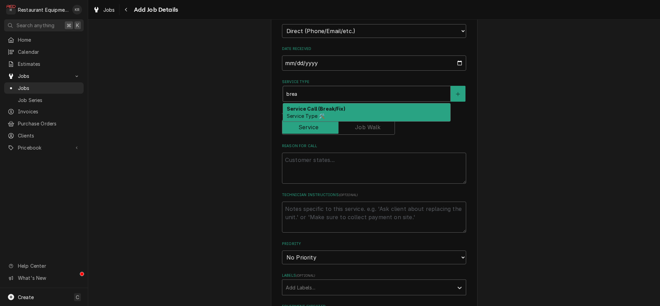
scroll to position [219, 0]
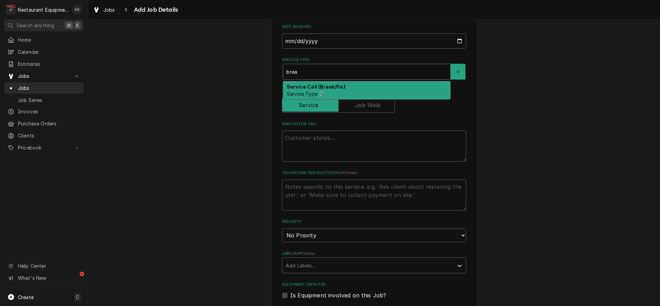
click at [310, 85] on strong "Service Call (Break/Fix)" at bounding box center [316, 87] width 59 height 6
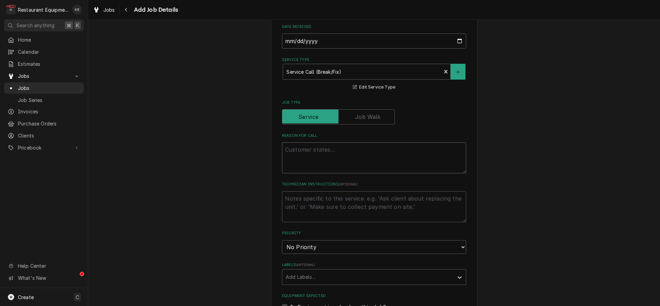
paste textarea "Mom is going to call and lift the restriction so I go outside drive to the mall…"
type textarea "x"
type textarea "Mom is going to call and lift the restriction so I go outside drive to the mall…"
drag, startPoint x: 298, startPoint y: 152, endPoint x: 243, endPoint y: 136, distance: 56.9
click at [282, 142] on textarea "Mom is going to call and lift the restriction so I go outside drive to the mall…" at bounding box center [374, 157] width 184 height 31
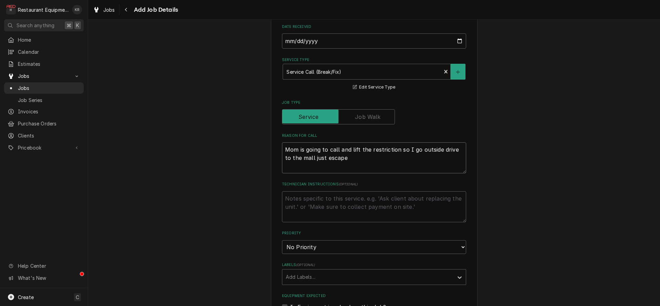
type textarea "x"
type textarea "C"
type textarea "x"
type textarea "Ca"
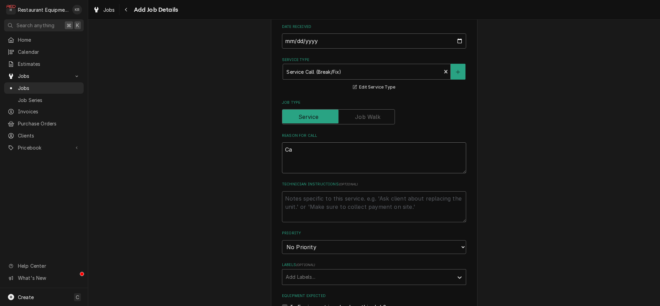
type textarea "x"
type textarea "Cas"
type textarea "x"
type textarea "Case"
type textarea "x"
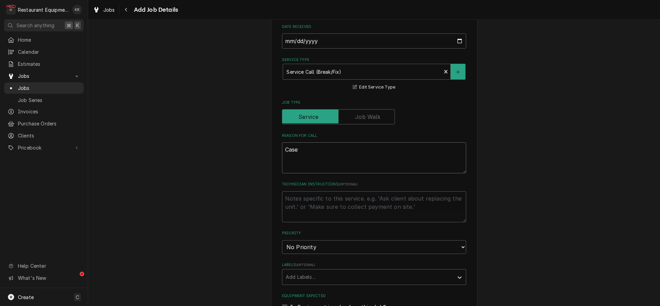
type textarea "Case"
type textarea "x"
type textarea "Case #"
type textarea "x"
type textarea "Case #"
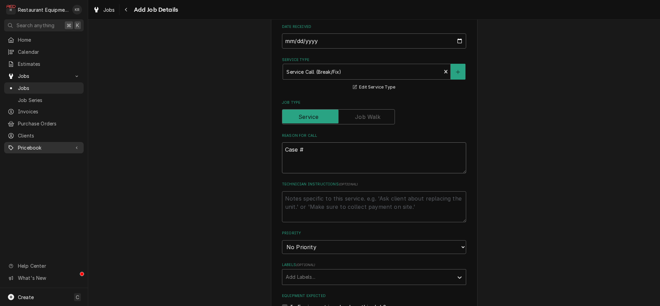
type textarea "x"
type textarea "Case # 1"
type textarea "x"
type textarea "Case # 102"
type textarea "x"
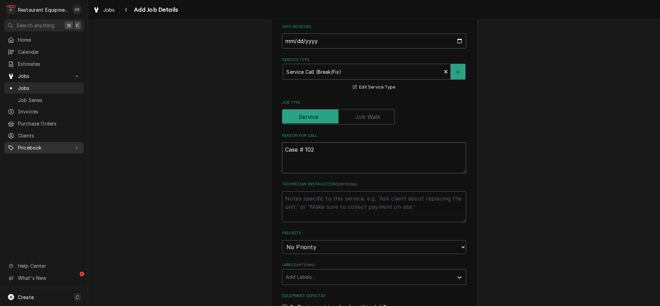
type textarea "Case # 1026"
type textarea "x"
type textarea "Case # 10261"
type textarea "x"
type textarea "Case # 102616"
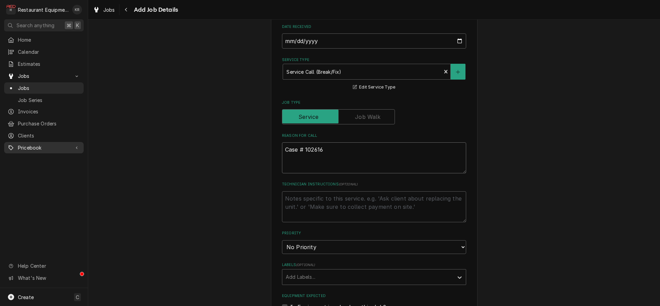
type textarea "x"
type textarea "Case # 1026161"
type textarea "x"
type textarea "Case # 10261612"
type textarea "x"
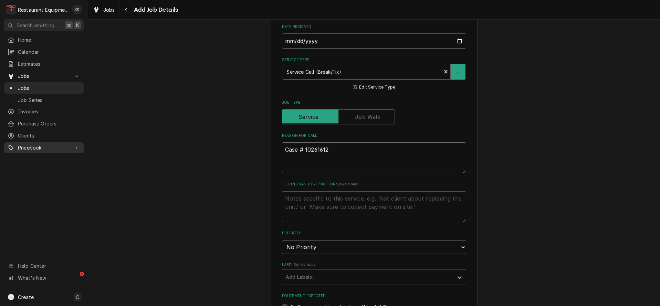
type textarea "Case # 10261612"
type textarea "x"
type textarea "Case # 10261612"
type textarea "x"
type textarea "Case # 10261612"
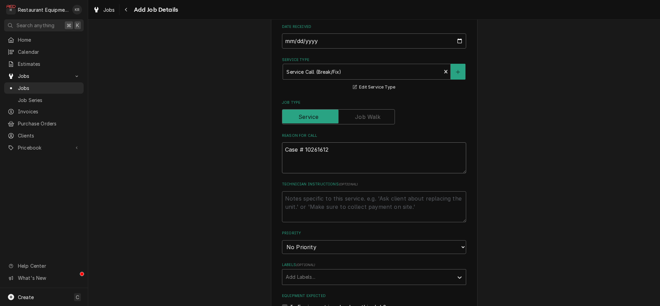
paste textarea "Case#: 10261612 Site Contact Name: MOD Site Contact Number : 740 525 8346 or Se…"
type textarea "x"
type textarea "Case # 10261612 Case#: [PHONE_NUMBER] Site Contact Name: MOD Site Contact Numbe…"
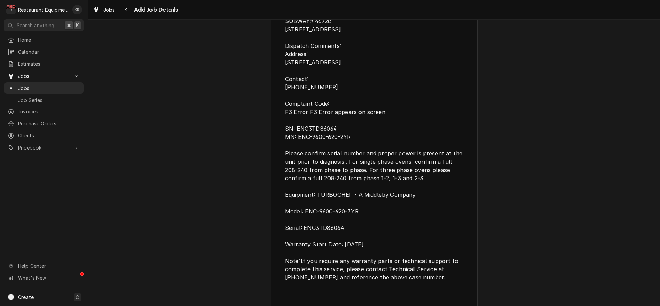
type textarea "x"
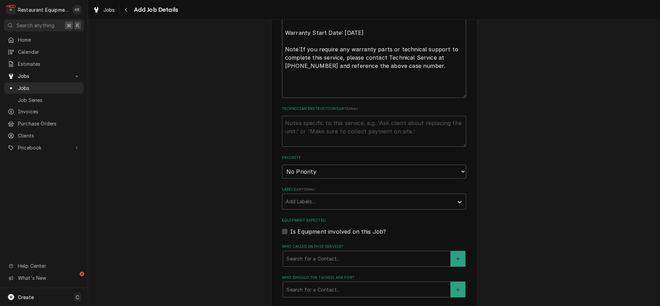
scroll to position [633, 0]
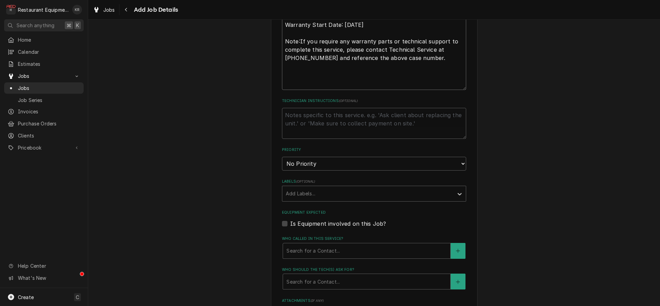
type textarea "Case # 10261612 Case#: 10261612 Site Contact Name: MOD Site Contact Number : 74…"
select select "1"
click option "Urgent" at bounding box center [0, 0] width 0 height 0
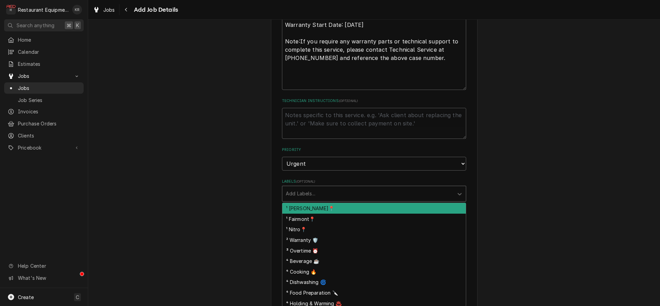
click at [306, 190] on div "Labels" at bounding box center [368, 193] width 164 height 12
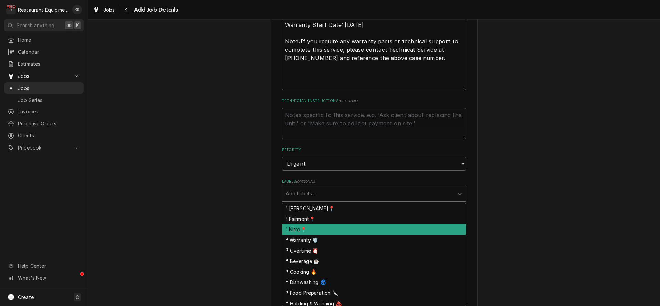
click at [311, 230] on div "¹ Nitro📍" at bounding box center [374, 229] width 184 height 11
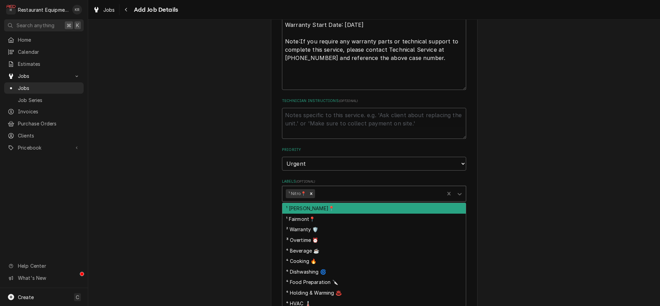
click at [335, 192] on div "Labels" at bounding box center [378, 193] width 124 height 12
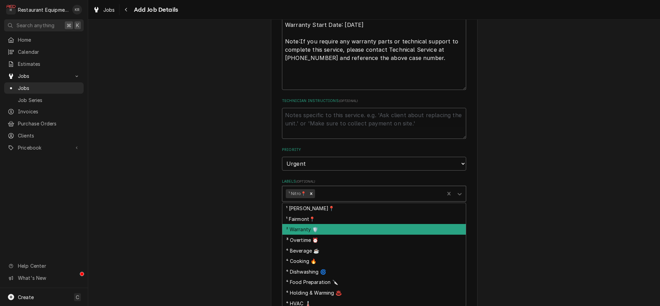
click at [334, 229] on div "² Warranty 🛡️" at bounding box center [374, 229] width 184 height 11
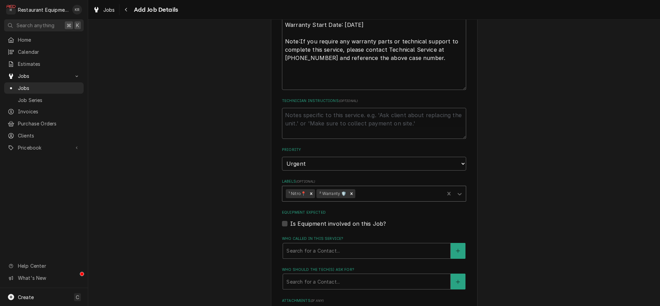
click at [370, 194] on div "Labels" at bounding box center [399, 193] width 84 height 12
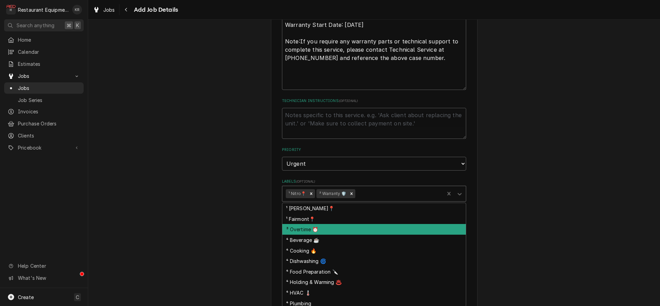
click at [354, 230] on div "³ Overtime ⏰" at bounding box center [374, 229] width 184 height 11
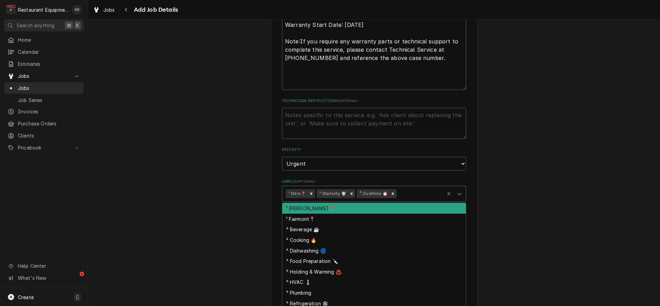
click at [409, 191] on div "Labels" at bounding box center [419, 193] width 43 height 12
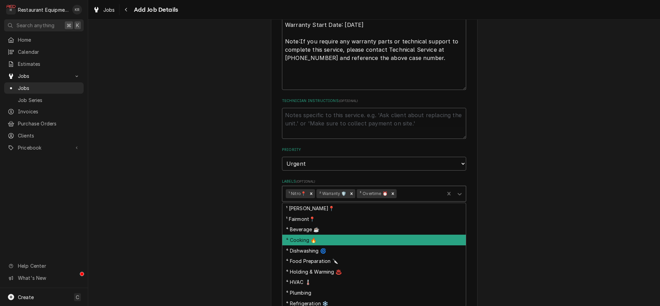
click at [329, 241] on div "⁴ Cooking 🔥" at bounding box center [374, 239] width 184 height 11
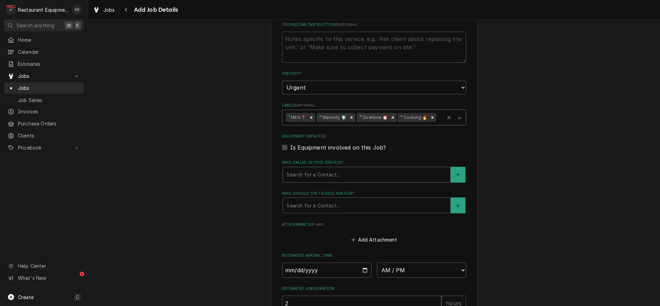
scroll to position [722, 0]
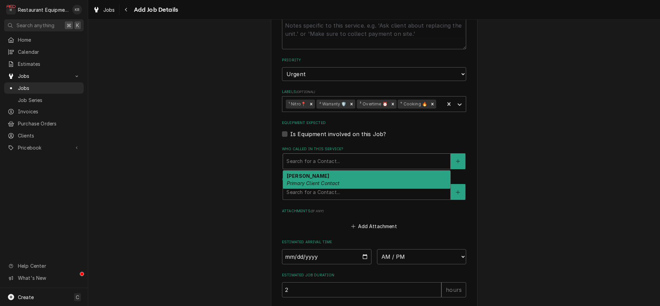
click at [303, 164] on div "Who called in this service?" at bounding box center [366, 161] width 160 height 12
click at [304, 180] on em "Primary Client Contact" at bounding box center [313, 183] width 53 height 6
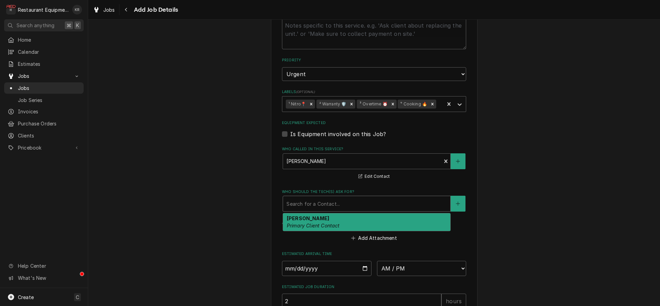
drag, startPoint x: 307, startPoint y: 199, endPoint x: 310, endPoint y: 210, distance: 11.9
click at [307, 199] on div "Who should the tech(s) ask for?" at bounding box center [366, 203] width 160 height 12
click at [310, 219] on strong "MICHELE COLE" at bounding box center [308, 218] width 42 height 6
type textarea "x"
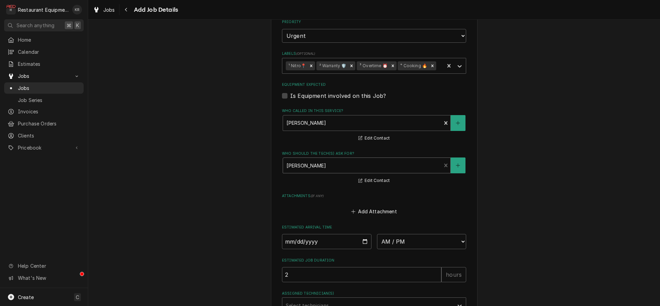
scroll to position [756, 0]
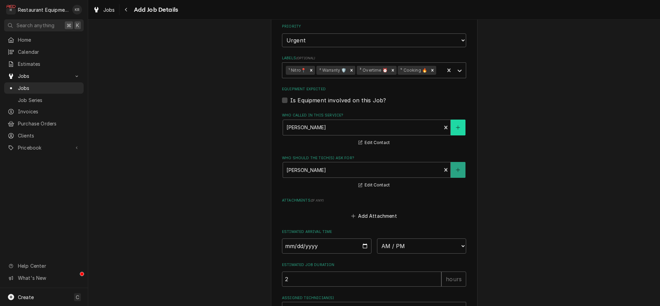
click at [456, 127] on icon "Create New Contact" at bounding box center [458, 127] width 4 height 5
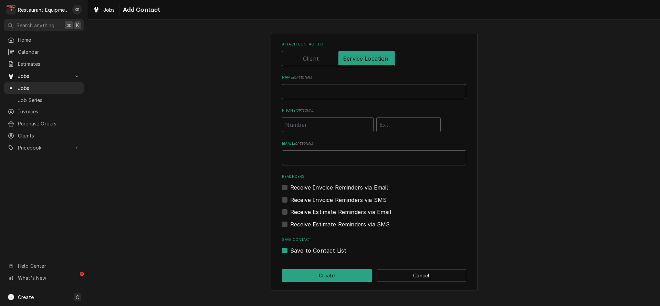
click at [319, 94] on input "Name ( optional )" at bounding box center [374, 91] width 184 height 15
type input "j"
type input "Manager"
type input "(740) 525-8346"
click at [332, 275] on button "Create" at bounding box center [327, 275] width 90 height 13
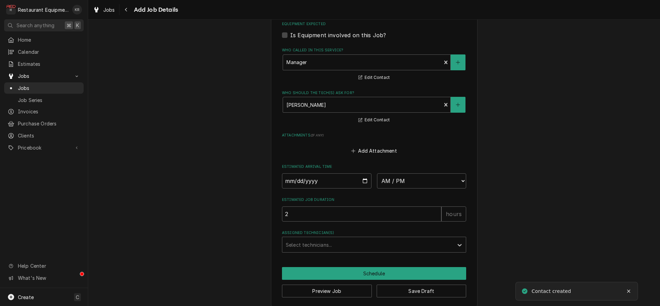
scroll to position [826, 0]
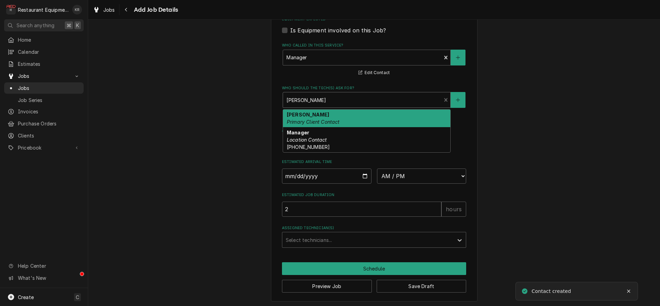
click at [352, 99] on div "Who should the tech(s) ask for?" at bounding box center [361, 100] width 151 height 12
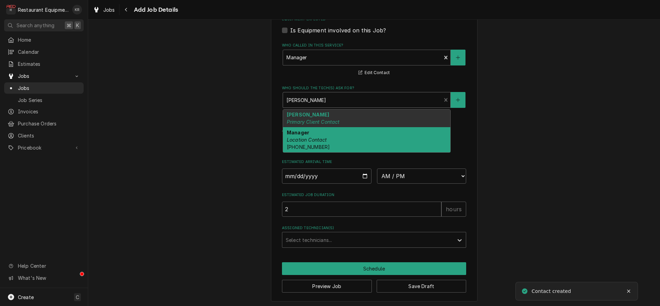
click at [341, 139] on div "Manager Location Contact (740) 525-8346" at bounding box center [366, 139] width 167 height 25
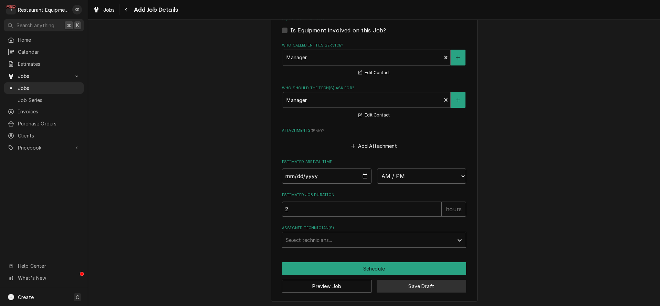
click at [406, 283] on button "Save Draft" at bounding box center [422, 286] width 90 height 13
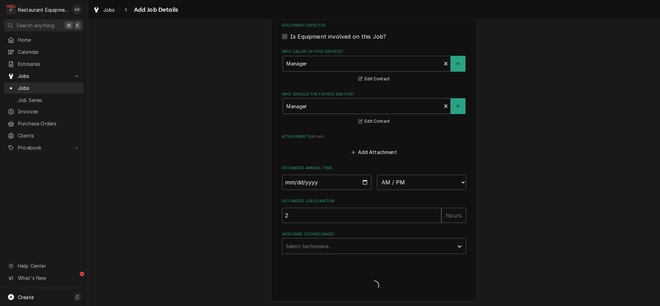
type textarea "x"
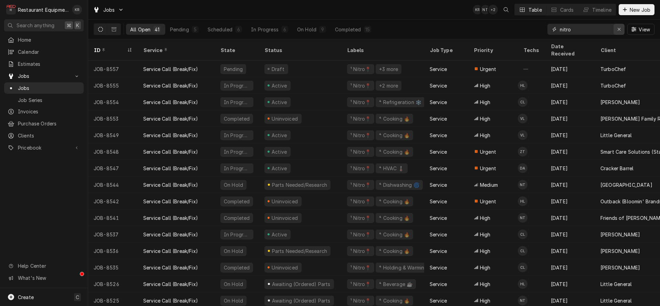
click at [619, 30] on icon "Erase input" at bounding box center [619, 29] width 3 height 3
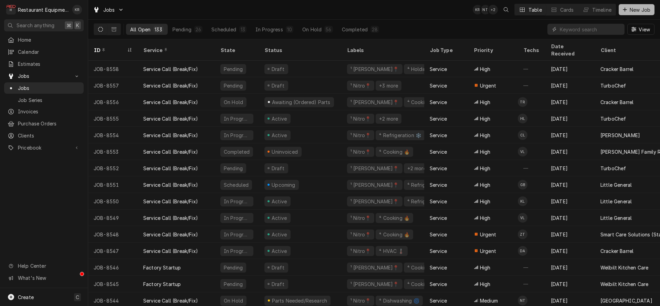
click at [636, 7] on span "New Job" at bounding box center [639, 9] width 23 height 7
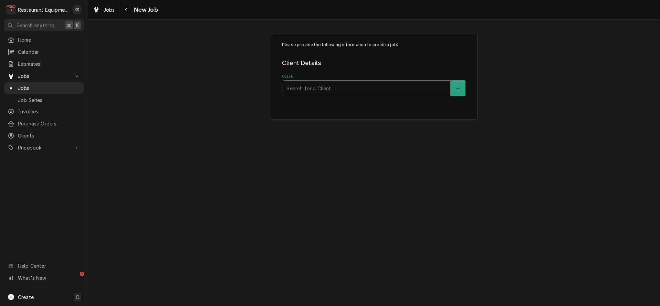
click at [383, 88] on div "Client" at bounding box center [366, 88] width 160 height 12
type input "[MEDICAL_DATA]"
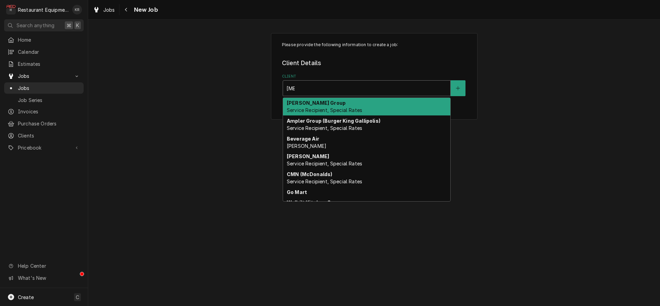
click at [353, 113] on span "Service Recipient, Special Rates" at bounding box center [324, 110] width 75 height 6
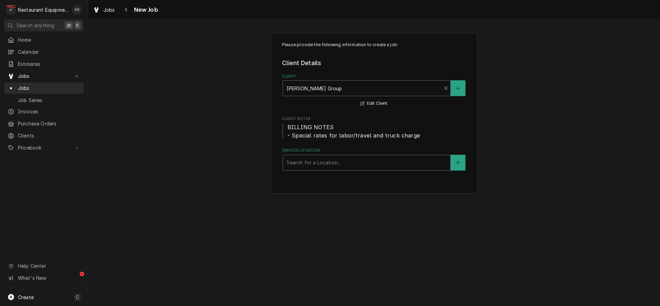
click at [330, 165] on div "Service Location" at bounding box center [366, 162] width 160 height 12
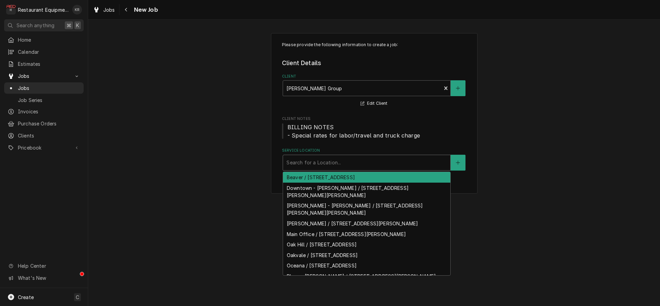
click at [334, 176] on div "Beaver / [STREET_ADDRESS]" at bounding box center [366, 177] width 167 height 11
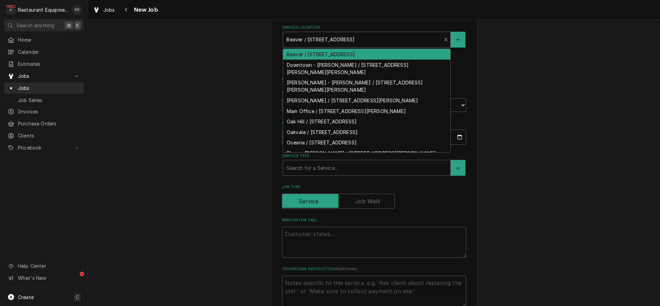
click at [385, 45] on div "Service Location" at bounding box center [361, 39] width 151 height 12
click at [368, 52] on div "Beaver / 200 Airport Rd, Beaver, WV 25813" at bounding box center [366, 54] width 167 height 11
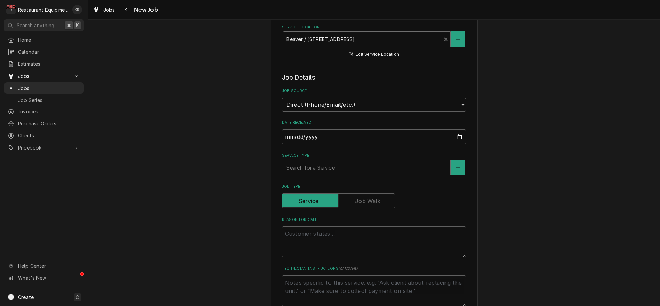
click at [338, 166] on div "Service Type" at bounding box center [366, 167] width 160 height 12
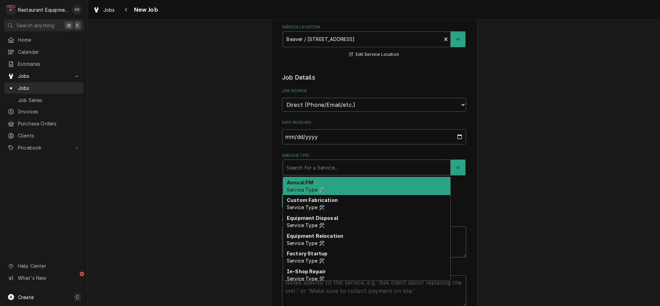
type textarea "x"
type input "b"
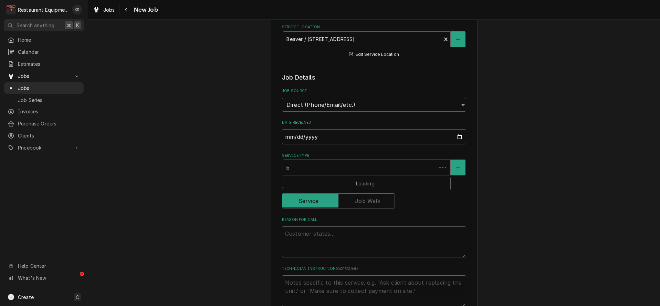
type textarea "x"
type input "br"
type textarea "x"
type input "bre"
type textarea "x"
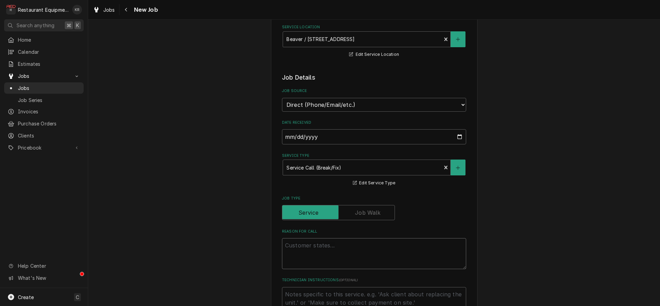
drag, startPoint x: 314, startPoint y: 254, endPoint x: 313, endPoint y: 248, distance: 5.9
click at [314, 249] on textarea "Reason For Call" at bounding box center [374, 253] width 184 height 31
paste textarea "Beaver McD ASAP call: 3 platen grill getting “power error” and not getting any …"
type textarea "x"
type textarea "Beaver McD ASAP call: 3 platen grill getting “power error” and not getting any …"
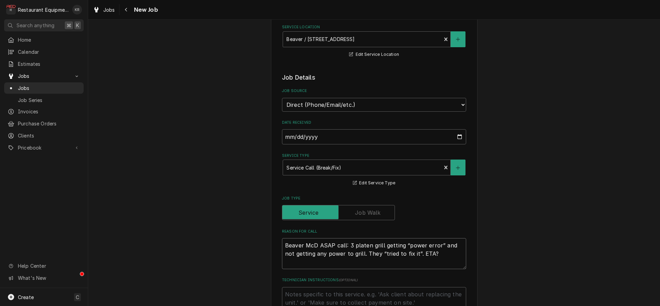
drag, startPoint x: 342, startPoint y: 244, endPoint x: 239, endPoint y: 243, distance: 103.3
click at [282, 243] on textarea "Beaver McD ASAP call: 3 platen grill getting “power error” and not getting any …" at bounding box center [374, 253] width 184 height 31
type textarea "x"
type textarea "3 platen grill getting “power error” and not getting any power to grill. They “…"
drag, startPoint x: 352, startPoint y: 253, endPoint x: 379, endPoint y: 252, distance: 27.6
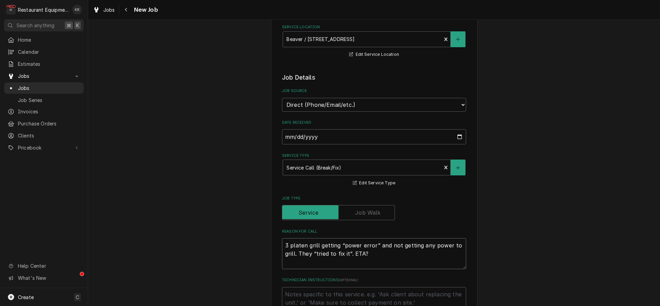
click at [379, 252] on textarea "3 platen grill getting “power error” and not getting any power to grill. They “…" at bounding box center [374, 253] width 184 height 31
type textarea "x"
type textarea "3 platen grill getting “power error” and not getting any power to grill. They “…"
type textarea "x"
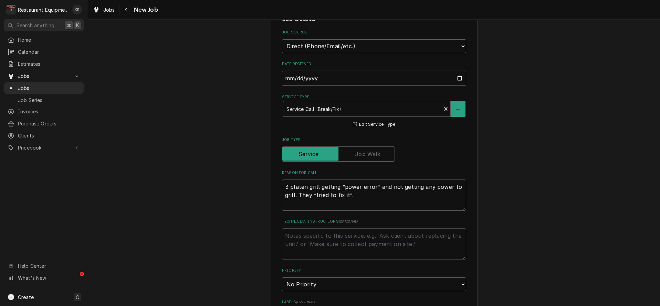
scroll to position [200, 0]
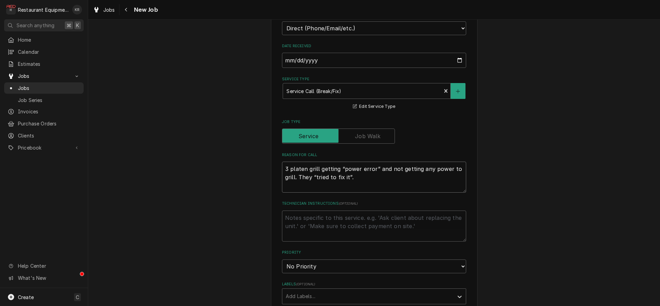
type textarea "3 platen grill getting “power error” and not getting any power to grill. They “…"
select select "1"
click option "Urgent" at bounding box center [0, 0] width 0 height 0
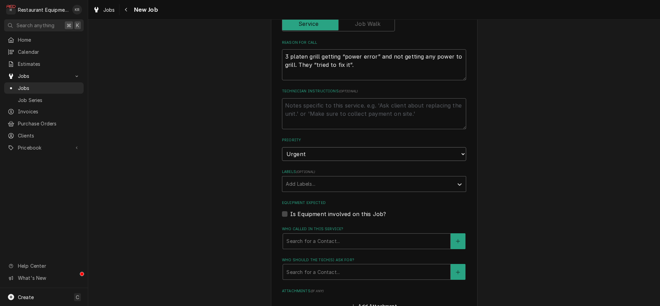
scroll to position [325, 0]
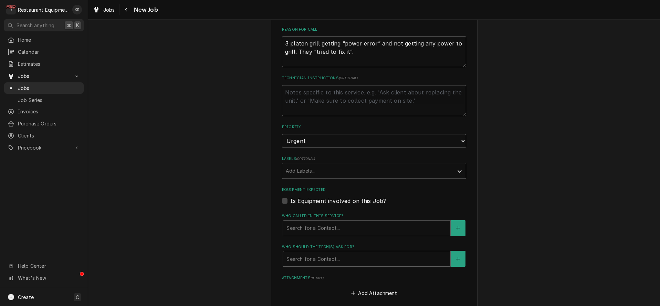
click at [314, 176] on div "Add Labels..." at bounding box center [367, 170] width 171 height 15
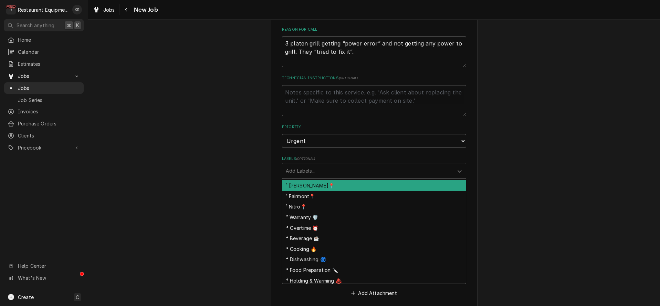
drag, startPoint x: 311, startPoint y: 185, endPoint x: 325, endPoint y: 171, distance: 19.5
click at [313, 183] on div "¹ Beckley📍" at bounding box center [374, 185] width 184 height 11
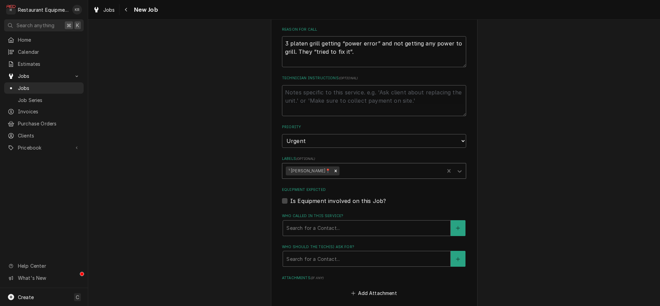
click at [341, 173] on div "Labels" at bounding box center [391, 171] width 100 height 12
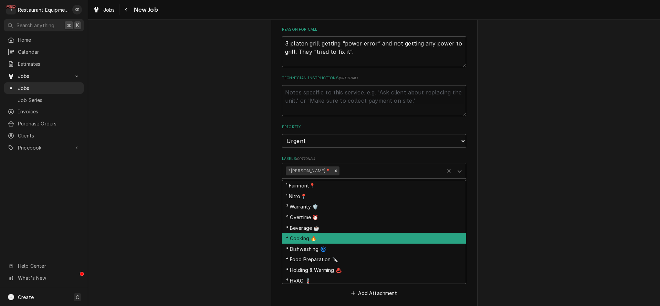
click at [324, 234] on div "⁴ Cooking 🔥" at bounding box center [374, 238] width 184 height 11
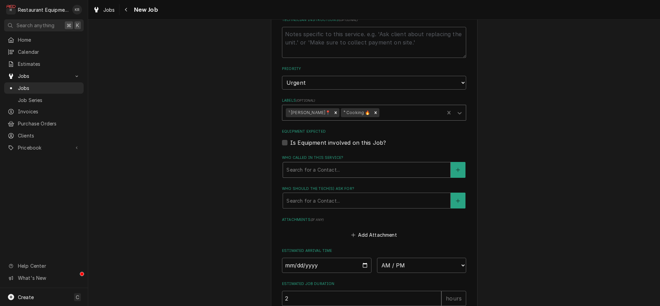
scroll to position [405, 0]
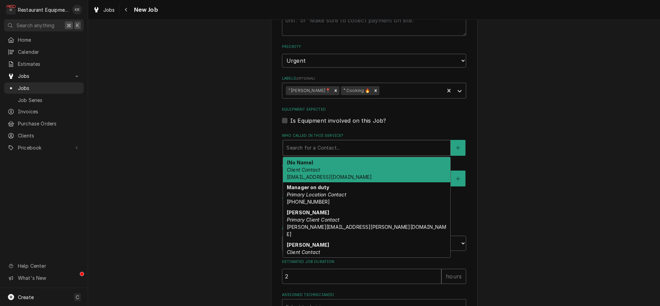
click at [325, 148] on div "Who called in this service?" at bounding box center [366, 148] width 160 height 12
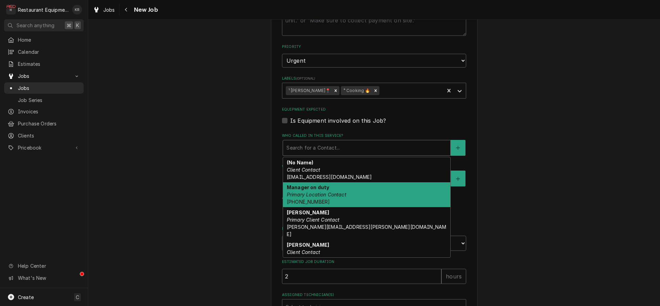
click at [333, 192] on em "Primary Location Contact" at bounding box center [317, 194] width 60 height 6
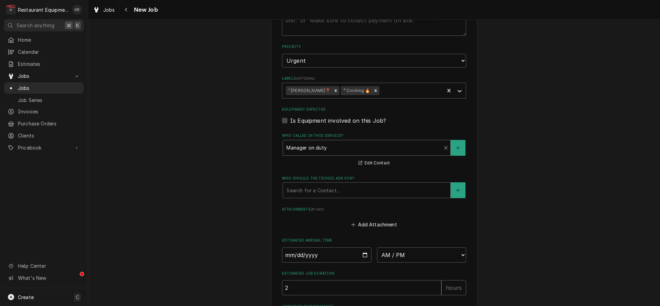
drag, startPoint x: 335, startPoint y: 190, endPoint x: 334, endPoint y: 198, distance: 7.3
click at [335, 190] on div "Who should the tech(s) ask for?" at bounding box center [366, 190] width 160 height 12
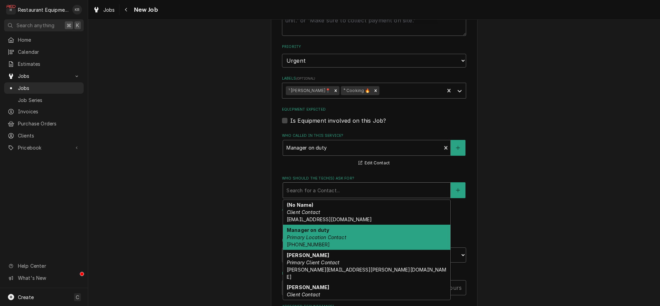
click at [331, 230] on div "Manager on duty Primary Location Contact (304) 252-9527" at bounding box center [366, 237] width 167 height 25
type textarea "x"
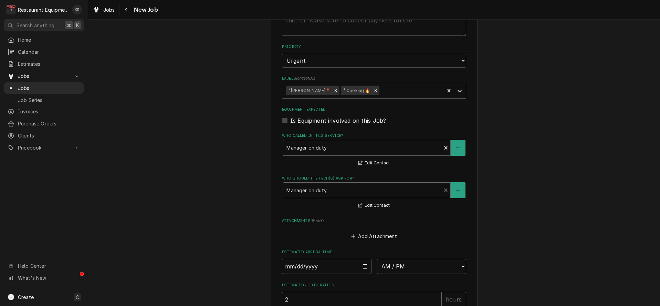
scroll to position [496, 0]
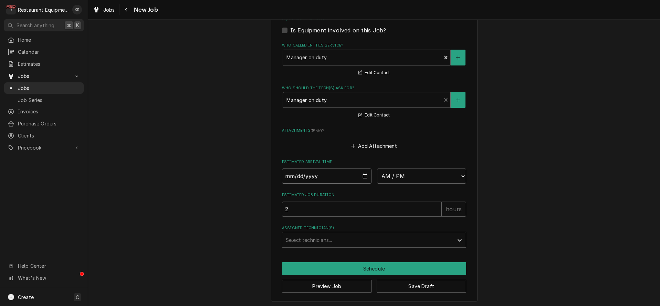
click at [362, 176] on input "Date" at bounding box center [327, 175] width 90 height 15
type input "[DATE]"
type textarea "x"
click at [377, 168] on select "AM / PM 6:00 AM 6:15 AM 6:30 AM 6:45 AM 7:00 AM 7:15 AM 7:30 AM 7:45 AM 8:00 AM…" at bounding box center [422, 175] width 90 height 15
select select "13:00:00"
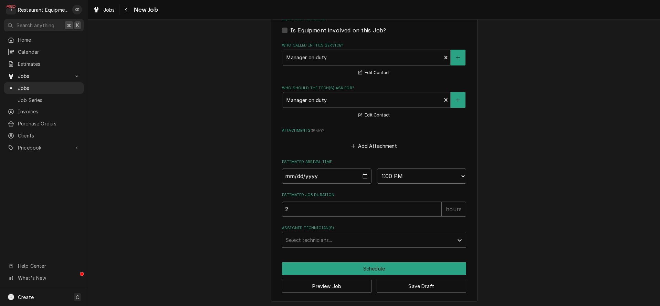
click option "1:00 PM" at bounding box center [0, 0] width 0 height 0
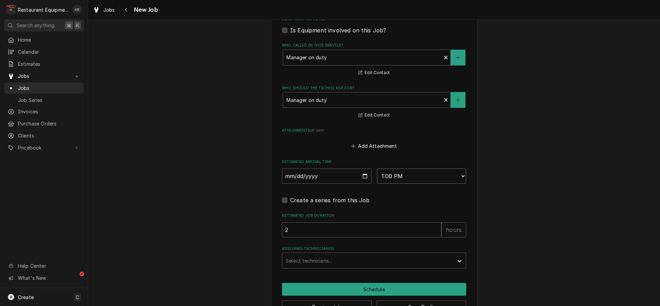
type textarea "x"
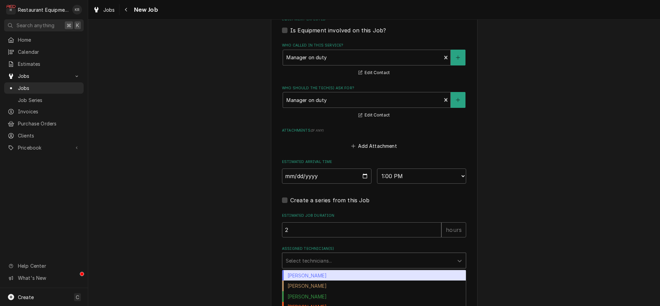
click at [324, 255] on div "Assigned Technician(s)" at bounding box center [368, 260] width 164 height 12
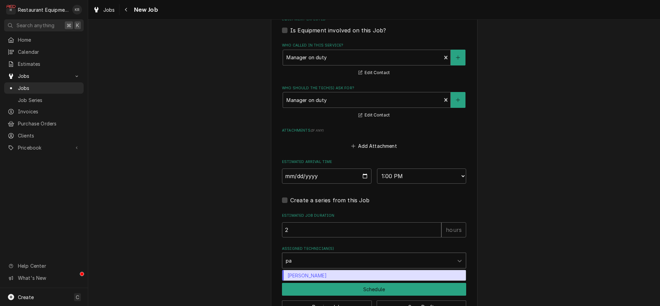
type input "pax"
click at [303, 272] on div "[PERSON_NAME]" at bounding box center [374, 275] width 184 height 11
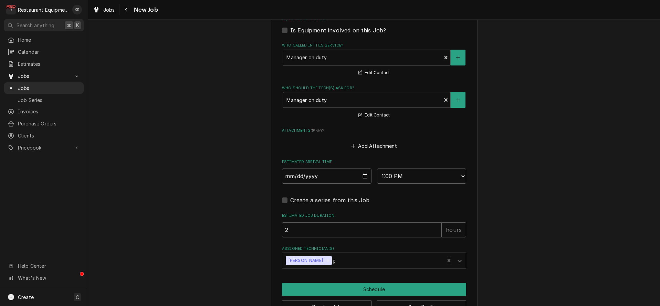
type textarea "x"
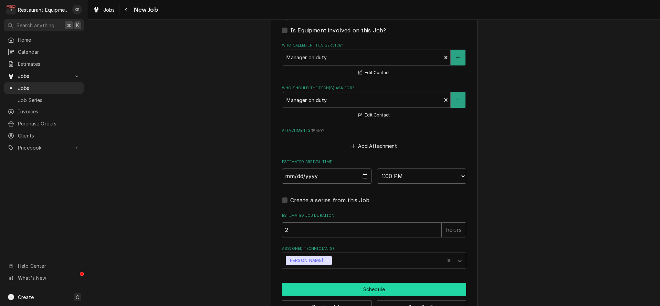
click at [308, 290] on button "Schedule" at bounding box center [374, 289] width 184 height 13
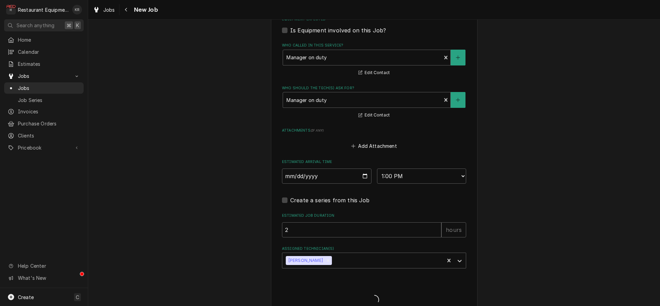
type textarea "x"
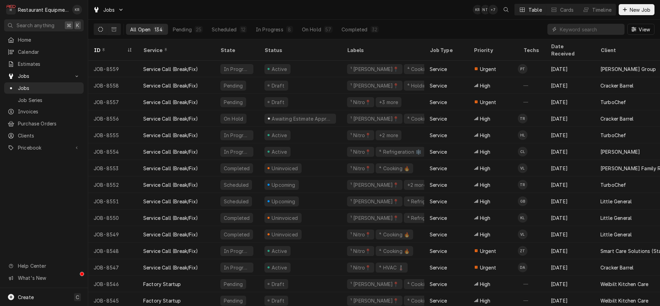
click at [402, 94] on div "¹ Nitro📍 +3 more" at bounding box center [383, 102] width 83 height 17
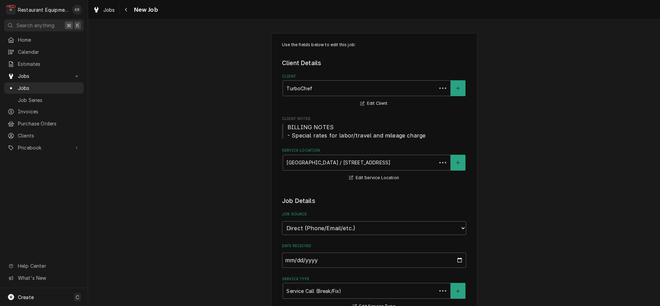
type textarea "x"
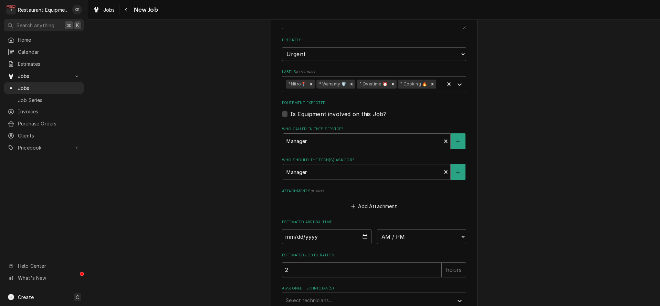
scroll to position [759, 0]
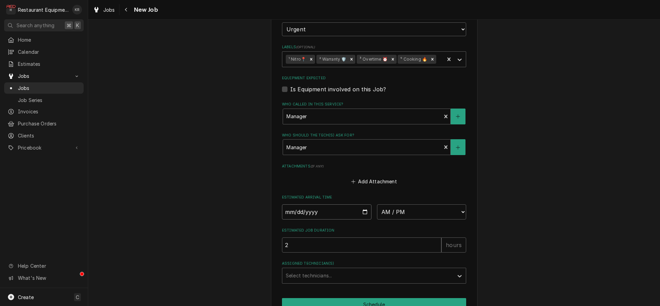
click at [365, 212] on input "Date" at bounding box center [327, 211] width 90 height 15
type input "[DATE]"
type textarea "x"
click at [377, 204] on select "AM / PM 6:00 AM 6:15 AM 6:30 AM 6:45 AM 7:00 AM 7:15 AM 7:30 AM 7:45 AM 8:00 AM…" at bounding box center [422, 211] width 90 height 15
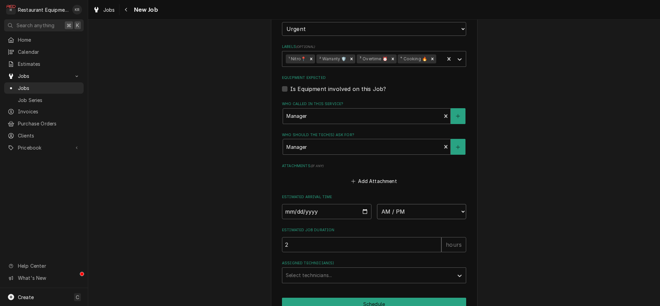
select select "14:30:00"
click option "2:30 PM" at bounding box center [0, 0] width 0 height 0
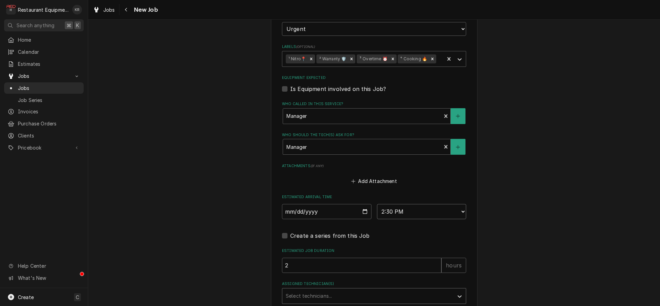
type textarea "x"
click at [322, 293] on div "Assigned Technician(s)" at bounding box center [368, 296] width 164 height 12
type input "v"
type input "[PERSON_NAME]"
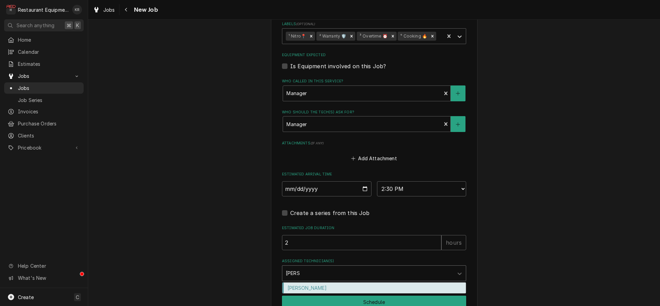
scroll to position [785, 0]
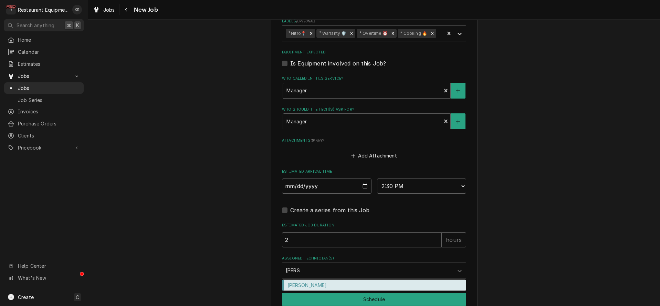
click at [302, 283] on div "[PERSON_NAME]" at bounding box center [374, 285] width 184 height 11
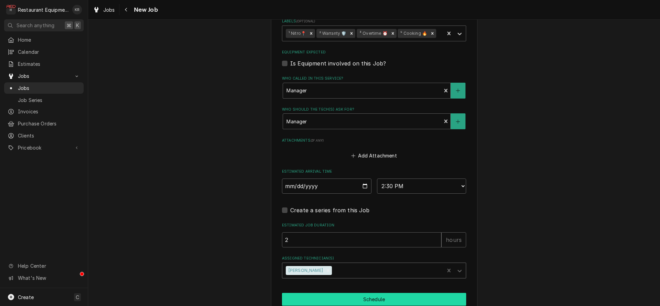
click at [310, 299] on button "Schedule" at bounding box center [374, 299] width 184 height 13
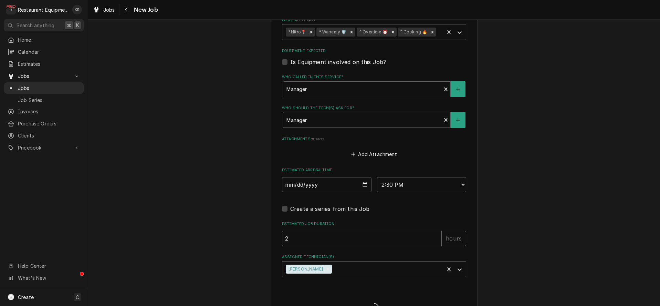
type textarea "x"
